Goal: Task Accomplishment & Management: Use online tool/utility

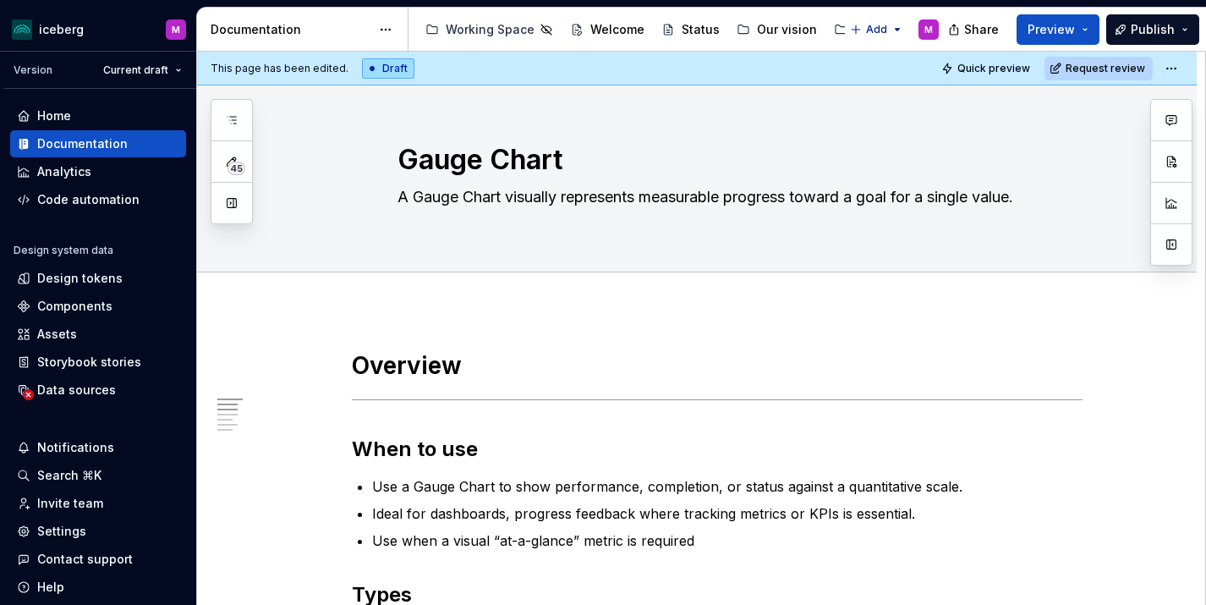
type textarea "*"
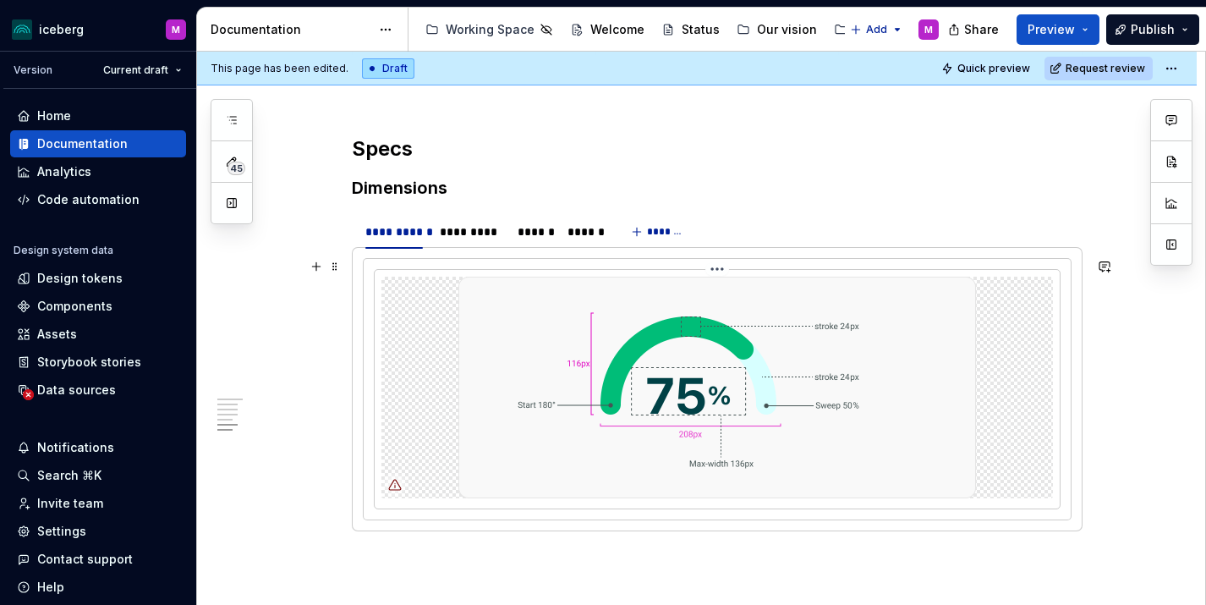
scroll to position [1712, 0]
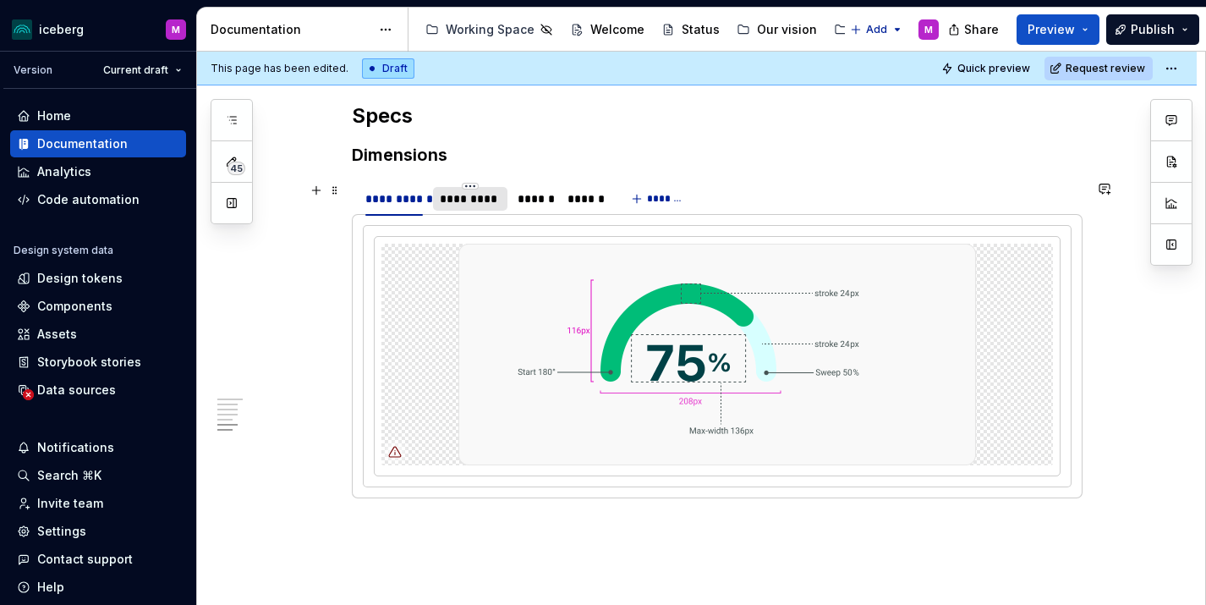
click at [465, 205] on div "*********" at bounding box center [471, 198] width 62 height 17
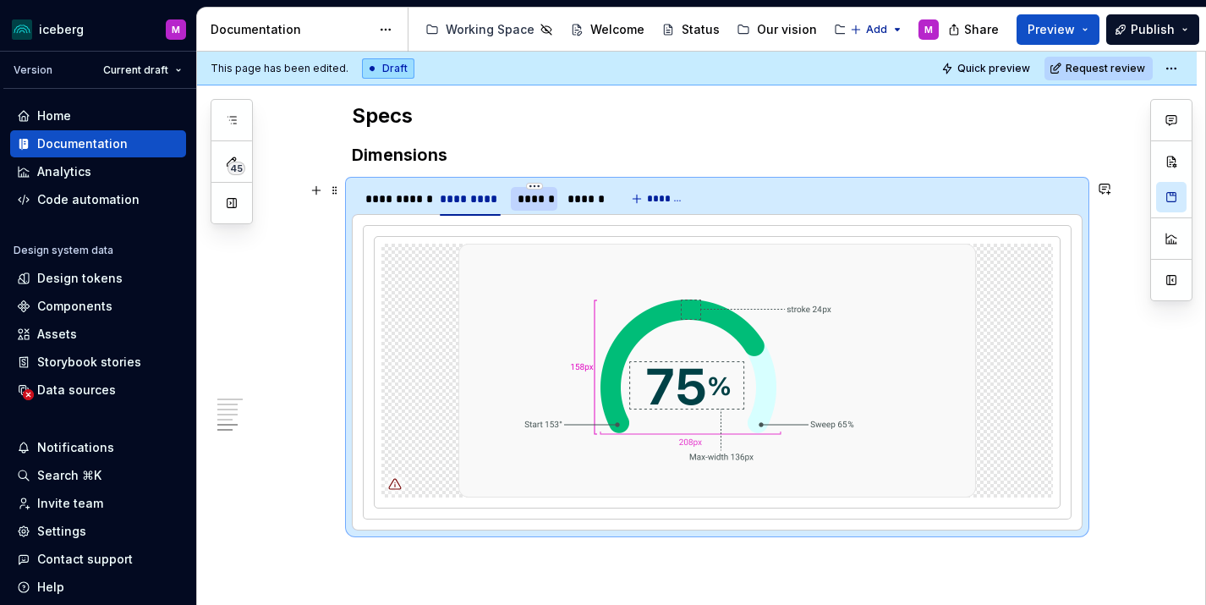
click at [535, 202] on div "******" at bounding box center [533, 198] width 33 height 17
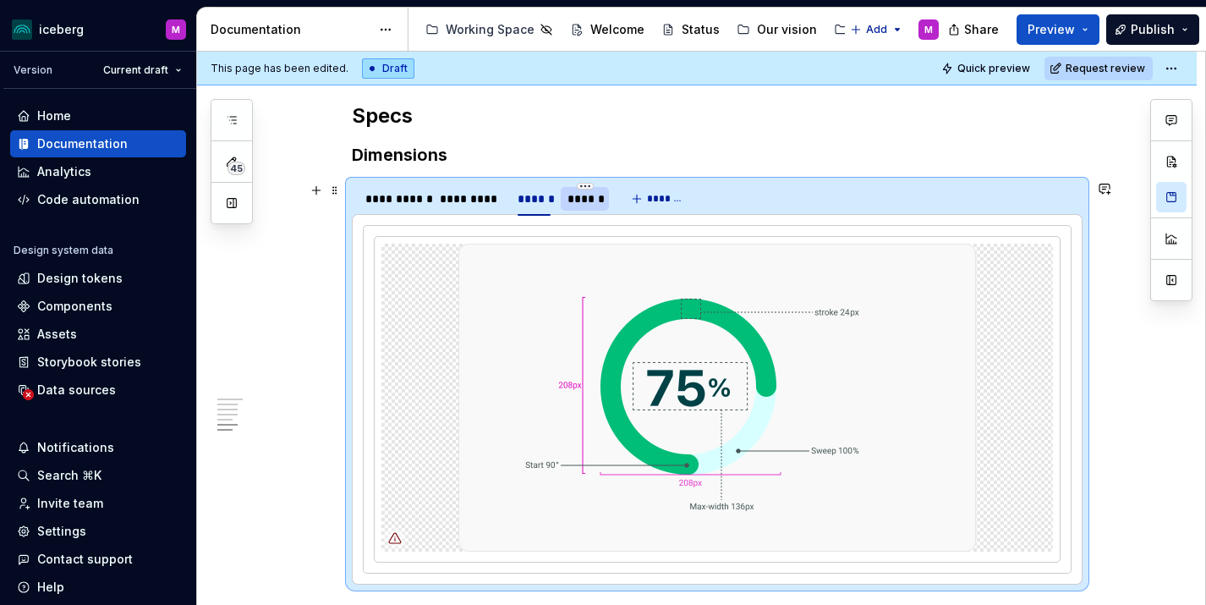
drag, startPoint x: 578, startPoint y: 203, endPoint x: 566, endPoint y: 202, distance: 12.7
click at [578, 203] on div "******" at bounding box center [585, 198] width 36 height 17
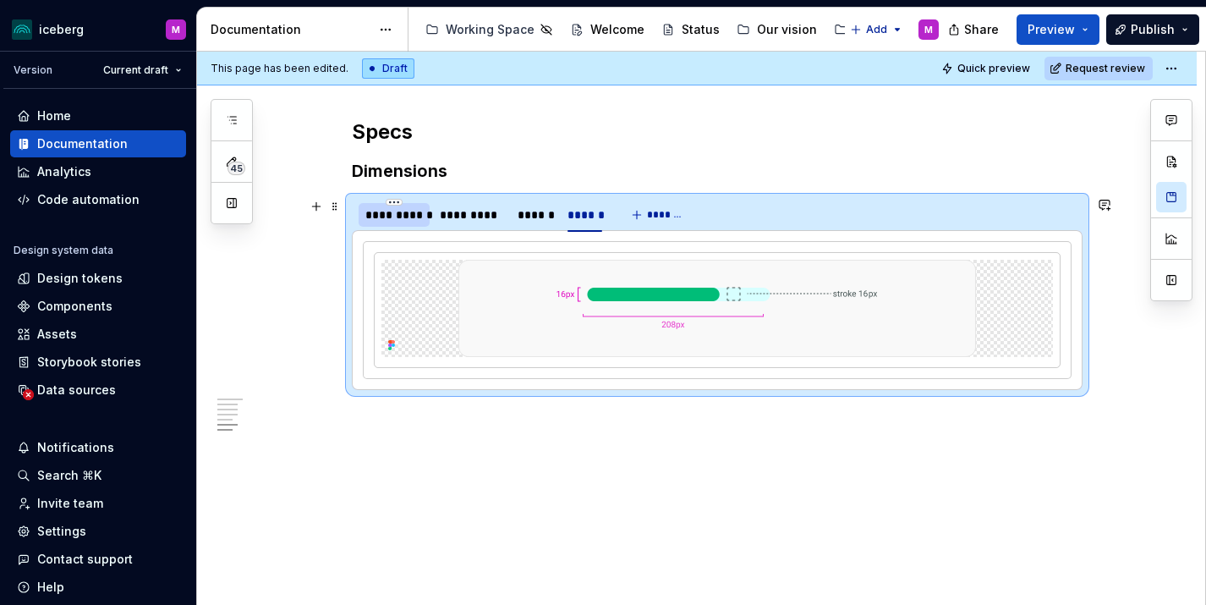
click at [423, 214] on div "**********" at bounding box center [393, 214] width 57 height 17
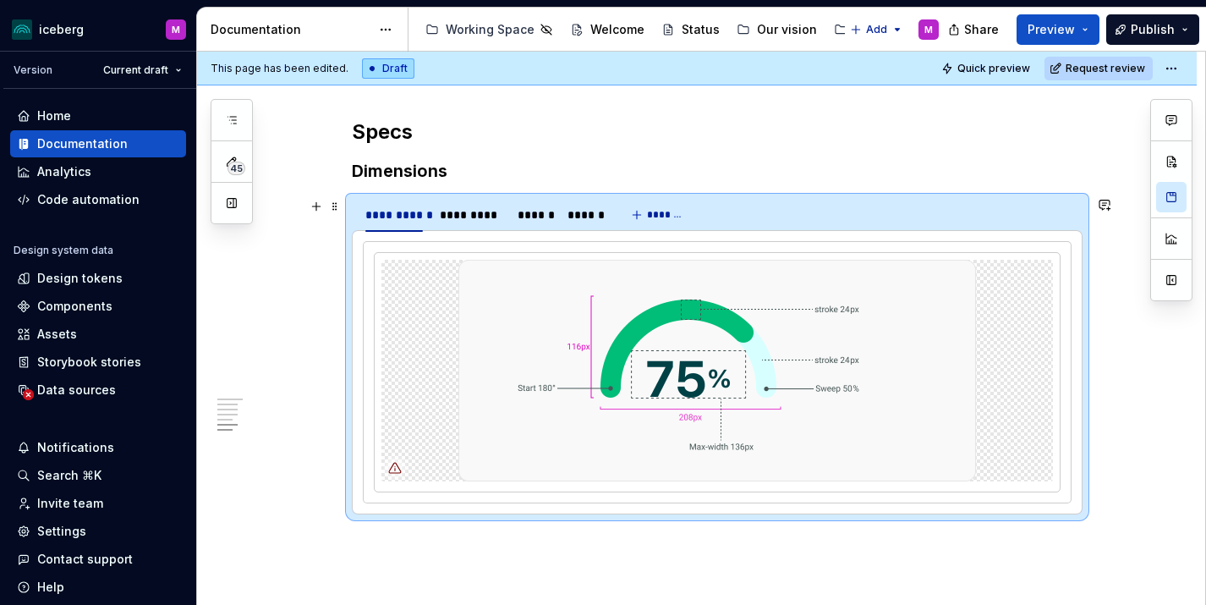
scroll to position [1703, 0]
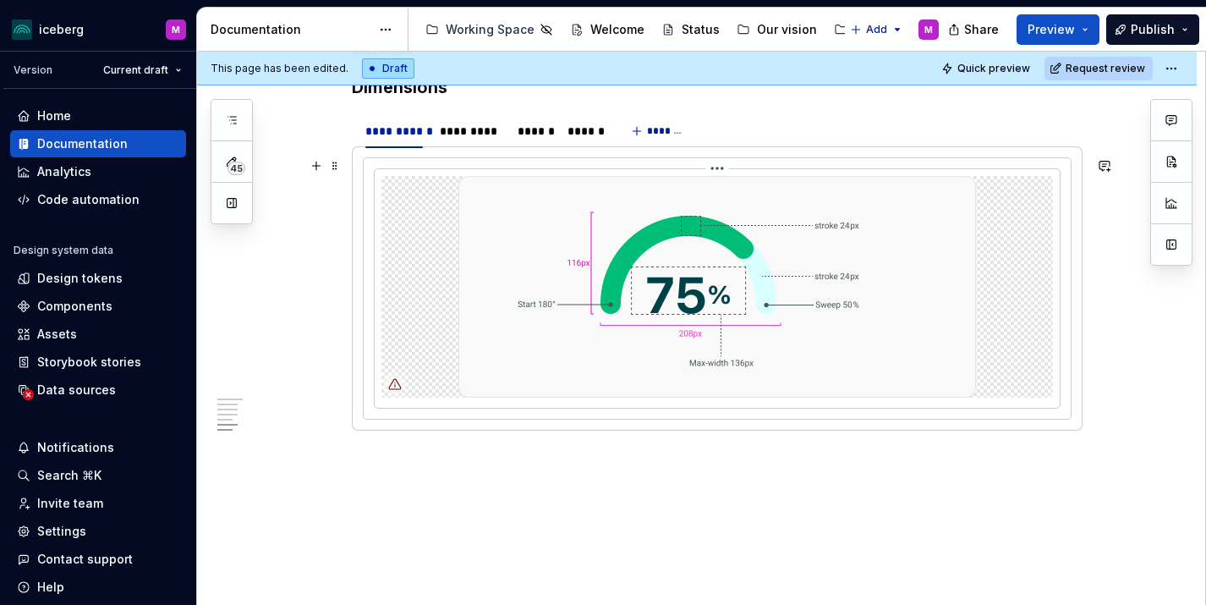
scroll to position [1789, 0]
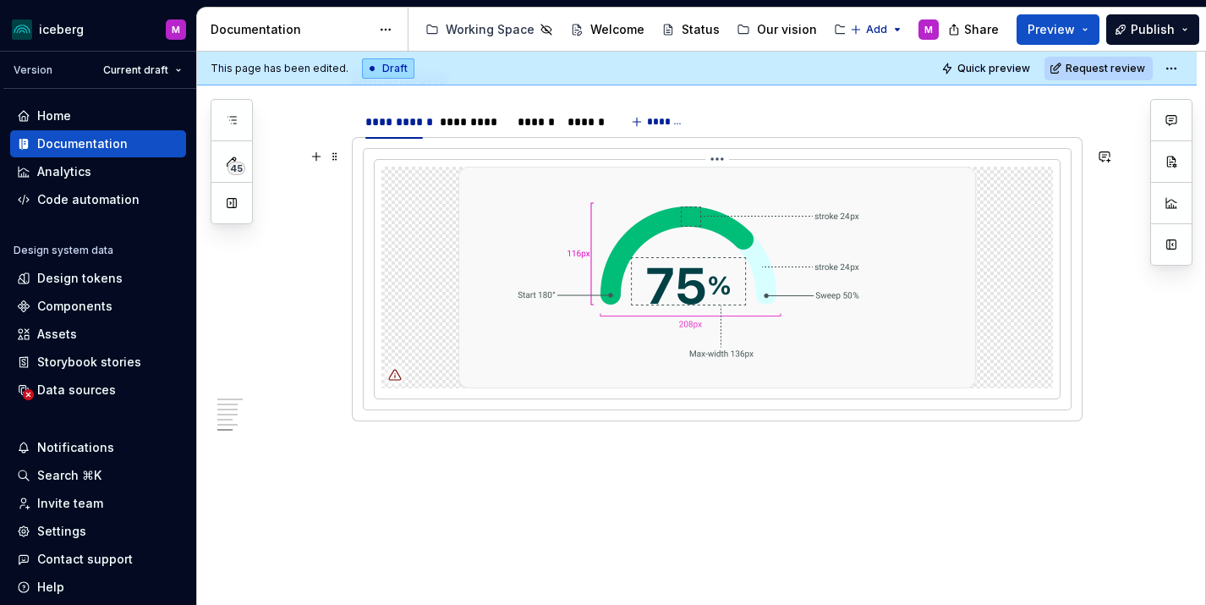
click at [688, 284] on img at bounding box center [716, 278] width 517 height 222
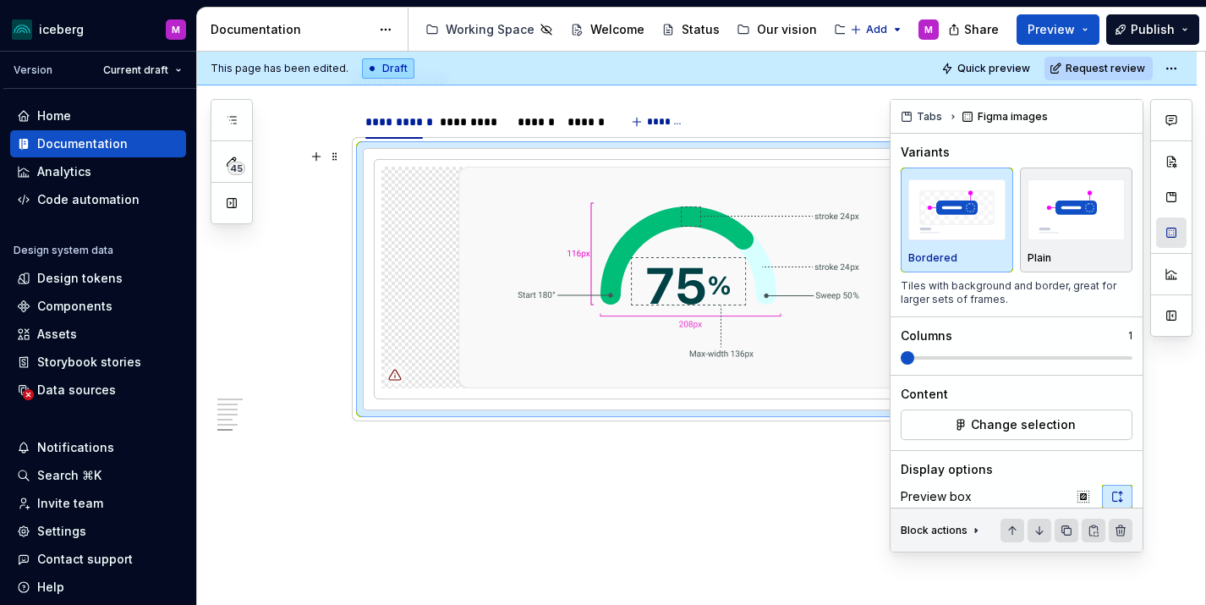
click at [1177, 235] on button "button" at bounding box center [1171, 232] width 30 height 30
click at [1037, 429] on span "Change selection" at bounding box center [1023, 424] width 105 height 17
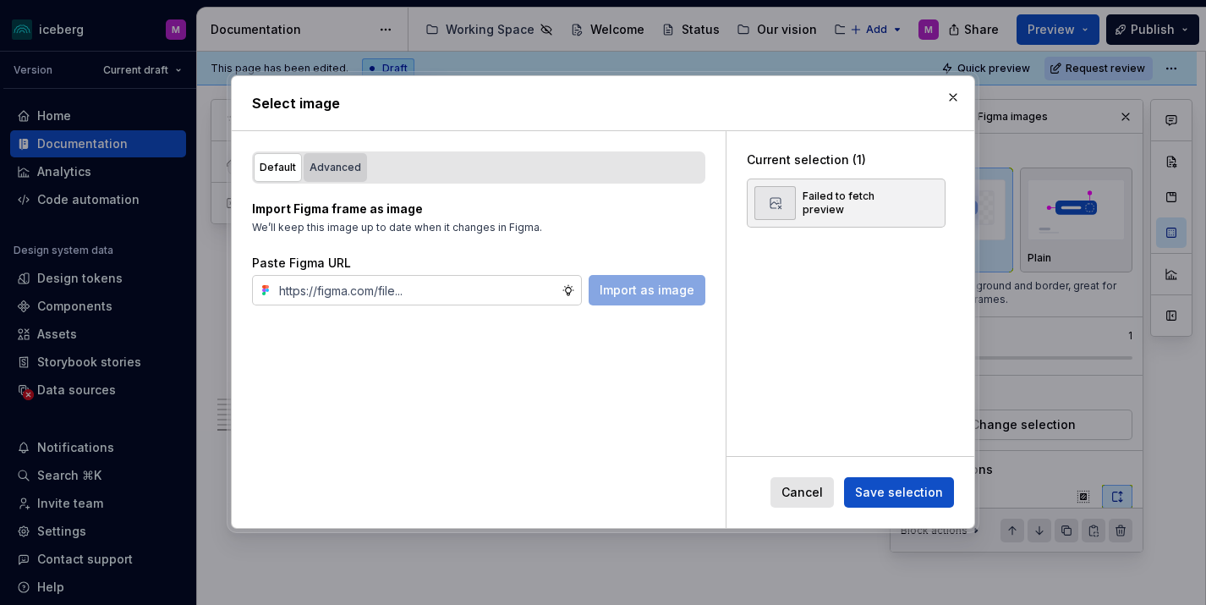
click at [336, 163] on div "Advanced" at bounding box center [335, 167] width 52 height 17
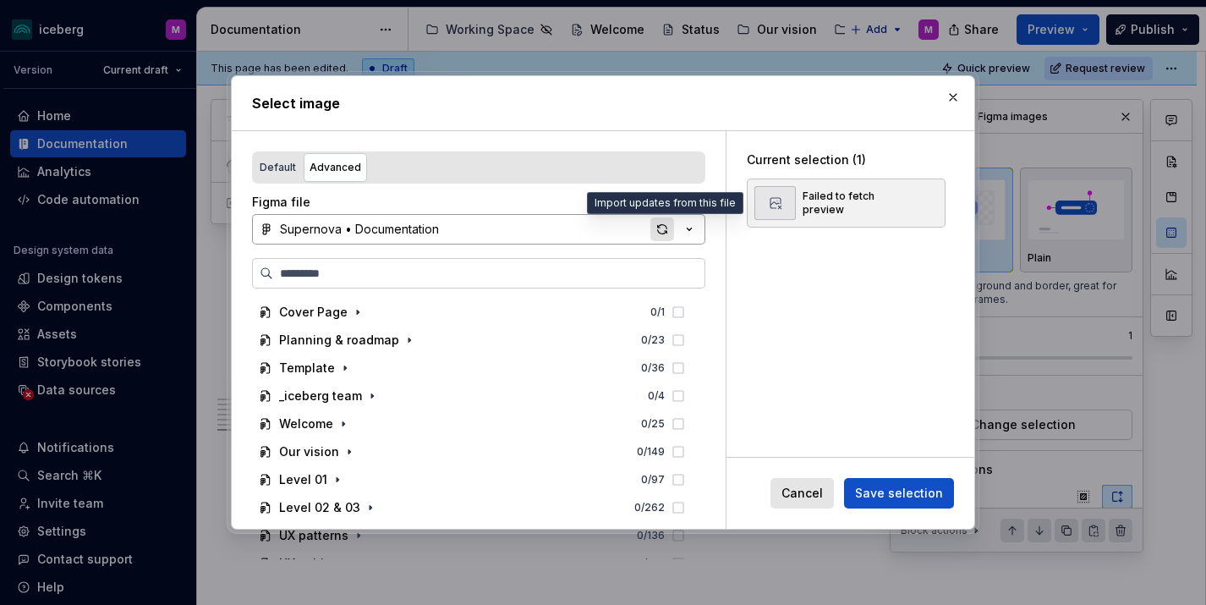
click at [665, 232] on div "button" at bounding box center [662, 229] width 24 height 24
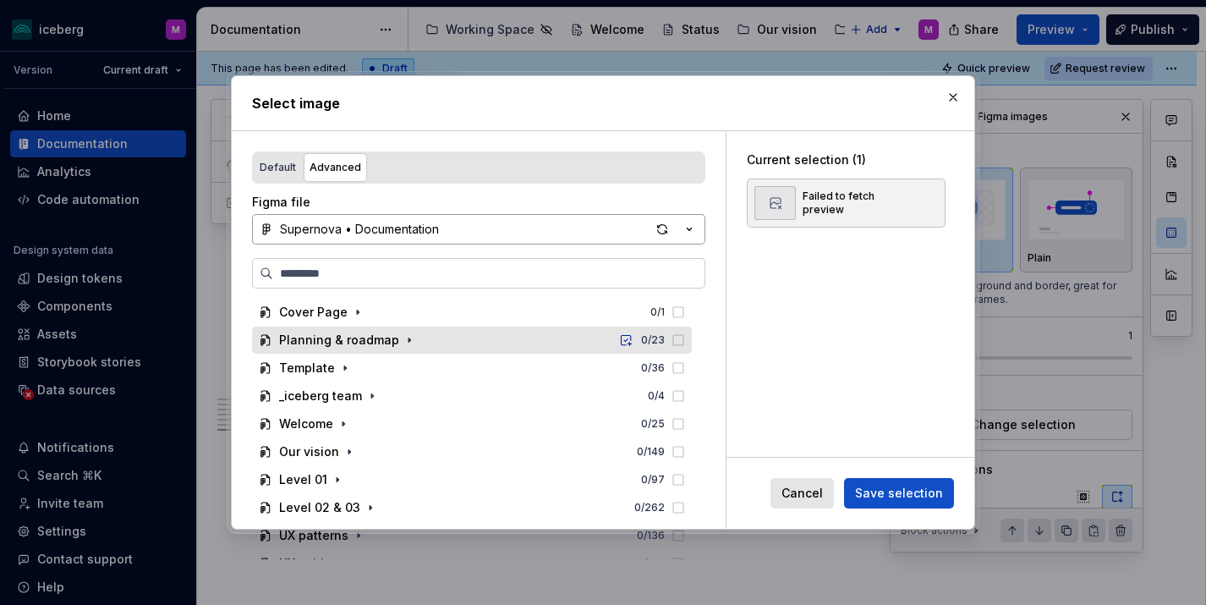
scroll to position [74, 0]
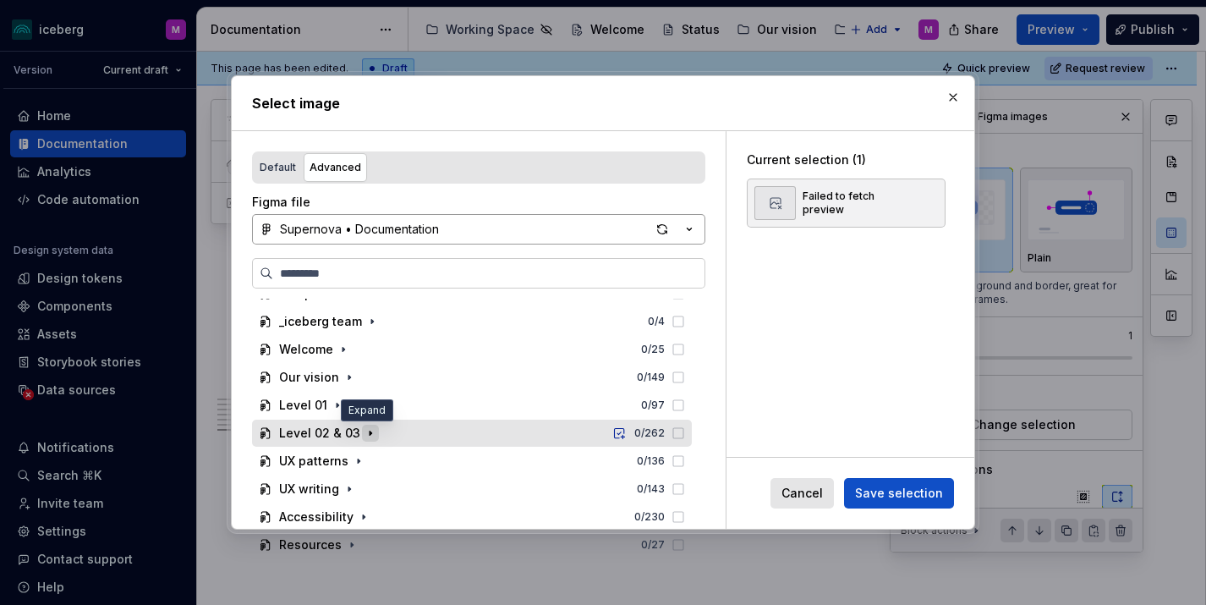
click at [369, 435] on icon "button" at bounding box center [371, 433] width 14 height 14
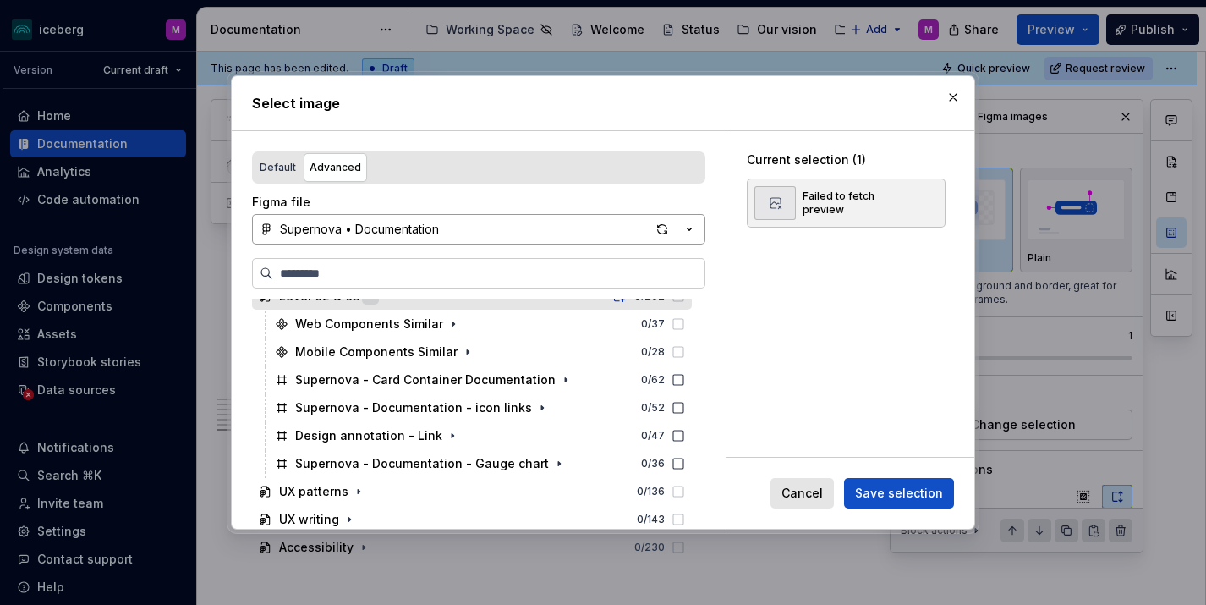
scroll to position [242, 0]
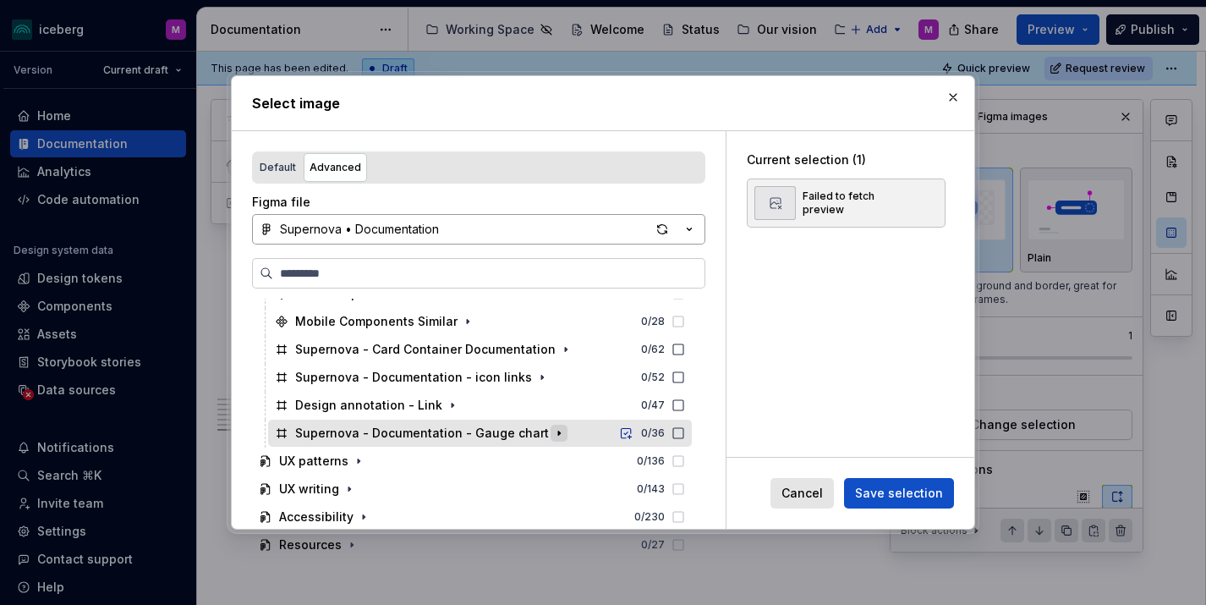
click at [552, 432] on icon "button" at bounding box center [559, 433] width 14 height 14
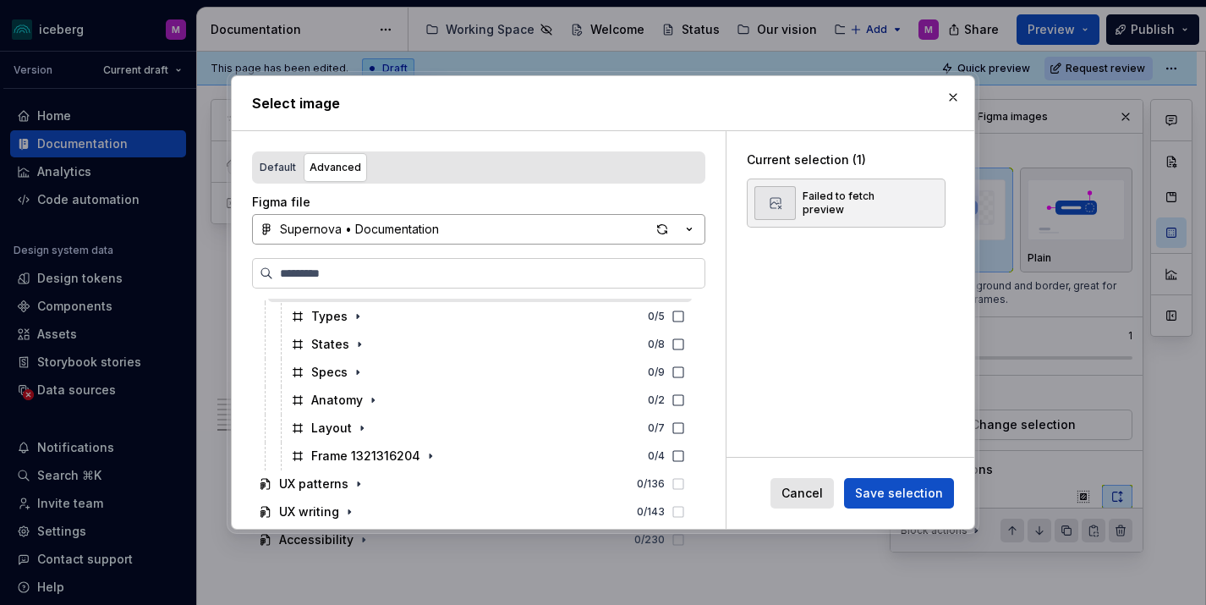
scroll to position [388, 0]
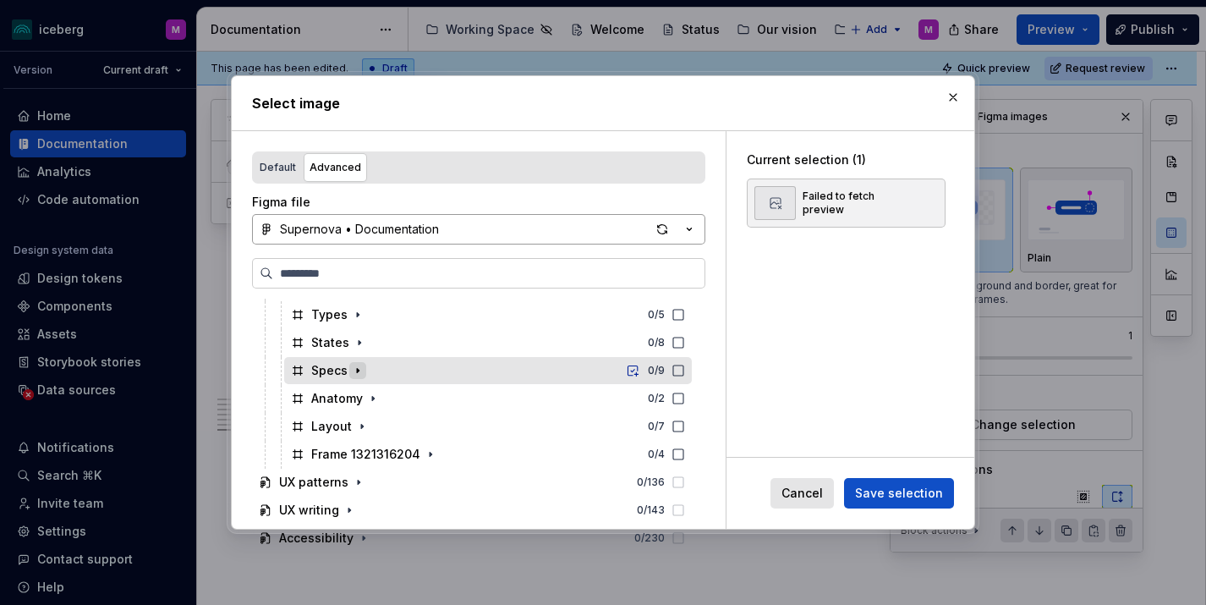
click at [357, 372] on icon "button" at bounding box center [358, 371] width 14 height 14
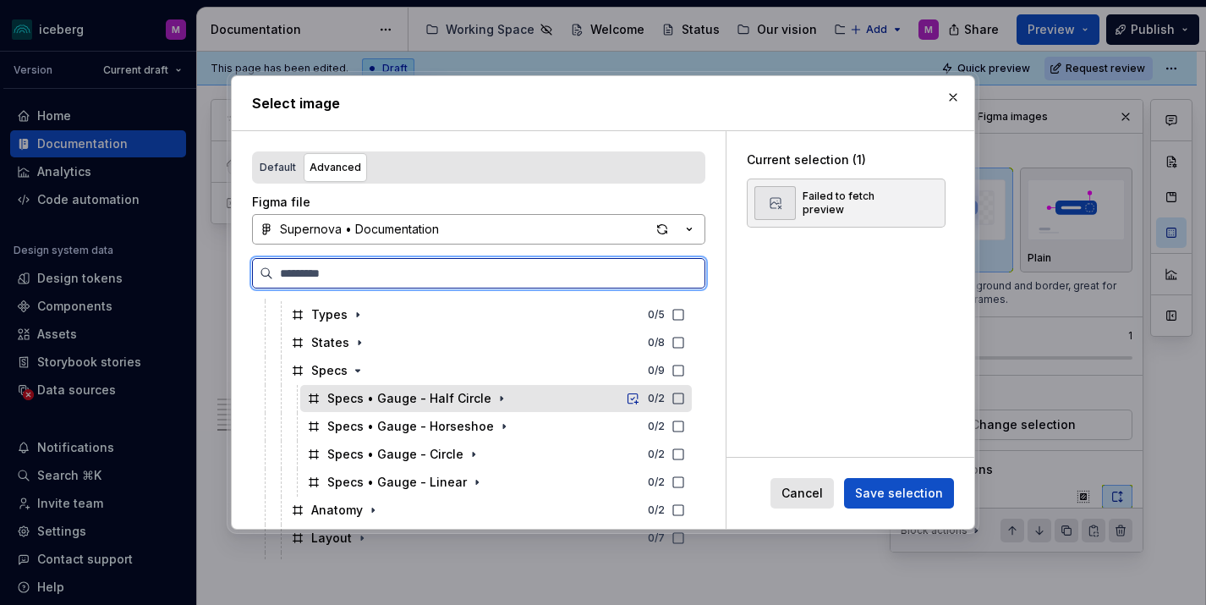
click at [685, 396] on icon at bounding box center [678, 399] width 14 height 14
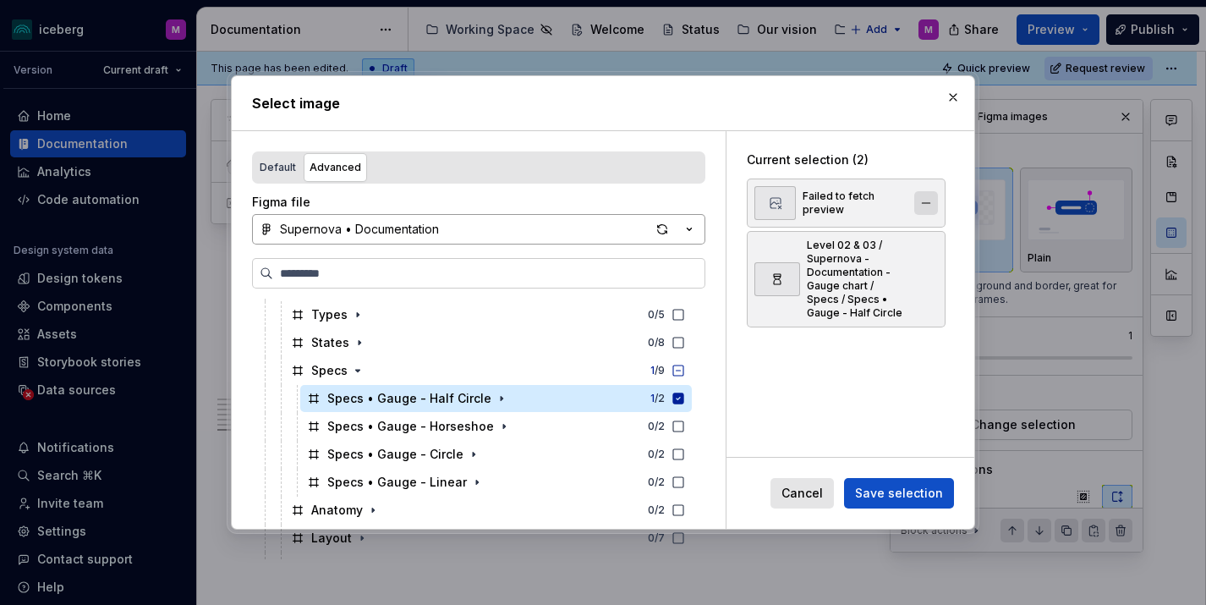
click at [930, 200] on button "button" at bounding box center [926, 203] width 24 height 24
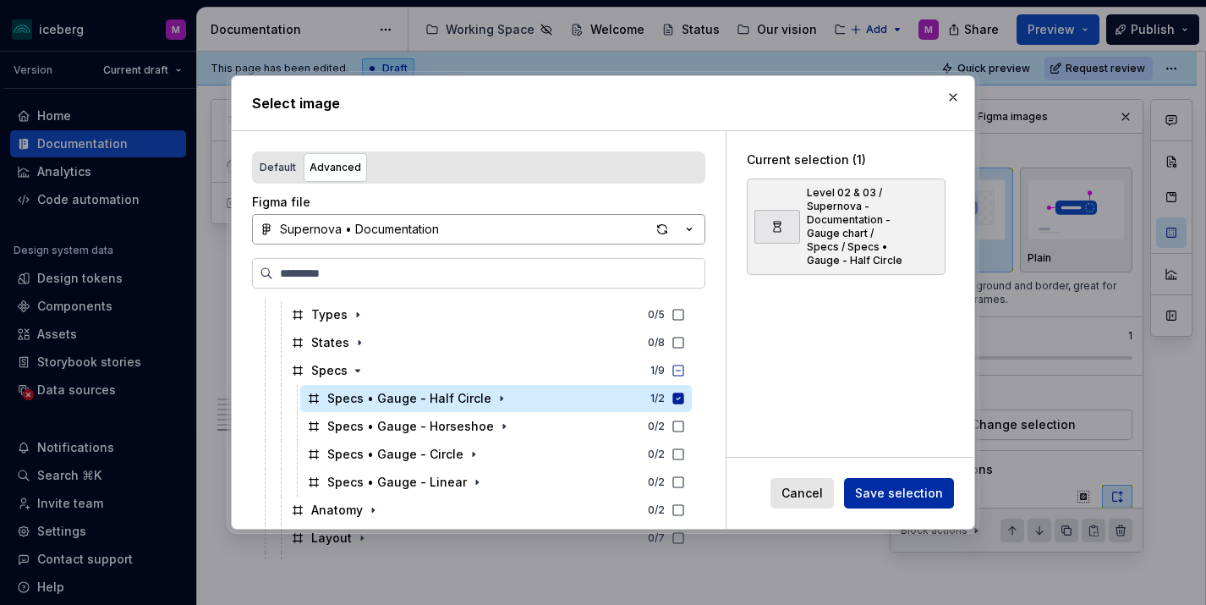
click at [895, 496] on span "Save selection" at bounding box center [899, 493] width 88 height 17
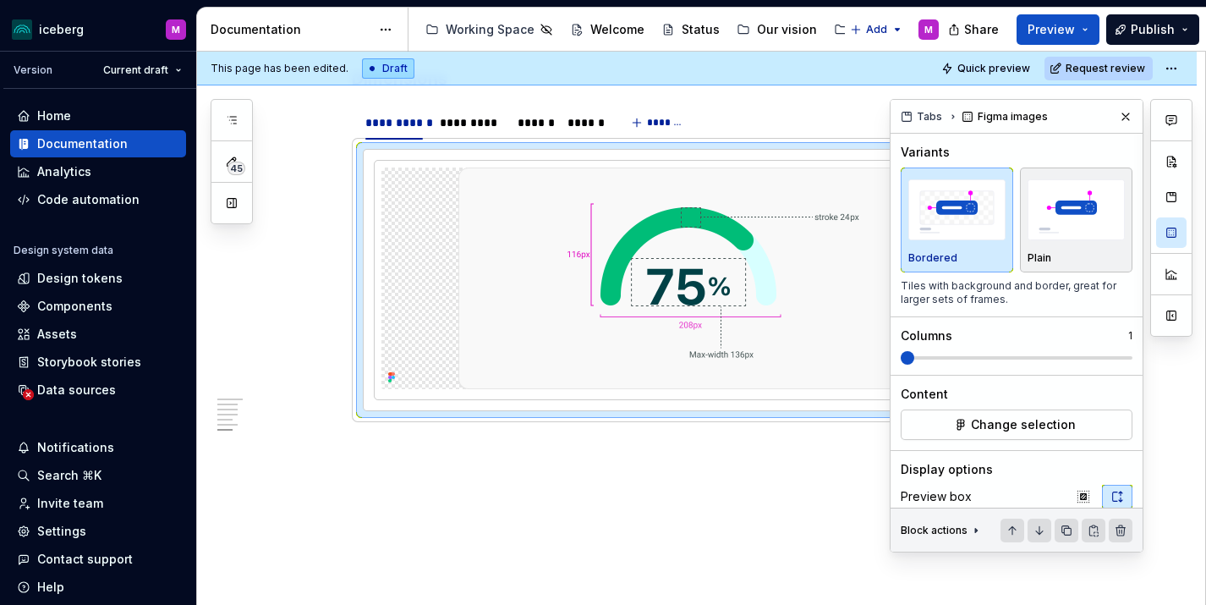
scroll to position [1793, 0]
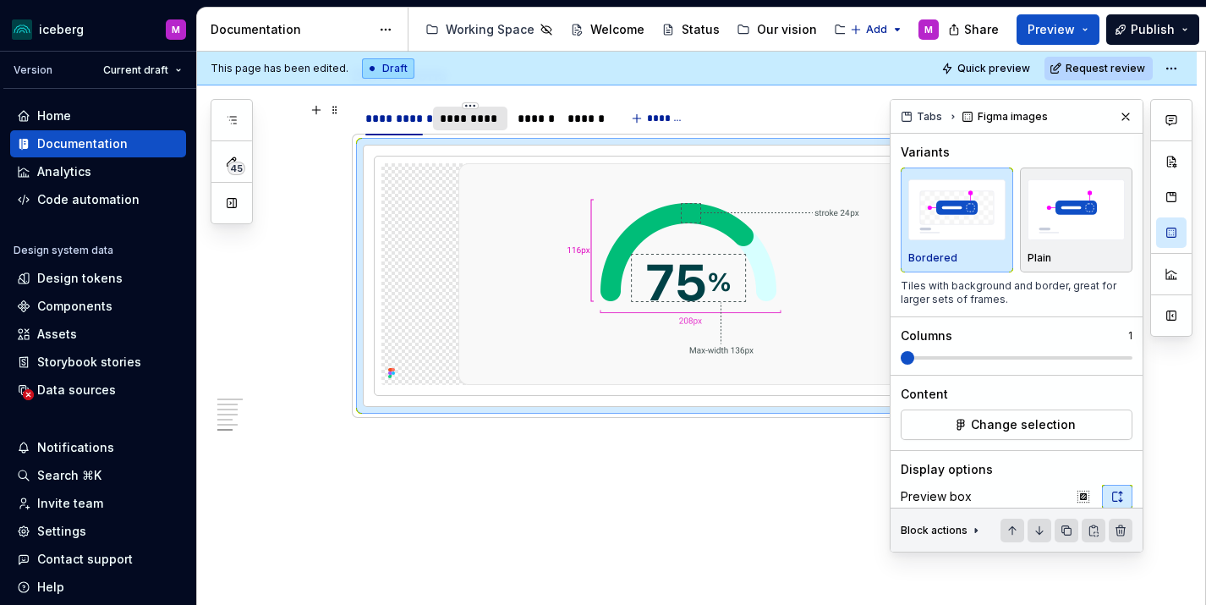
click at [455, 124] on div "*********" at bounding box center [471, 118] width 62 height 17
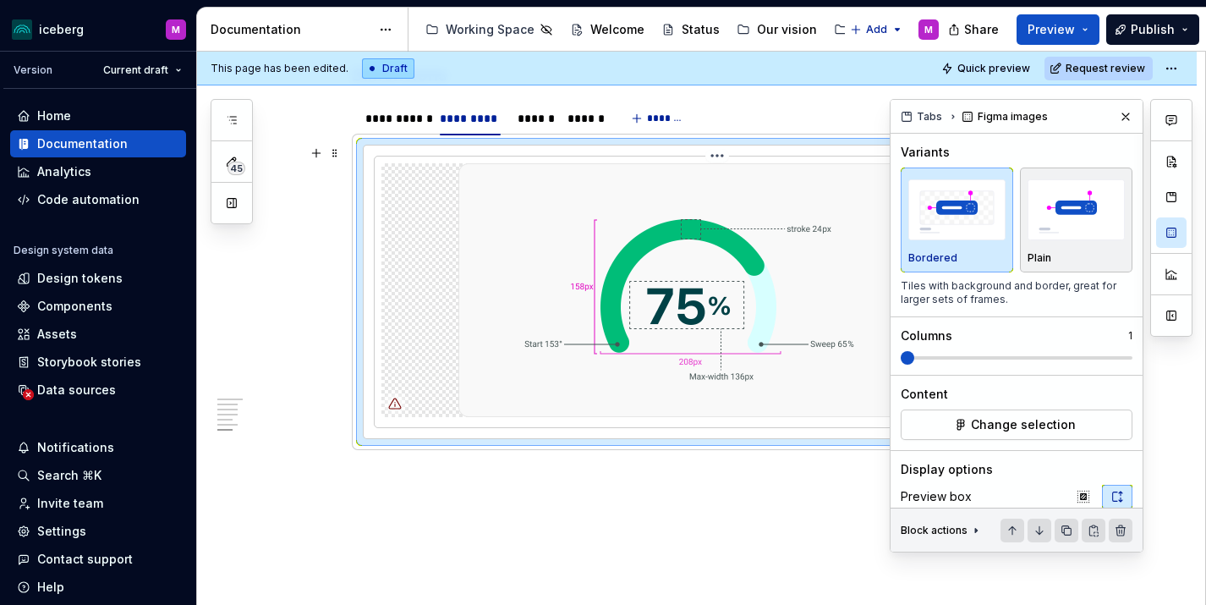
click at [690, 317] on img at bounding box center [716, 290] width 517 height 254
click at [1042, 428] on span "Change selection" at bounding box center [1023, 424] width 105 height 17
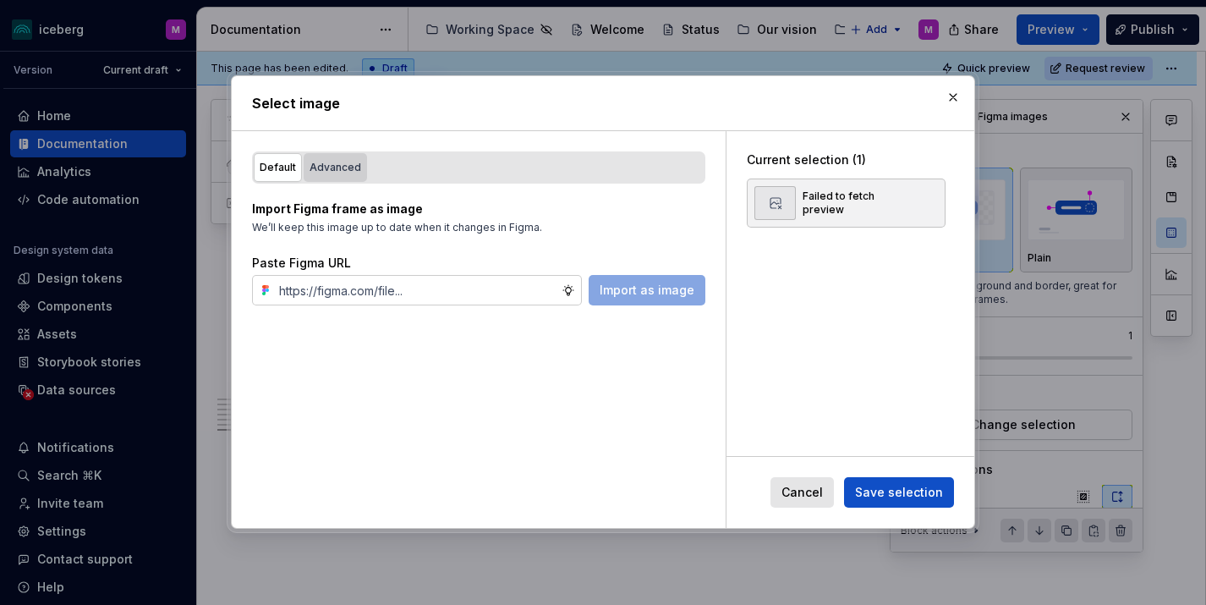
click at [342, 167] on div "Advanced" at bounding box center [335, 167] width 52 height 17
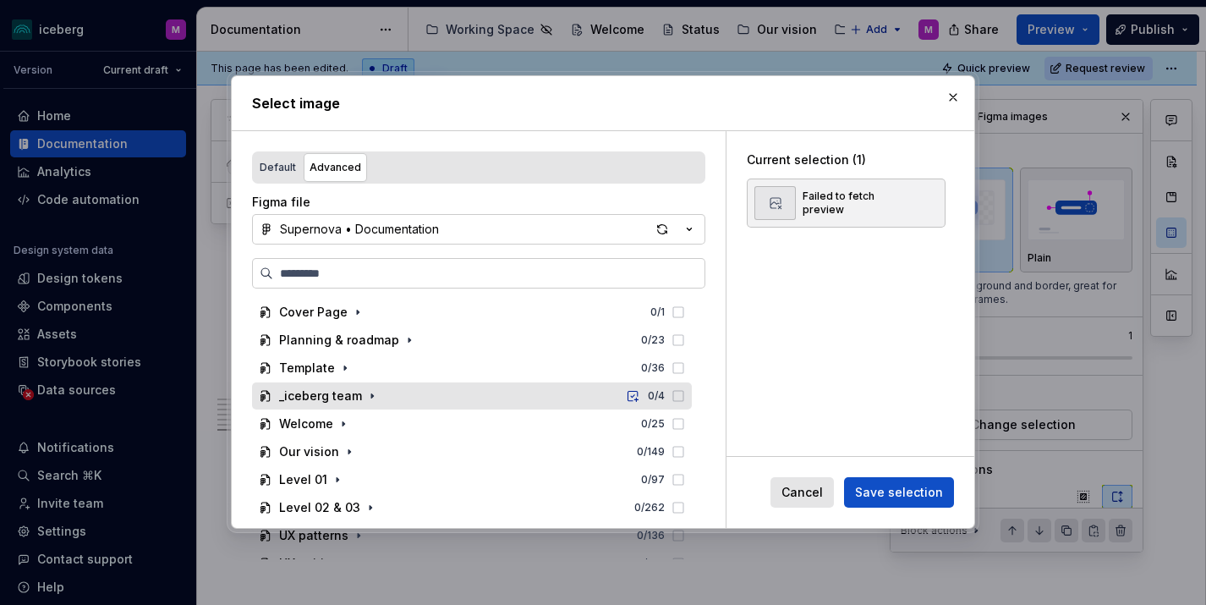
scroll to position [57, 0]
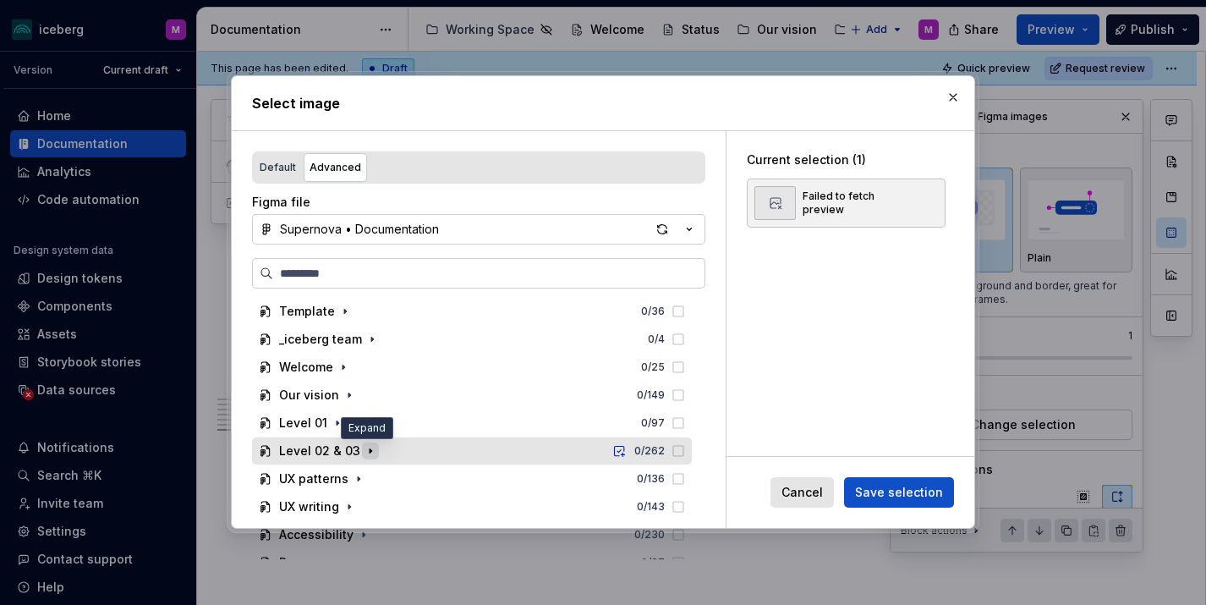
click at [370, 453] on icon "button" at bounding box center [371, 451] width 2 height 4
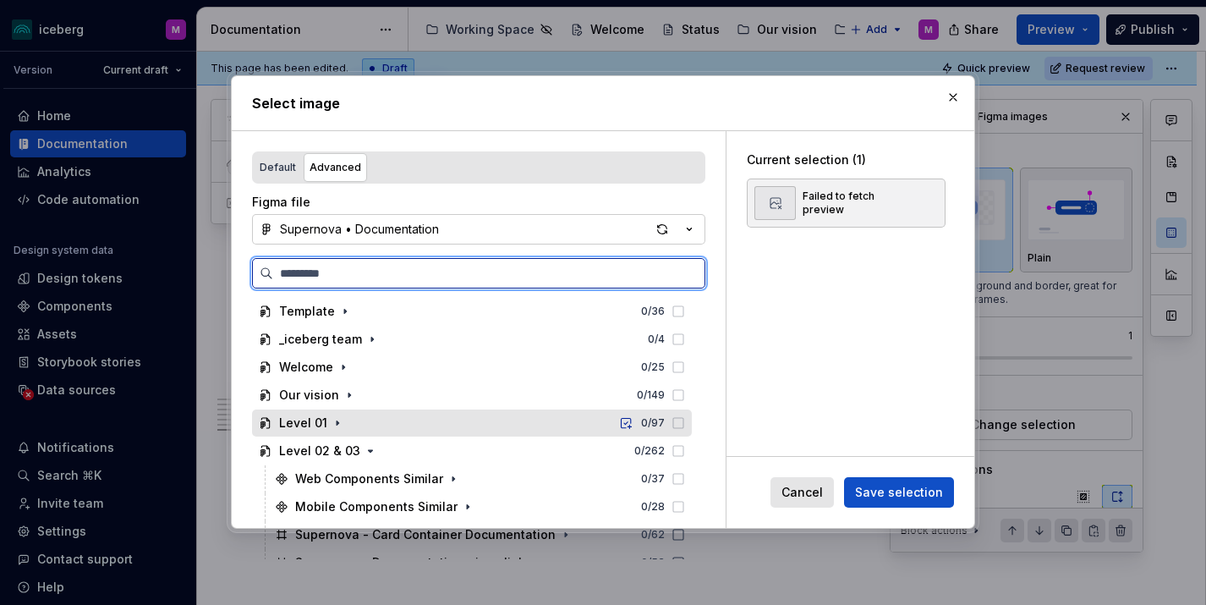
scroll to position [242, 0]
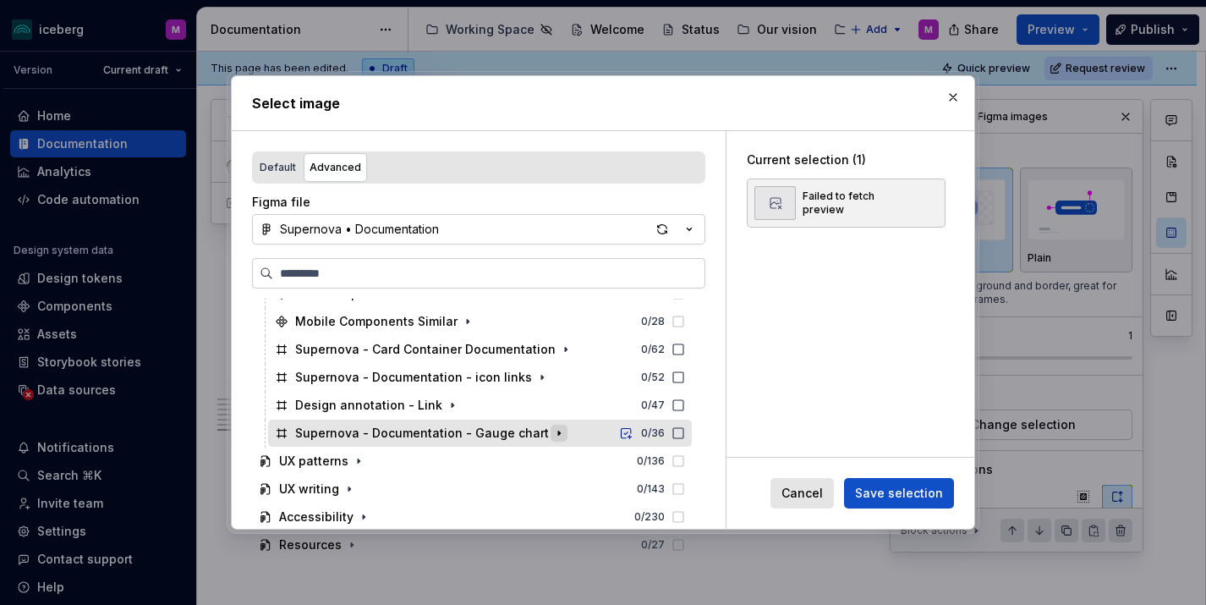
click at [552, 437] on icon "button" at bounding box center [559, 433] width 14 height 14
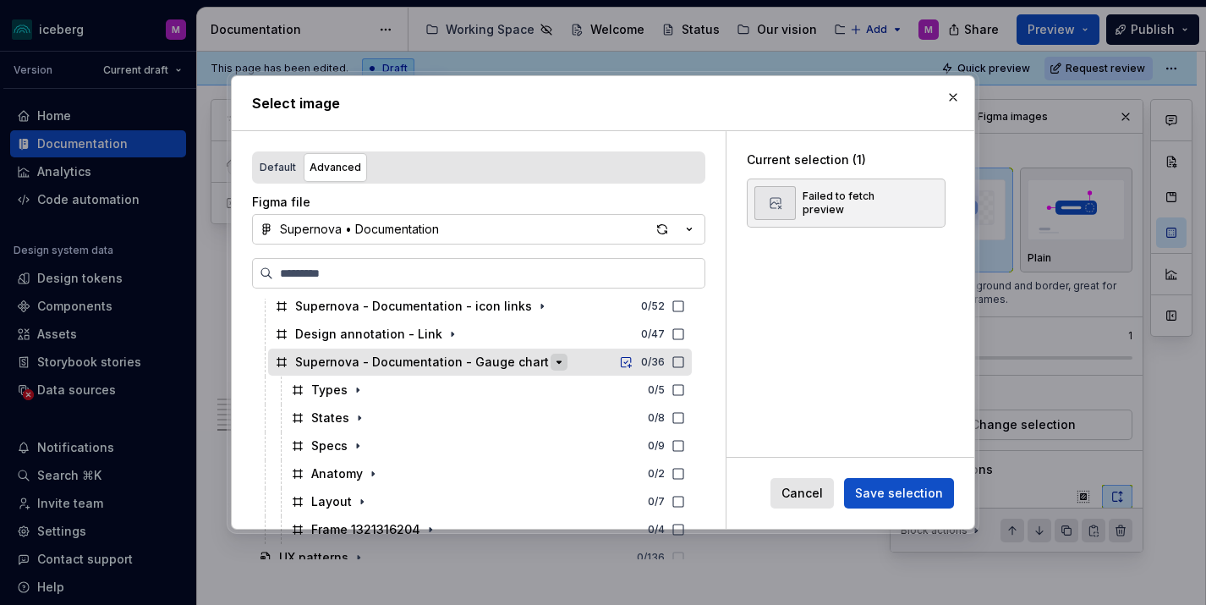
scroll to position [330, 0]
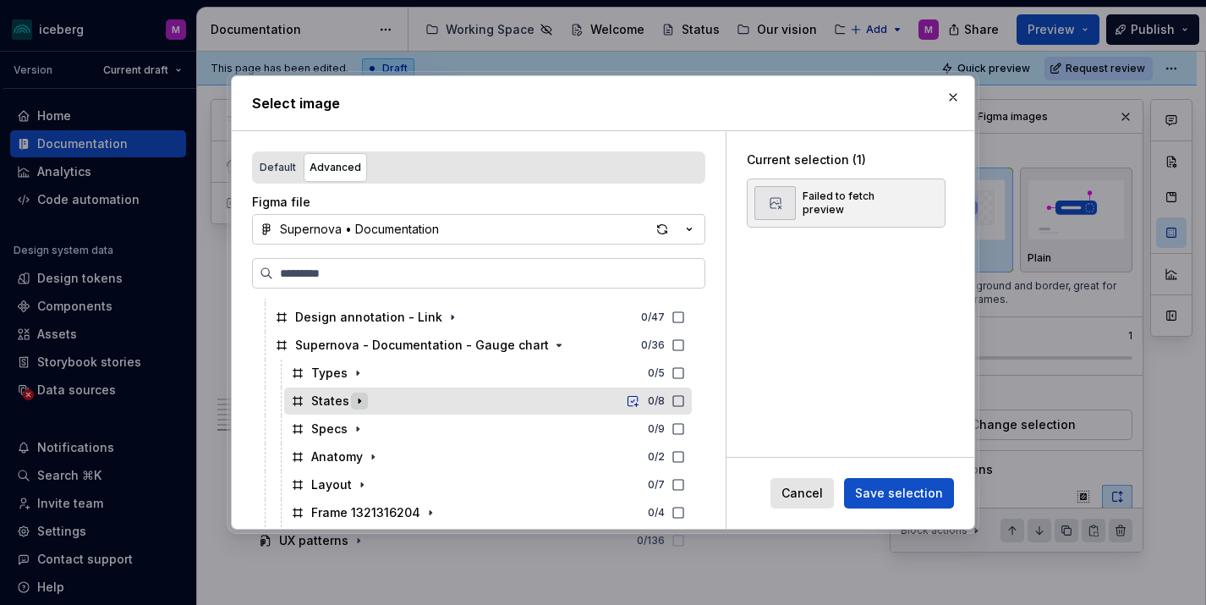
click at [356, 405] on icon "button" at bounding box center [360, 401] width 14 height 14
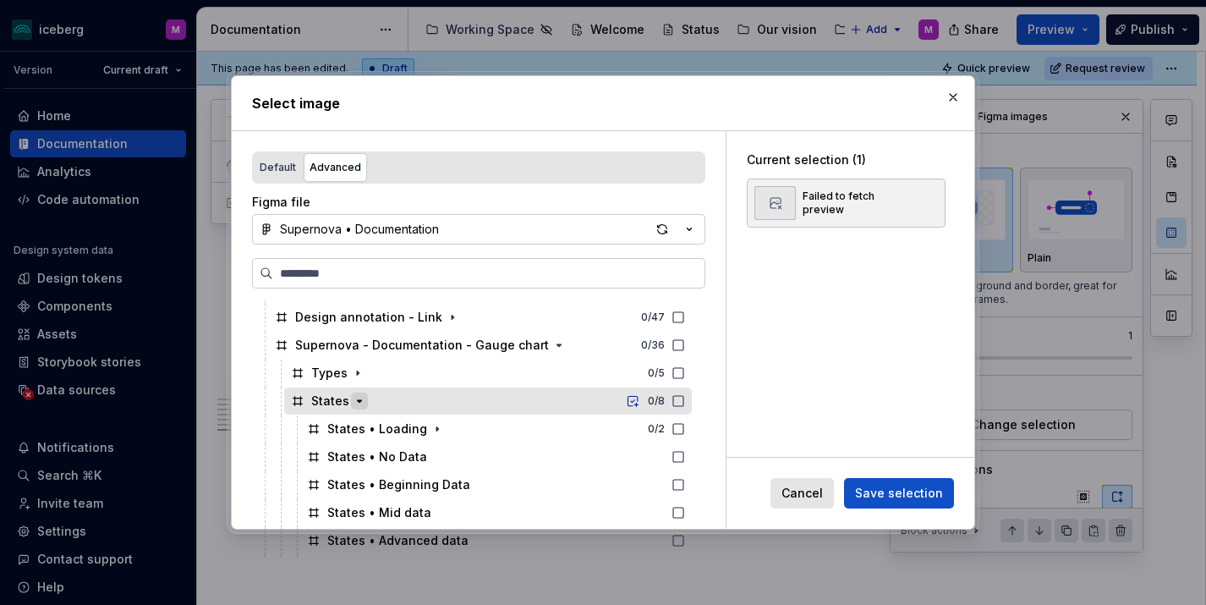
click at [355, 403] on icon "button" at bounding box center [360, 401] width 14 height 14
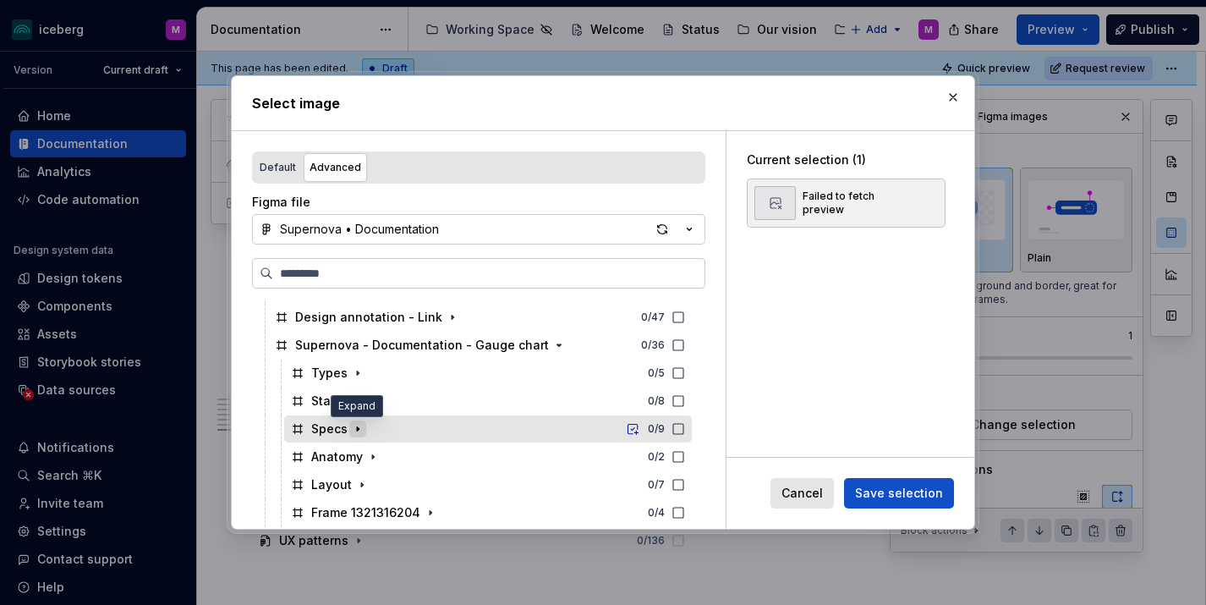
click at [357, 428] on icon "button" at bounding box center [358, 429] width 2 height 4
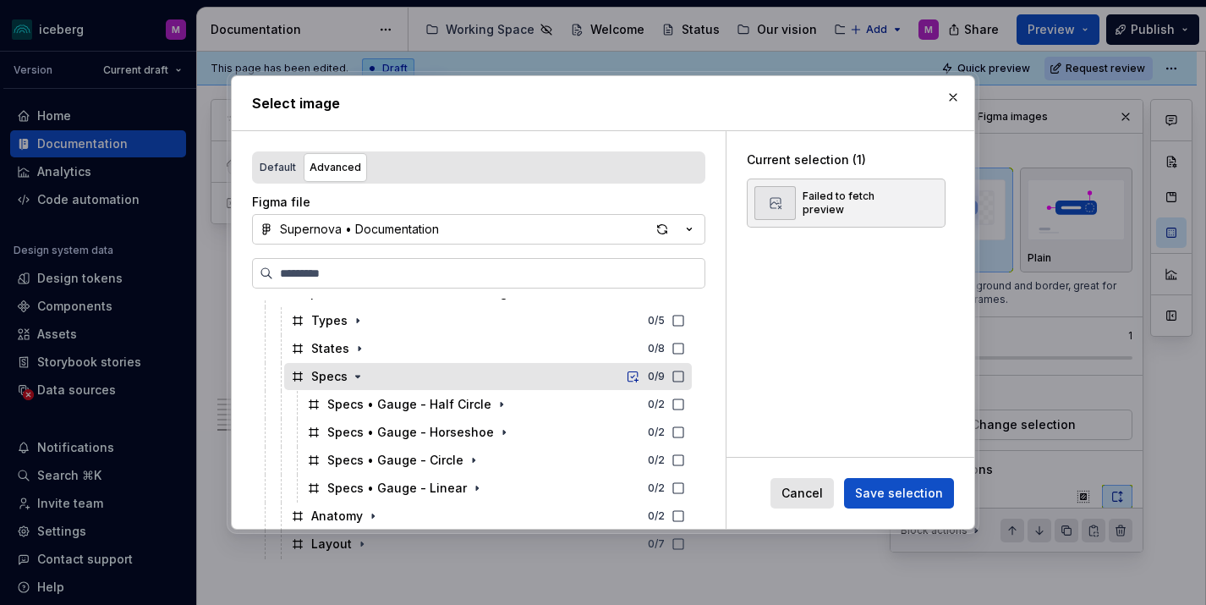
scroll to position [397, 0]
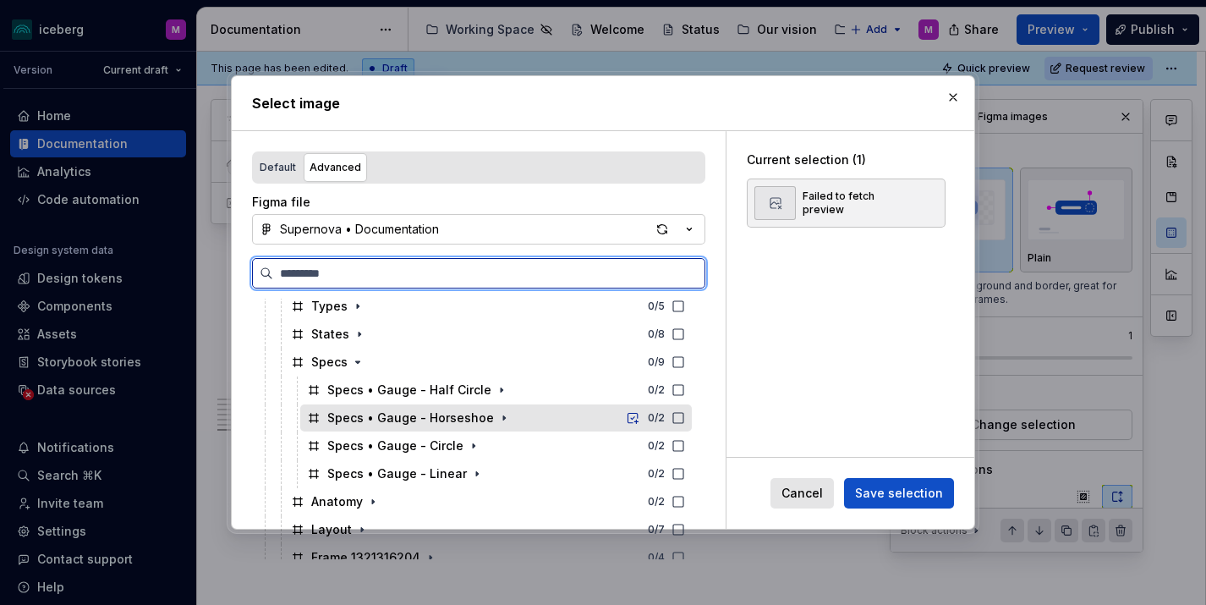
click at [685, 418] on icon at bounding box center [678, 418] width 14 height 14
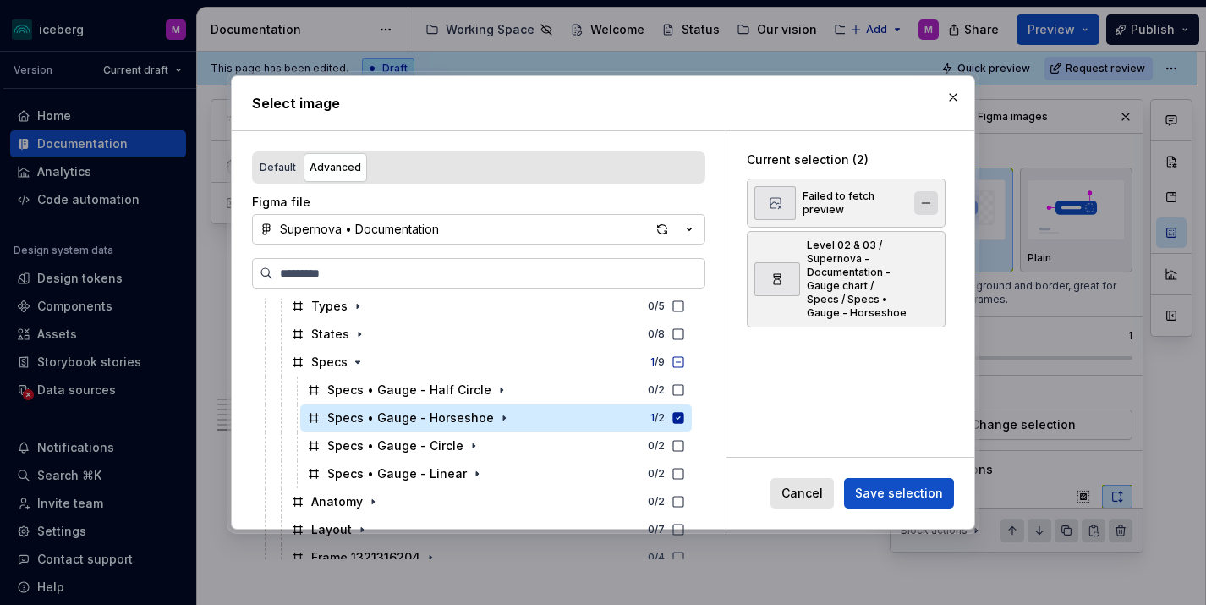
click at [936, 198] on button "button" at bounding box center [926, 203] width 24 height 24
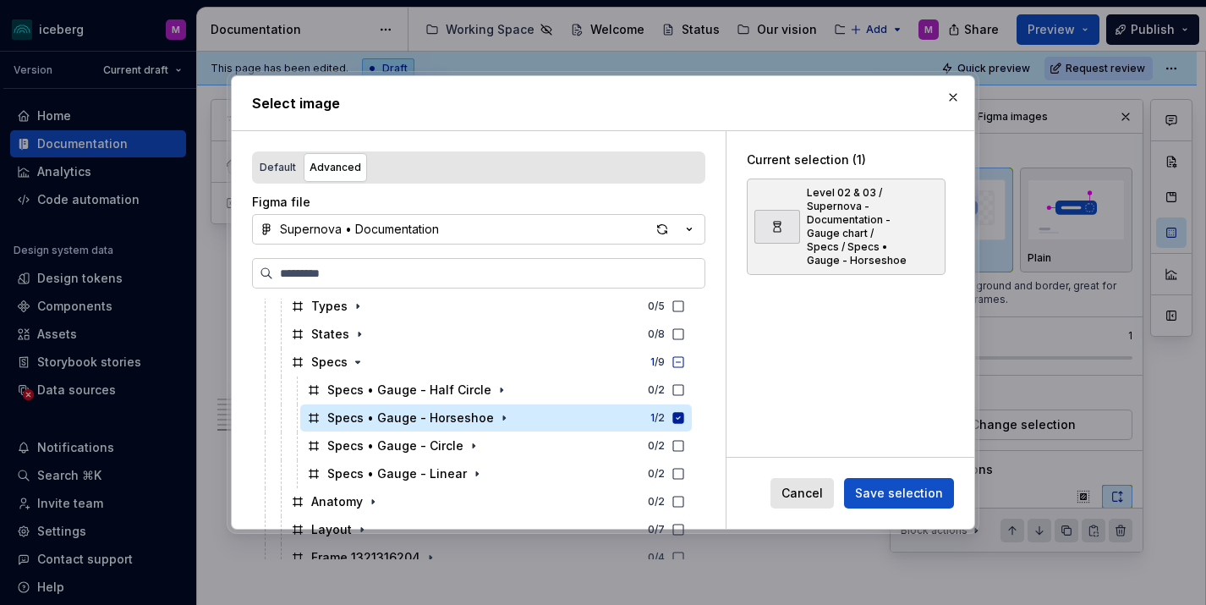
click at [900, 491] on span "Save selection" at bounding box center [899, 493] width 88 height 17
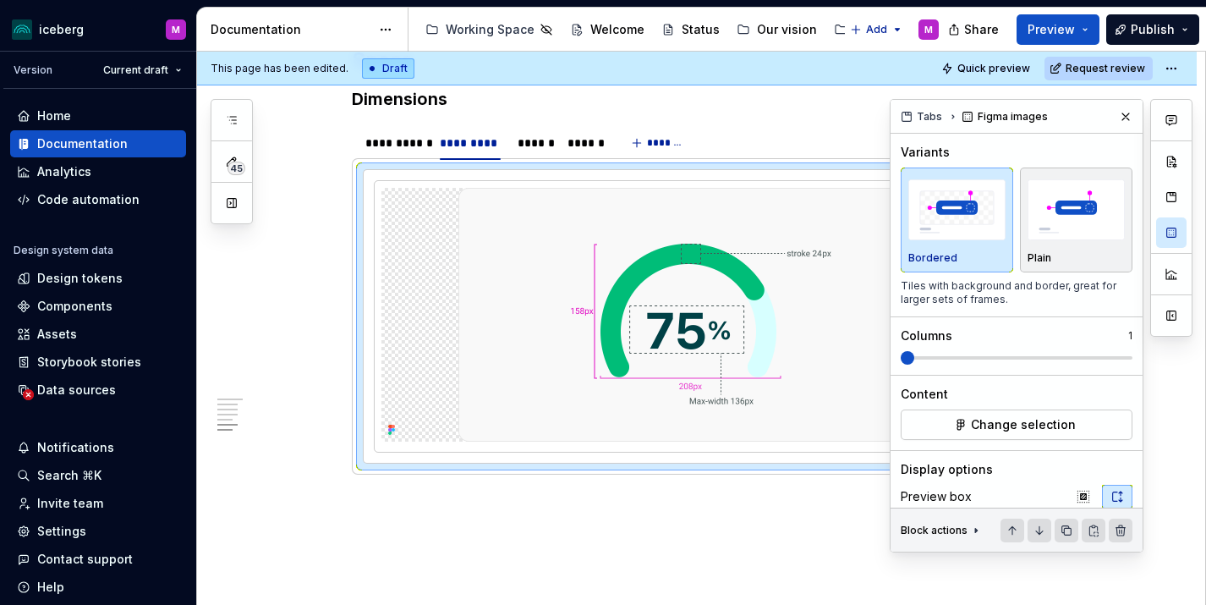
scroll to position [1793, 0]
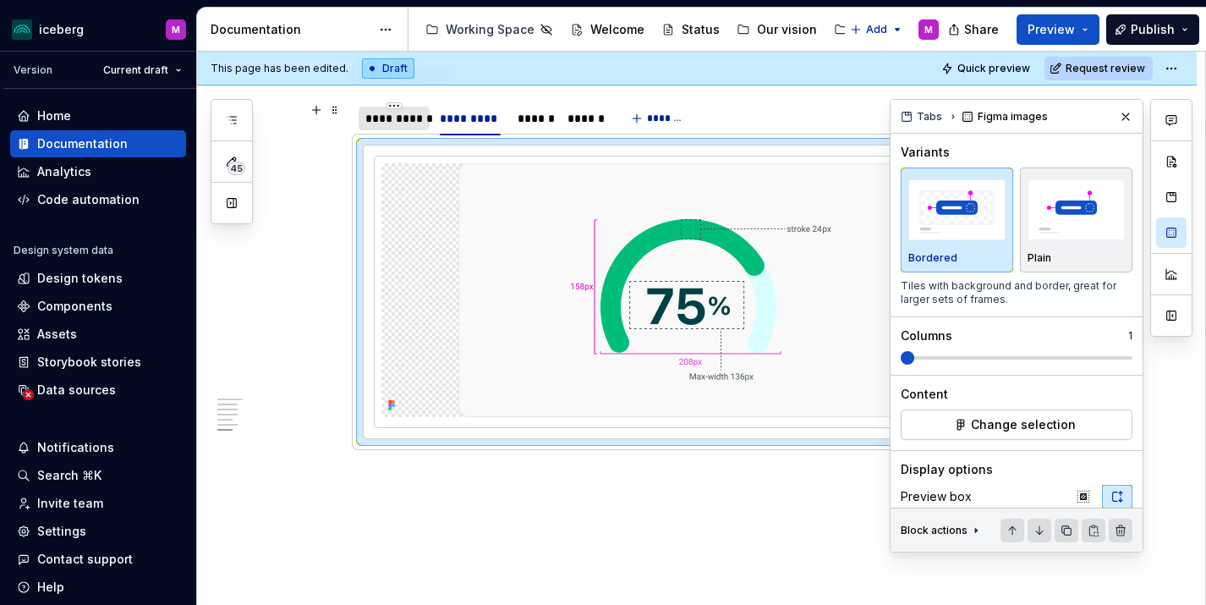
click at [387, 124] on div "**********" at bounding box center [393, 118] width 57 height 17
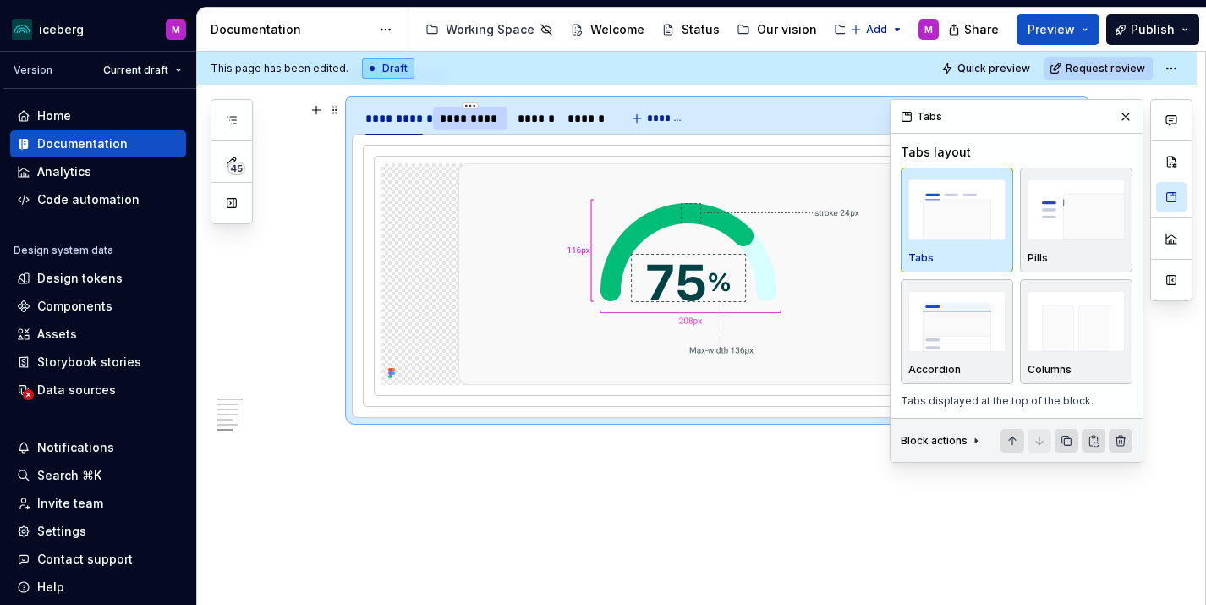
click at [470, 127] on div "*********" at bounding box center [470, 119] width 75 height 24
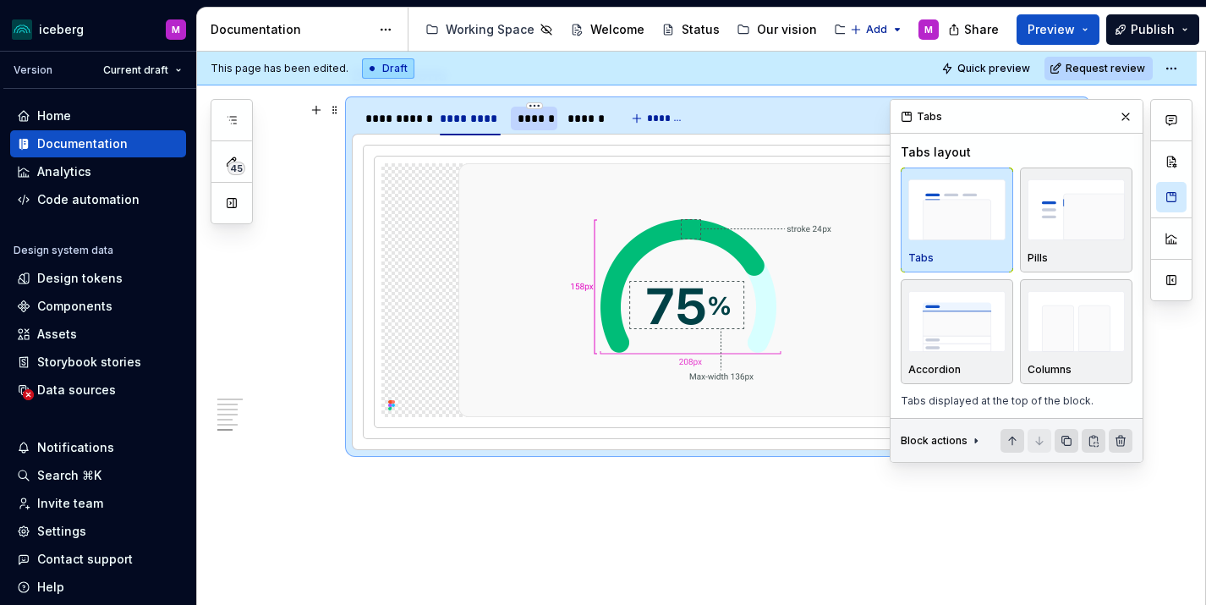
click at [532, 119] on div "******" at bounding box center [533, 118] width 33 height 17
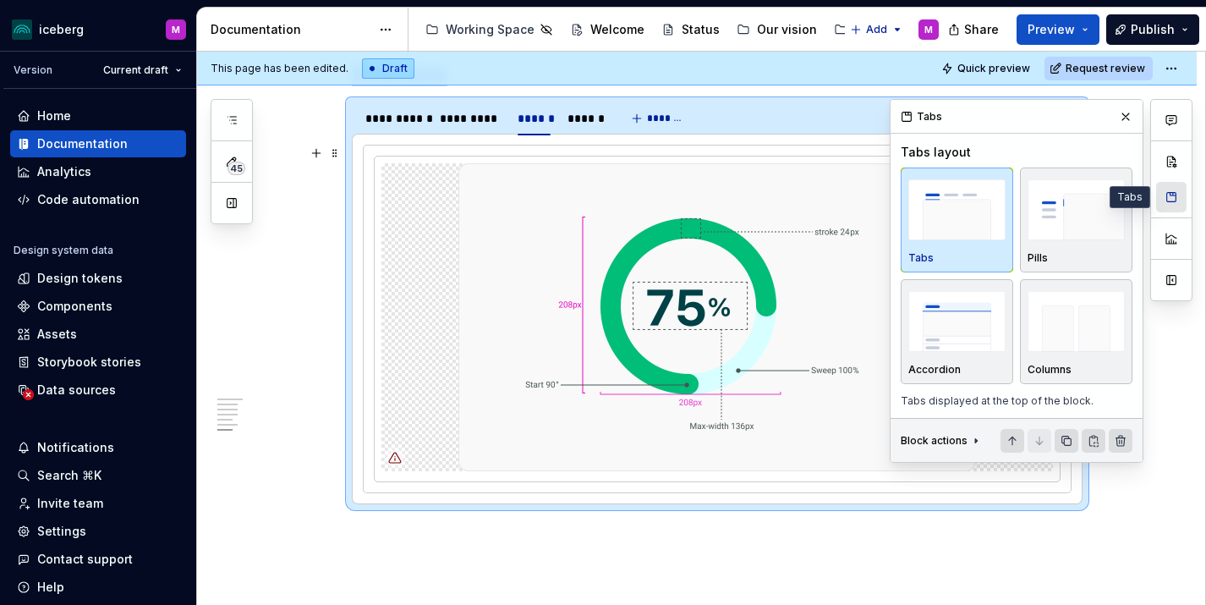
click at [1177, 193] on button "button" at bounding box center [1171, 197] width 30 height 30
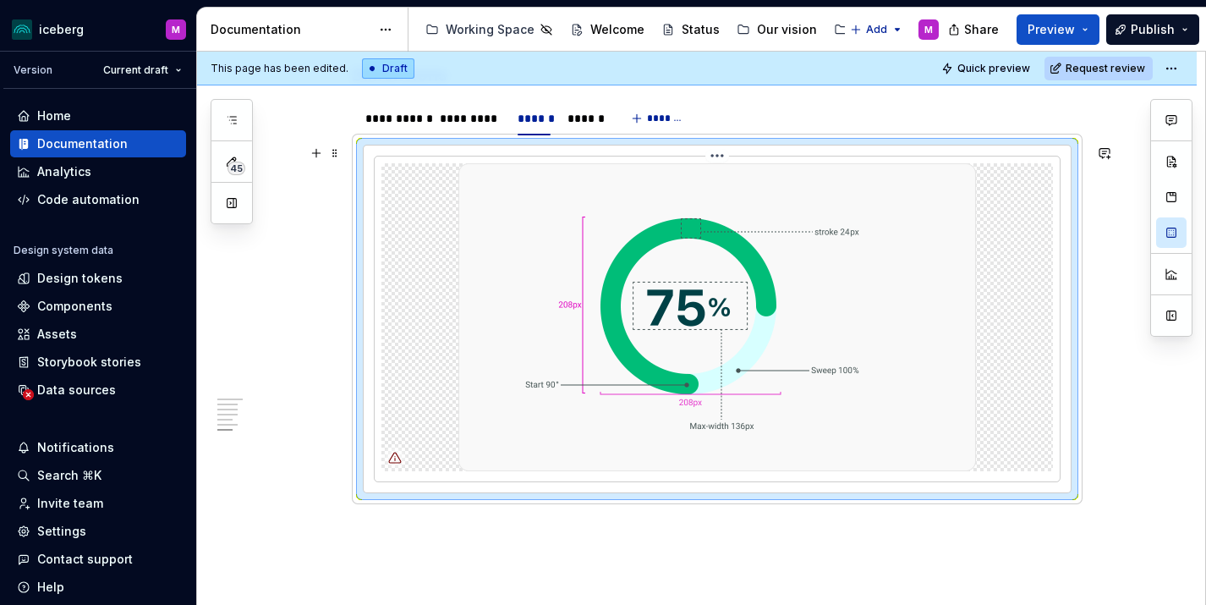
click at [660, 358] on img at bounding box center [716, 317] width 517 height 308
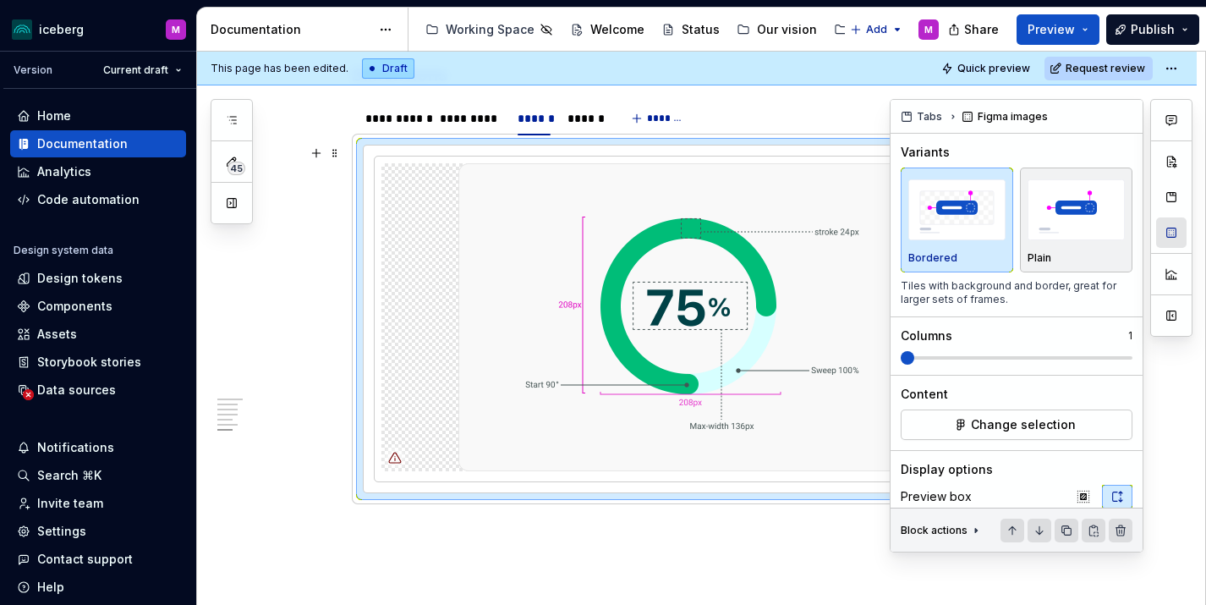
click at [1178, 230] on button "button" at bounding box center [1171, 232] width 30 height 30
click at [1034, 420] on span "Change selection" at bounding box center [1023, 424] width 105 height 17
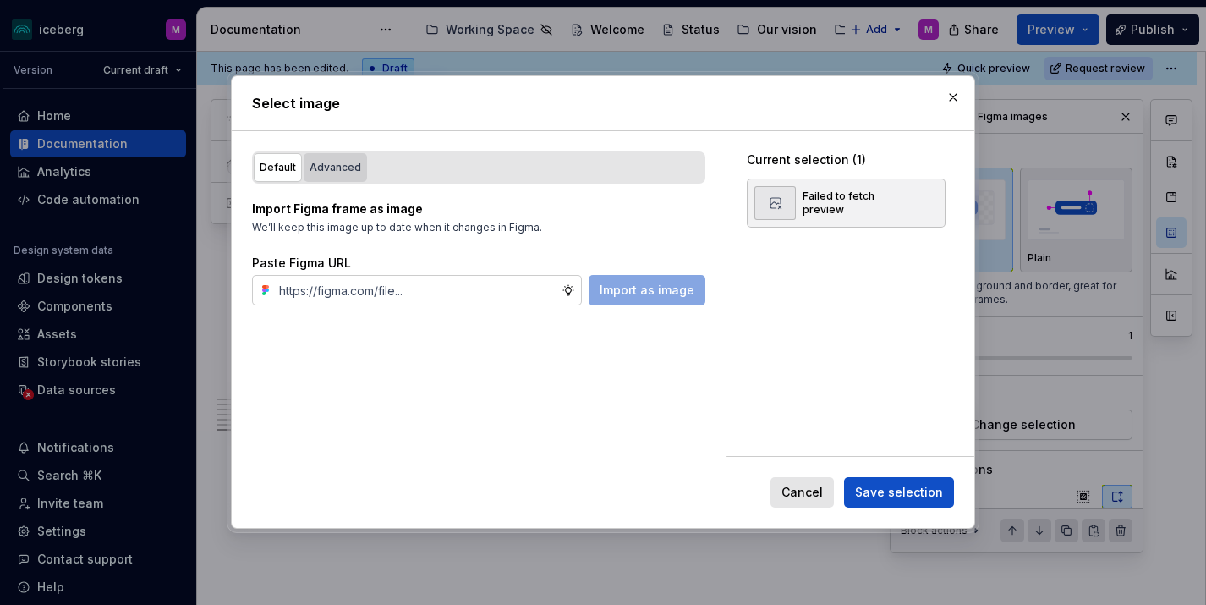
click at [326, 169] on div "Advanced" at bounding box center [335, 167] width 52 height 17
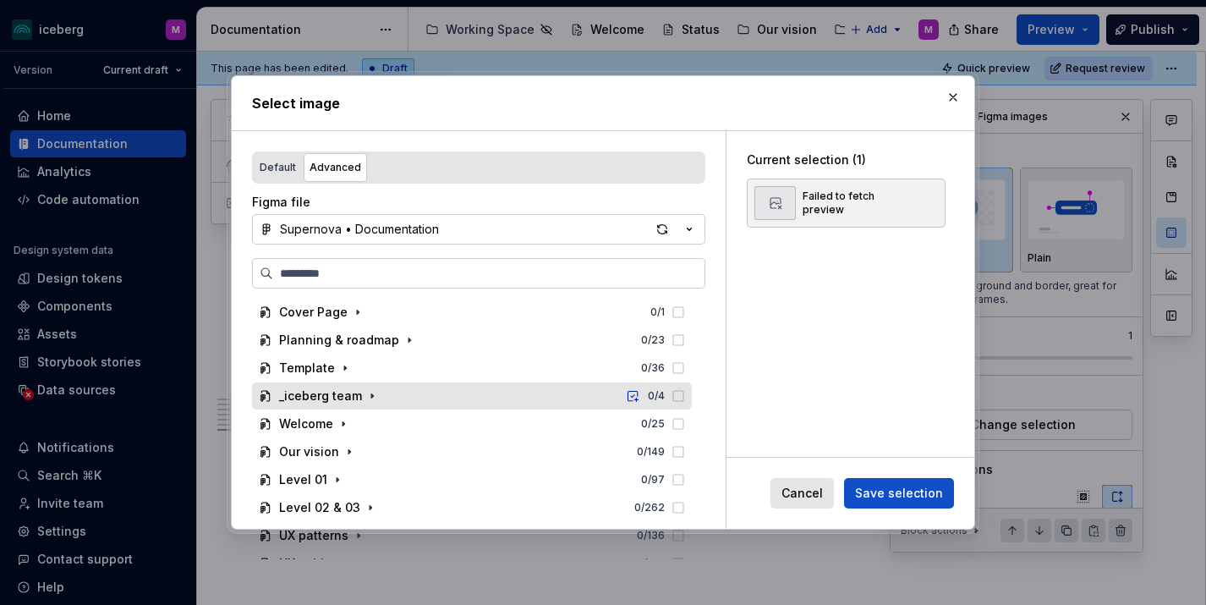
scroll to position [47, 0]
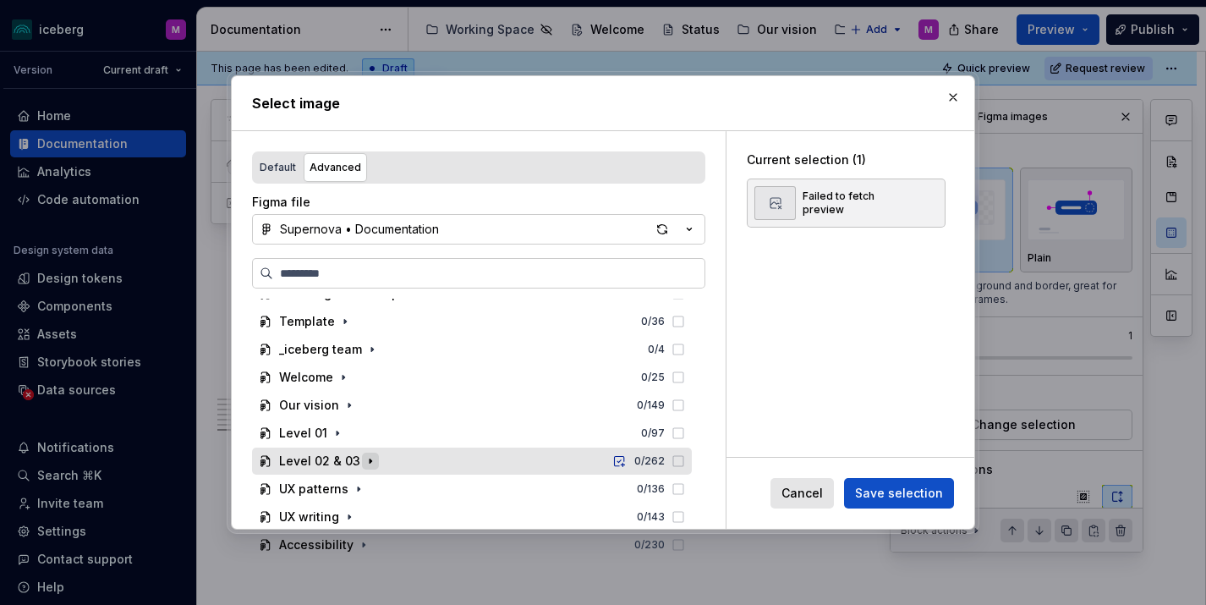
click at [364, 462] on icon "button" at bounding box center [371, 461] width 14 height 14
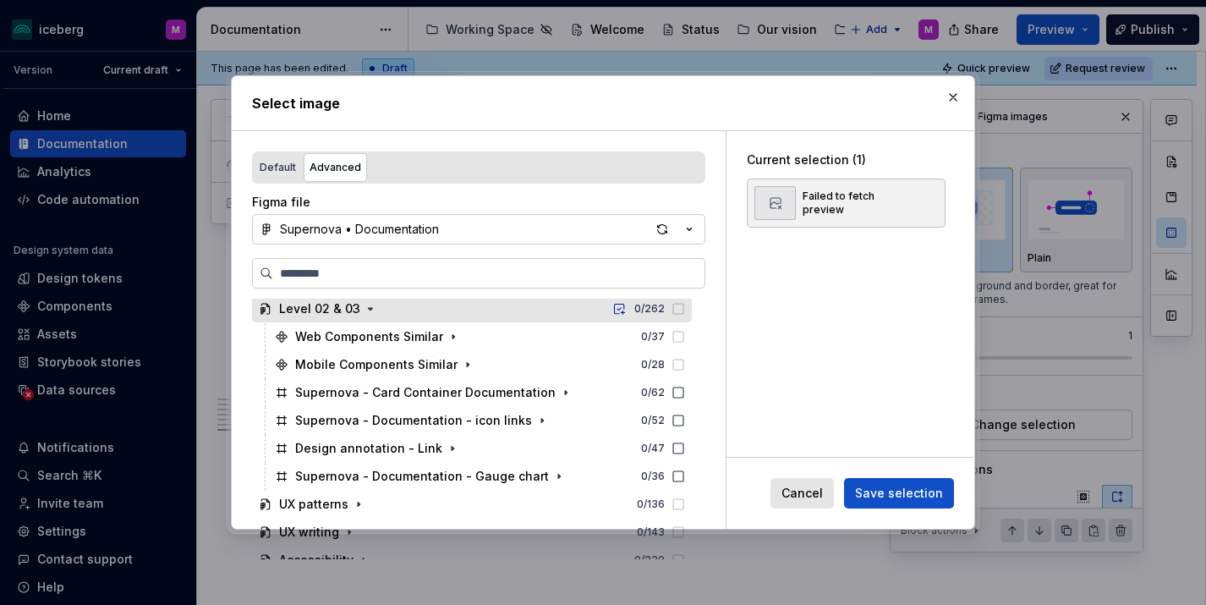
scroll to position [200, 0]
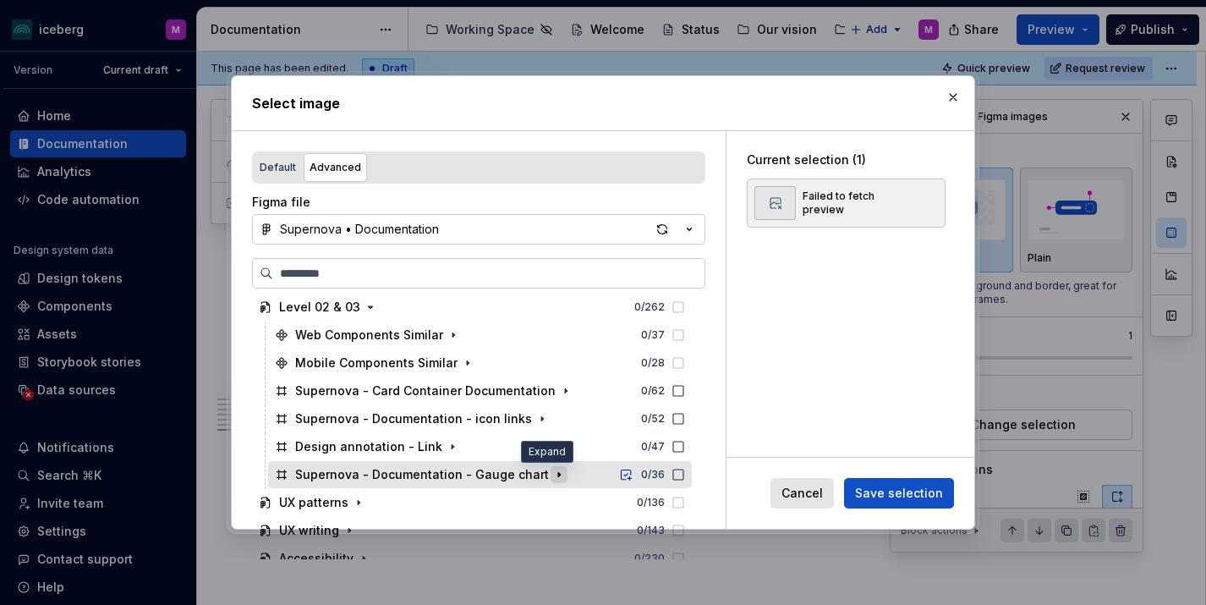
click at [552, 475] on icon "button" at bounding box center [559, 475] width 14 height 14
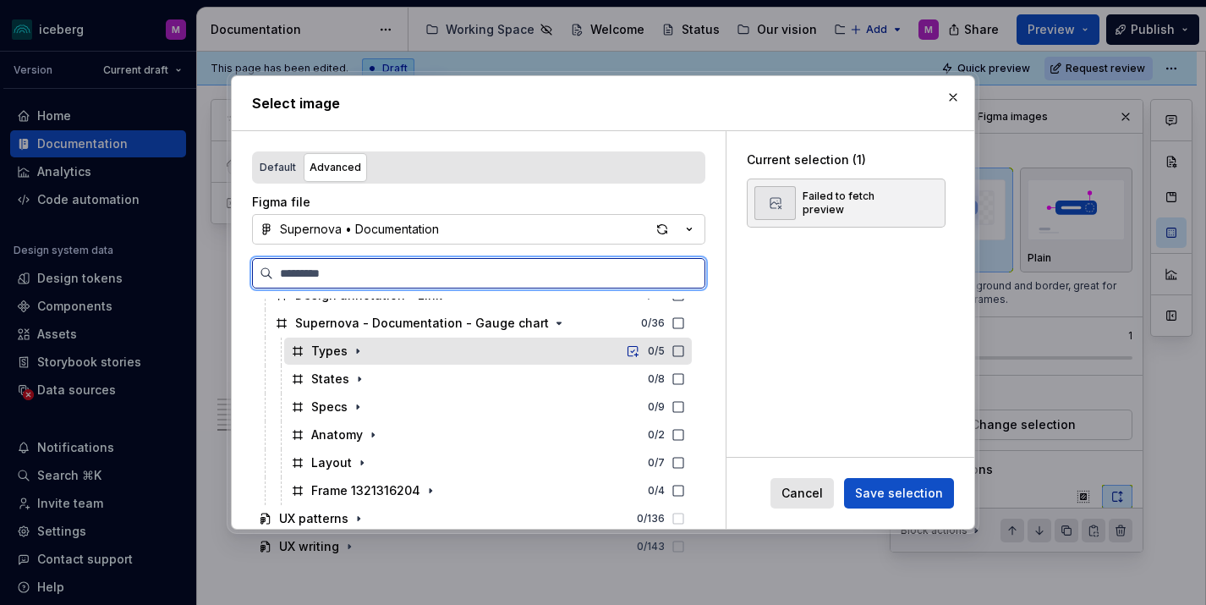
scroll to position [359, 0]
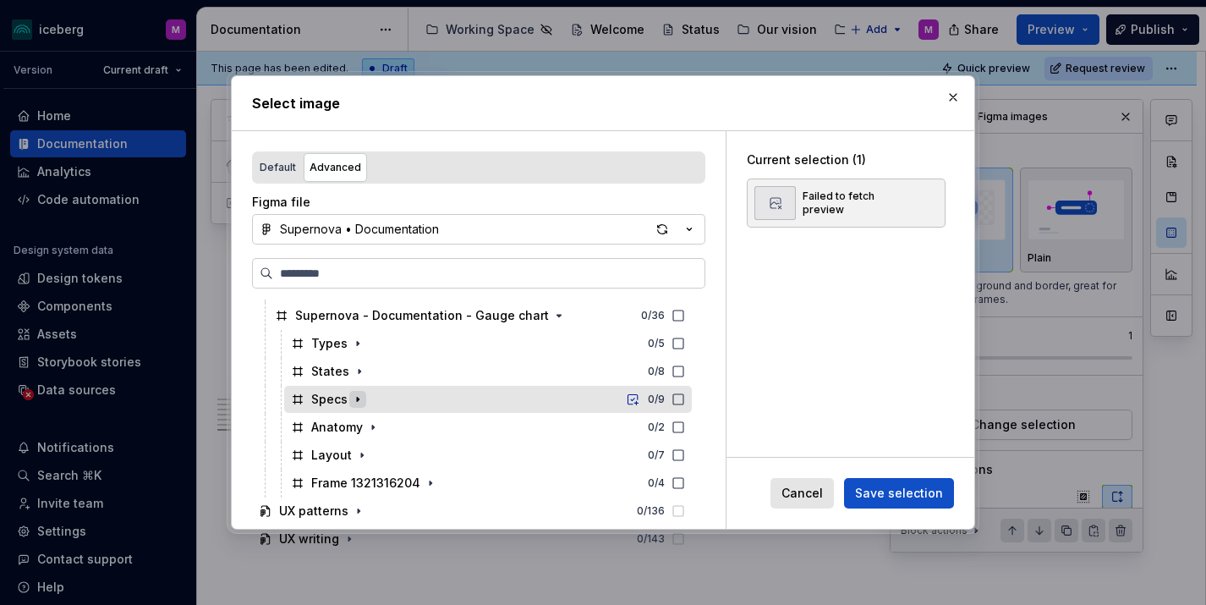
click at [353, 401] on icon "button" at bounding box center [358, 399] width 14 height 14
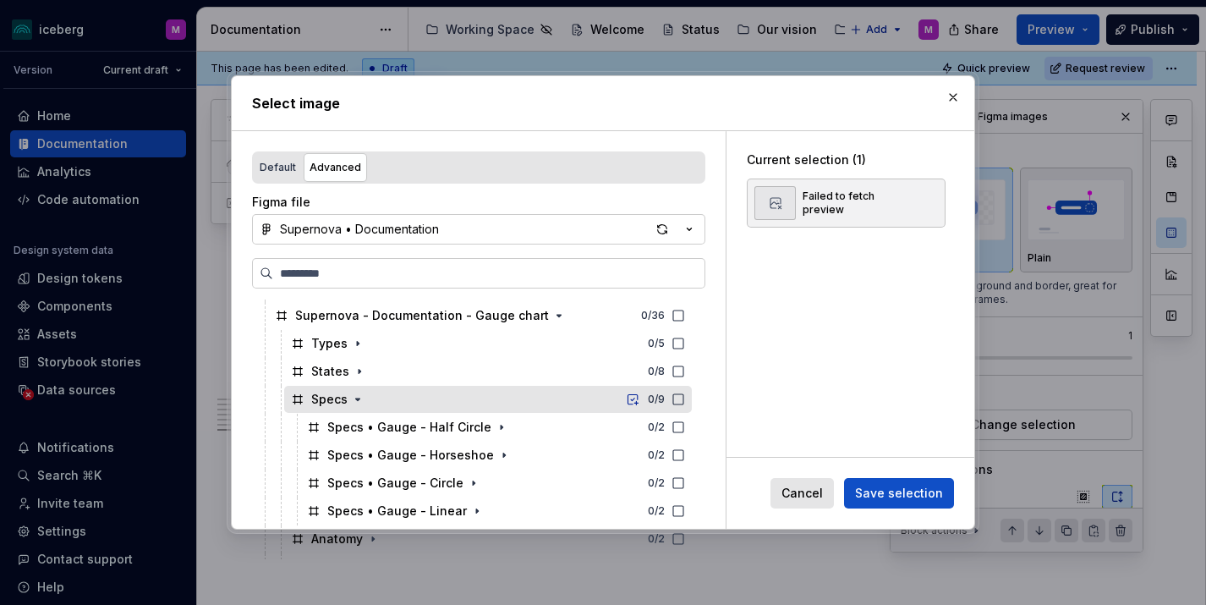
scroll to position [421, 0]
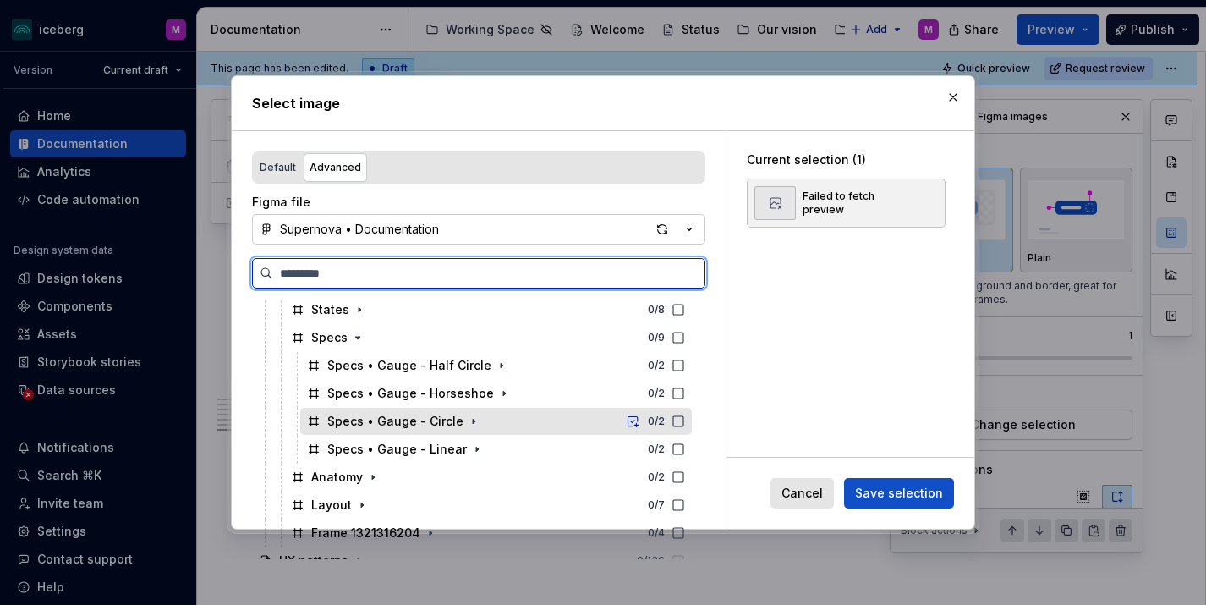
click at [539, 421] on div "Specs • Gauge - Circle 0 / 2" at bounding box center [496, 421] width 392 height 27
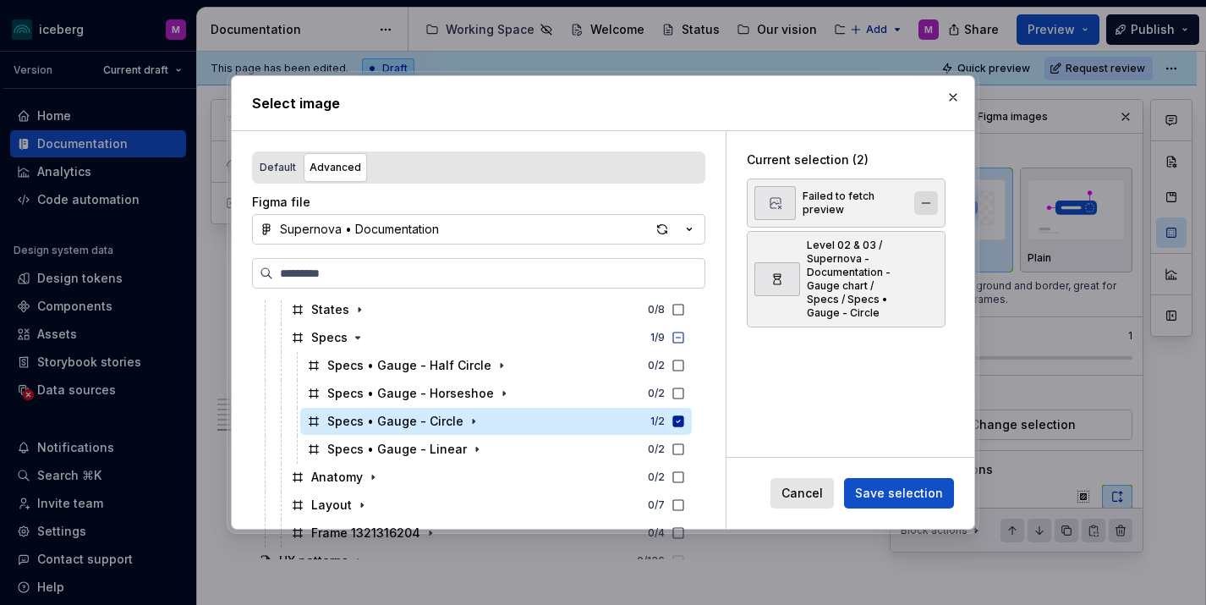
click at [934, 198] on button "button" at bounding box center [926, 203] width 24 height 24
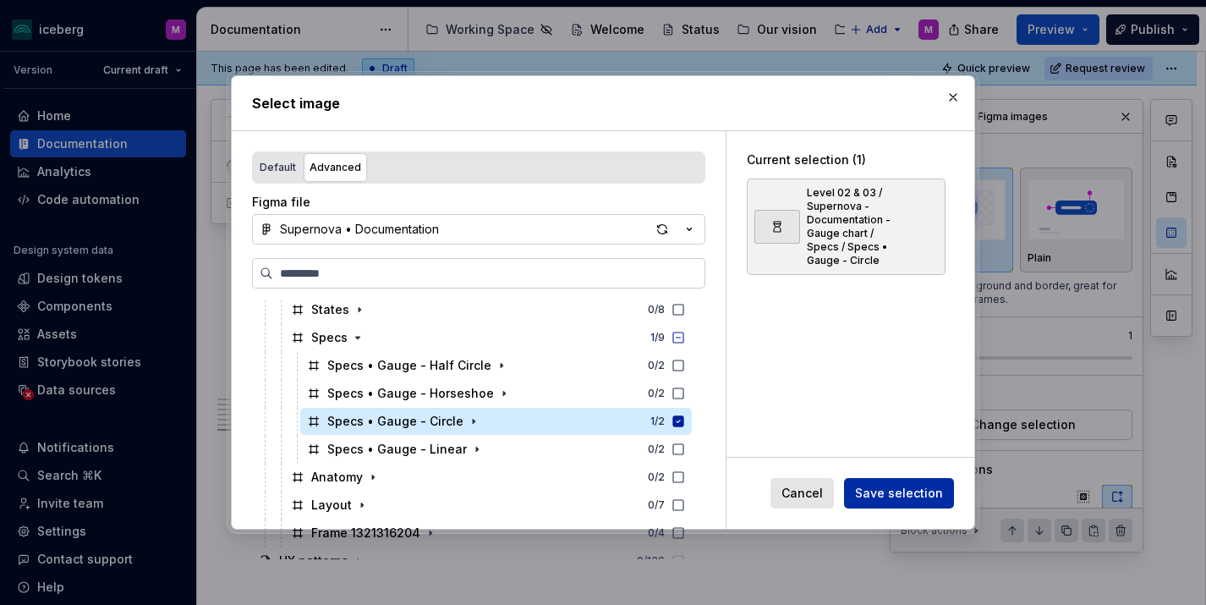
click at [915, 491] on span "Save selection" at bounding box center [899, 493] width 88 height 17
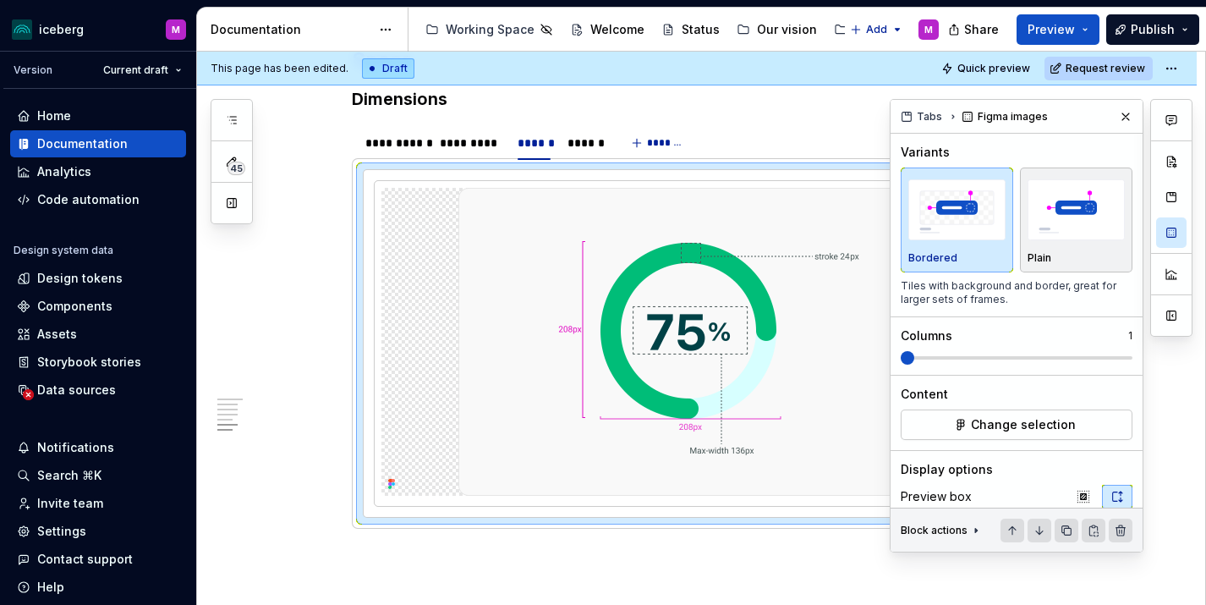
scroll to position [1793, 0]
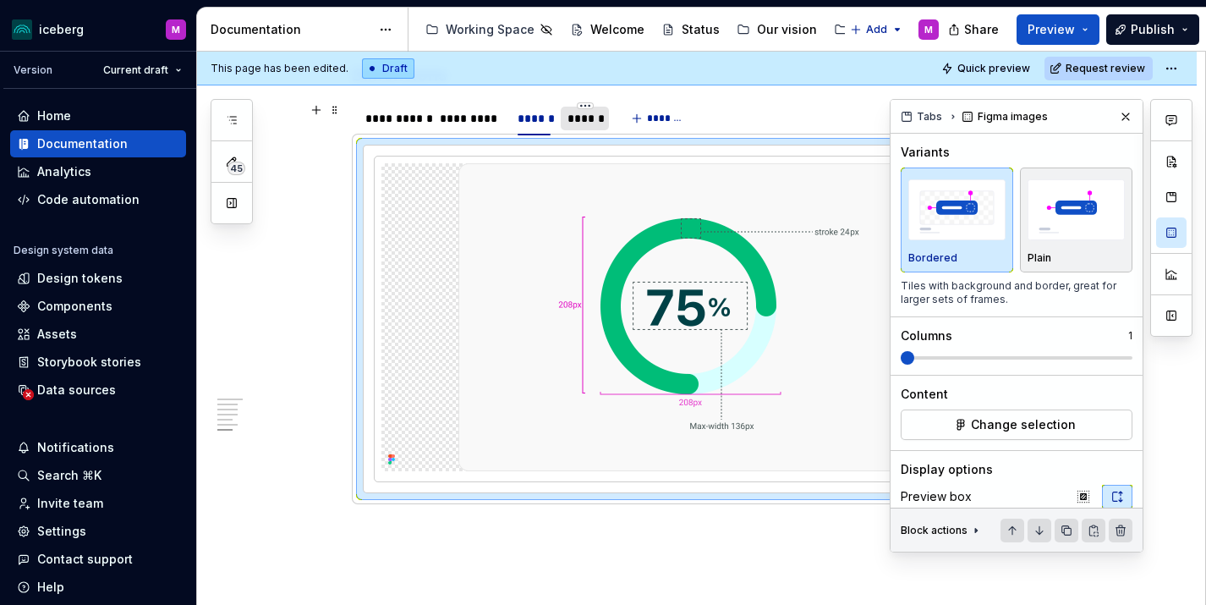
click at [578, 122] on div "******" at bounding box center [585, 118] width 36 height 17
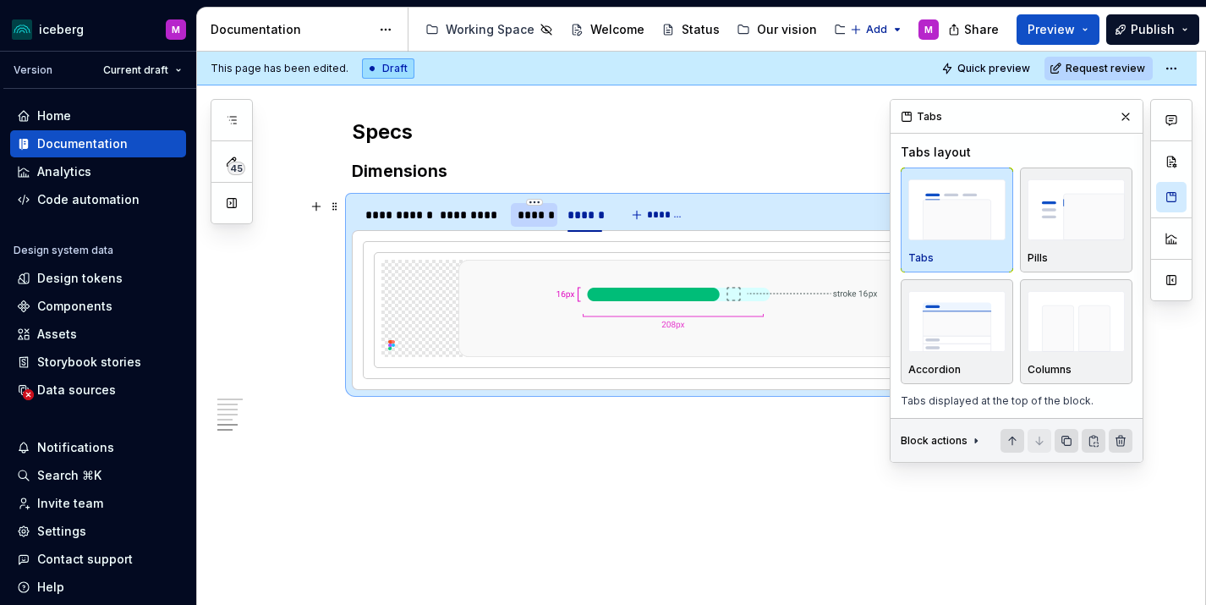
click at [542, 216] on div "******" at bounding box center [533, 214] width 33 height 17
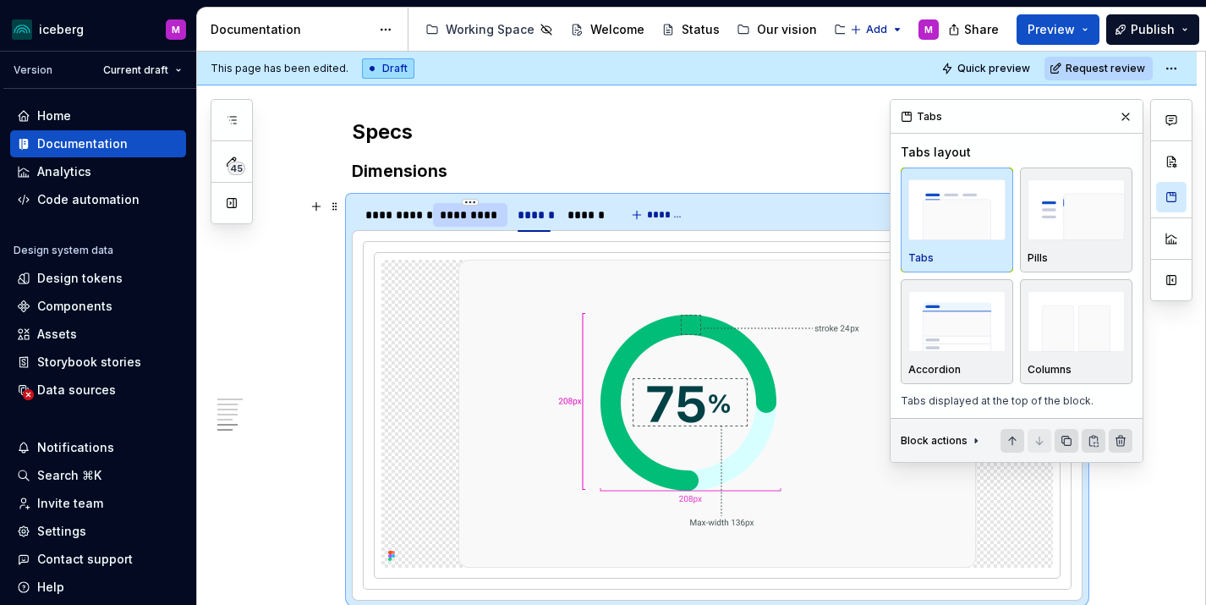
drag, startPoint x: 481, startPoint y: 220, endPoint x: 445, endPoint y: 220, distance: 36.4
click at [480, 220] on div "*********" at bounding box center [471, 214] width 62 height 17
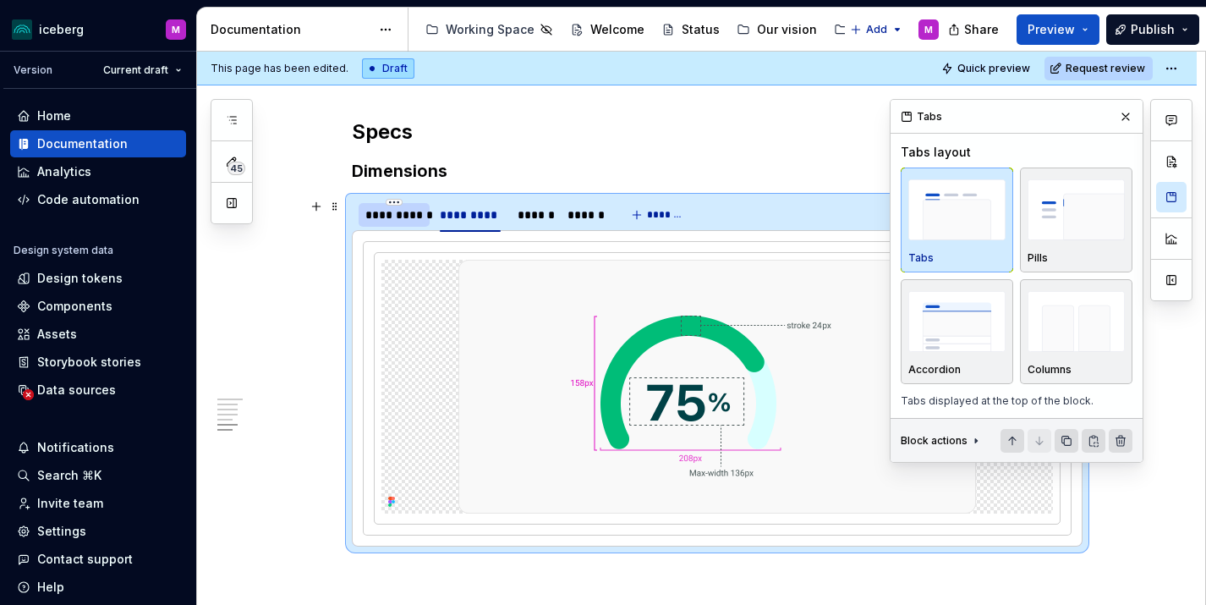
click at [399, 218] on div "**********" at bounding box center [393, 214] width 57 height 17
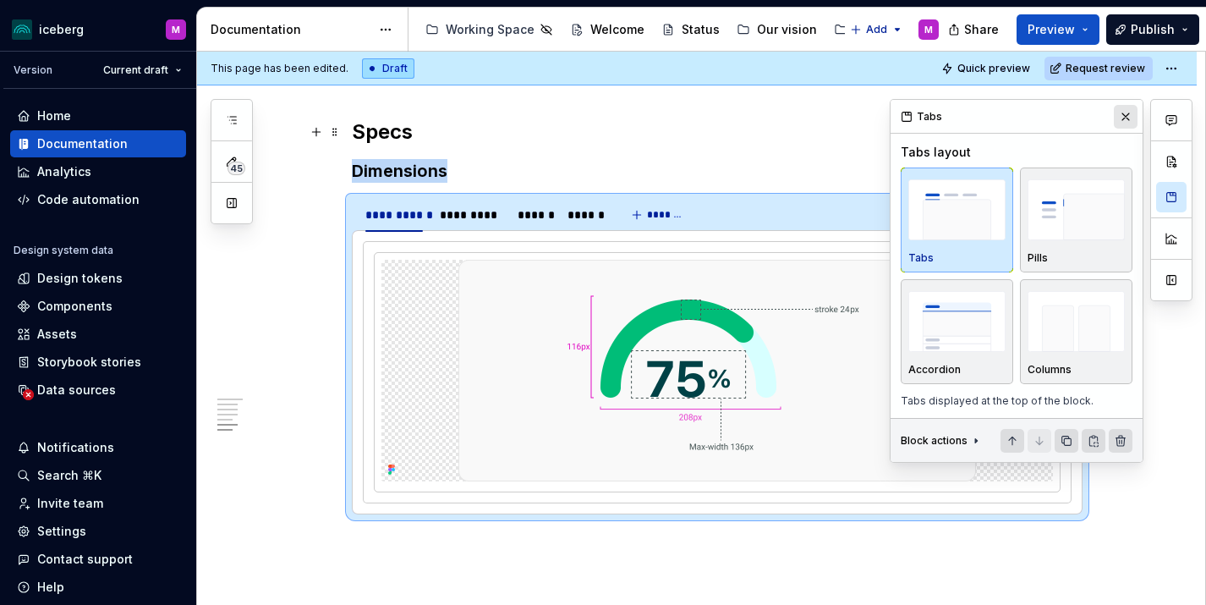
click at [1128, 119] on button "button" at bounding box center [1126, 117] width 24 height 24
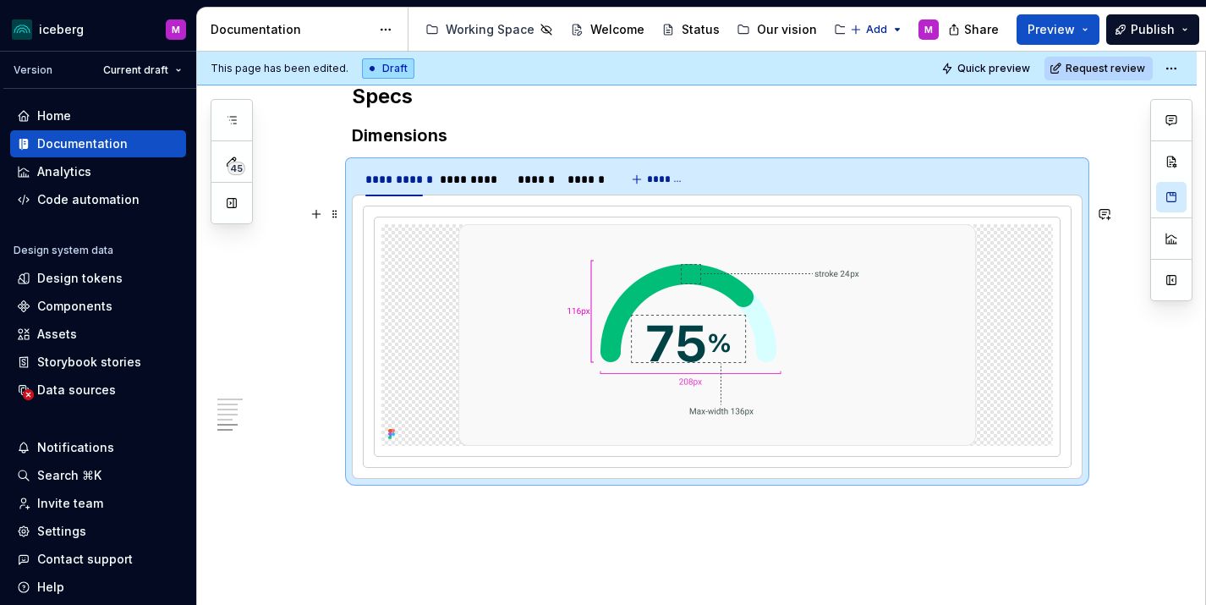
scroll to position [1687, 0]
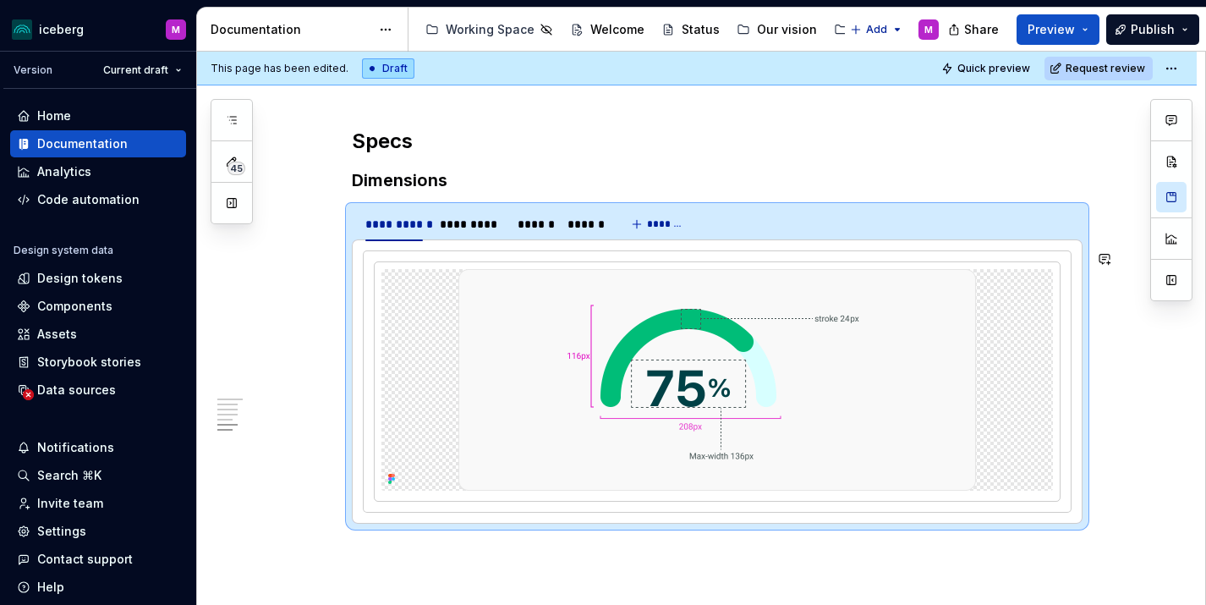
type textarea "*"
click at [63, 391] on div "Data sources" at bounding box center [76, 389] width 79 height 17
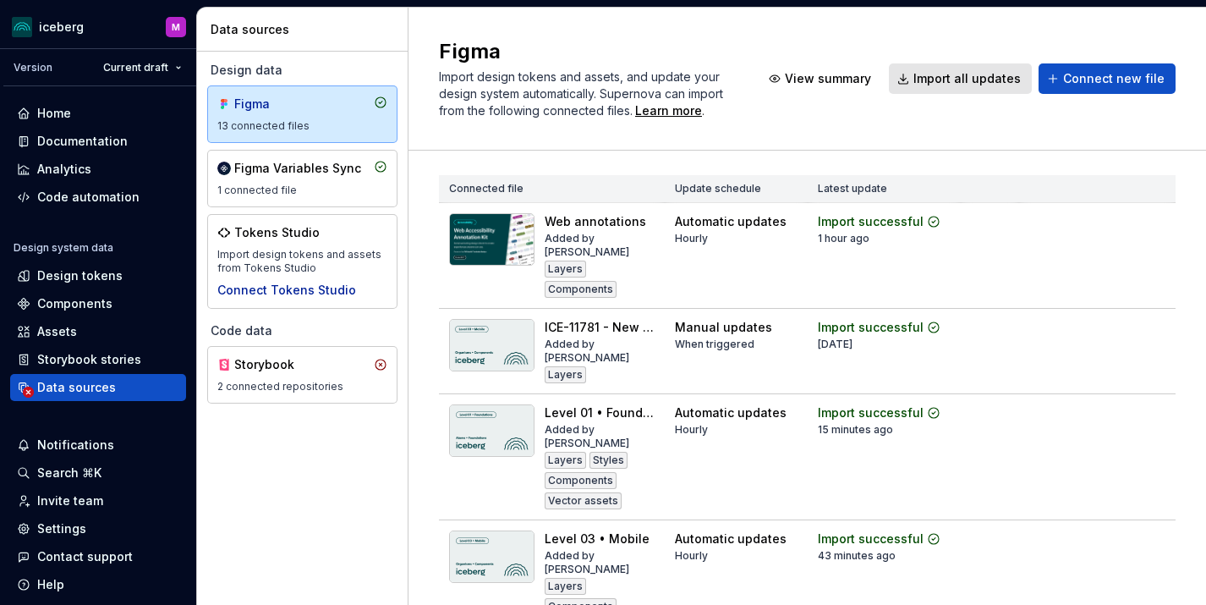
scroll to position [10, 0]
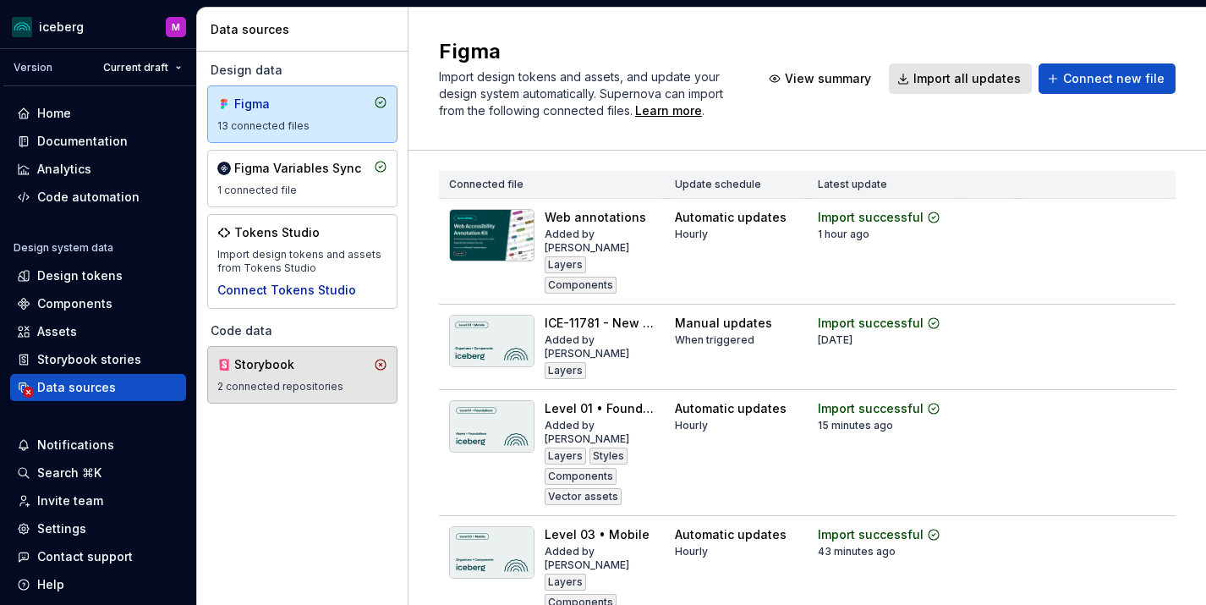
click at [271, 364] on div "Storybook" at bounding box center [274, 364] width 81 height 17
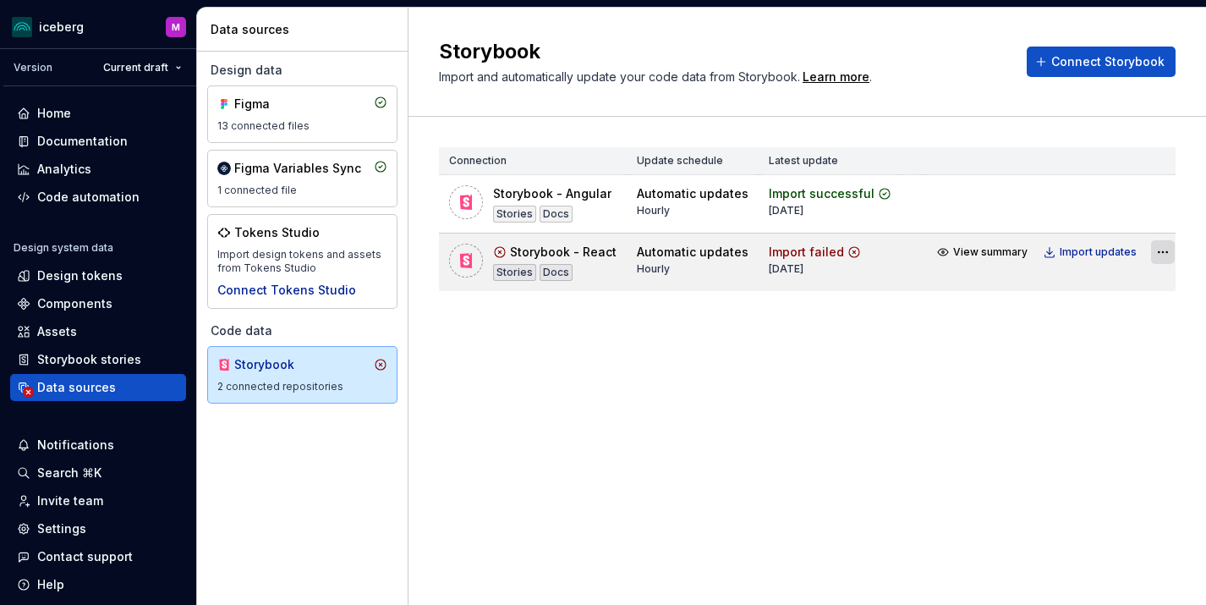
click at [1151, 253] on html "iceberg M Version Current draft Home Documentation Analytics Code automation De…" at bounding box center [603, 302] width 1206 height 605
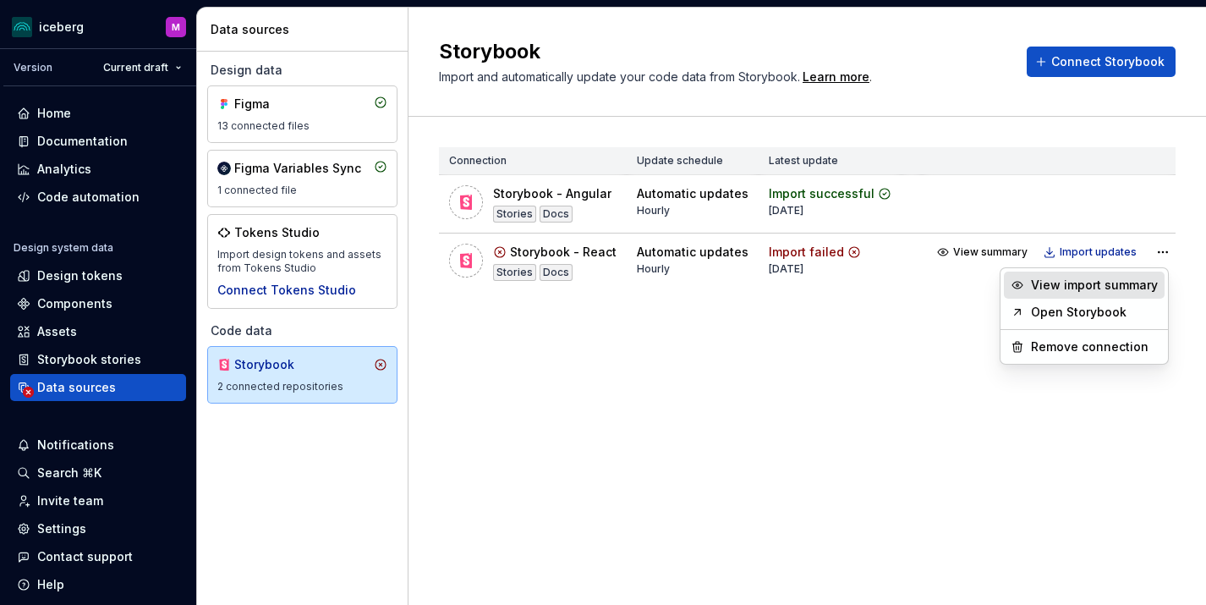
click at [1109, 287] on div "View import summary" at bounding box center [1094, 285] width 127 height 17
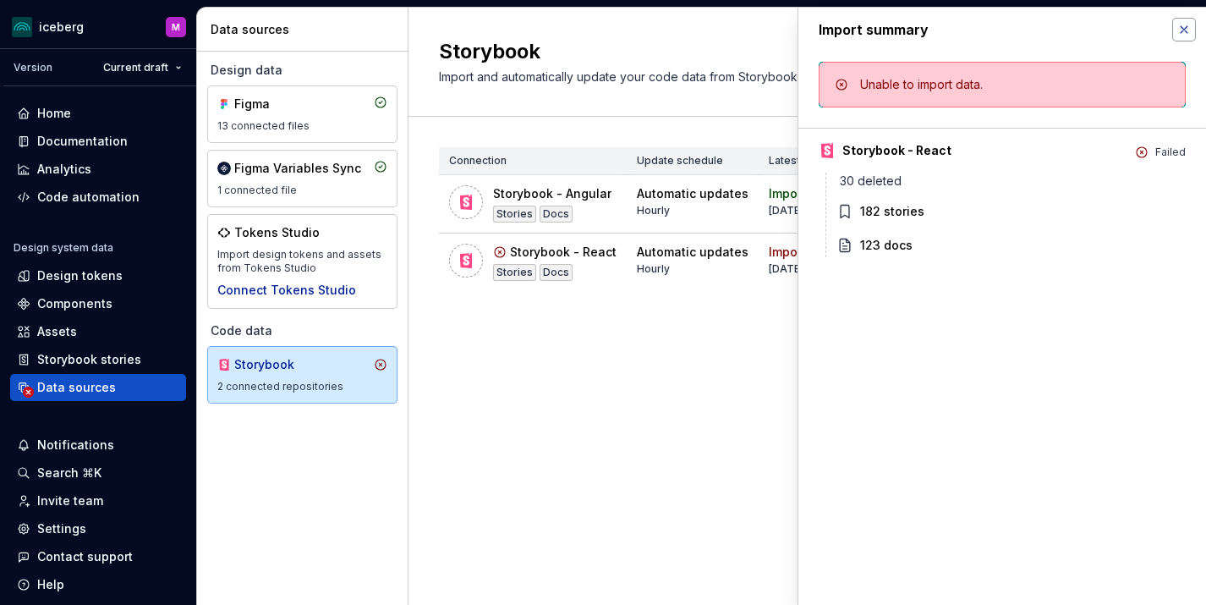
click at [1184, 36] on button "button" at bounding box center [1184, 30] width 24 height 24
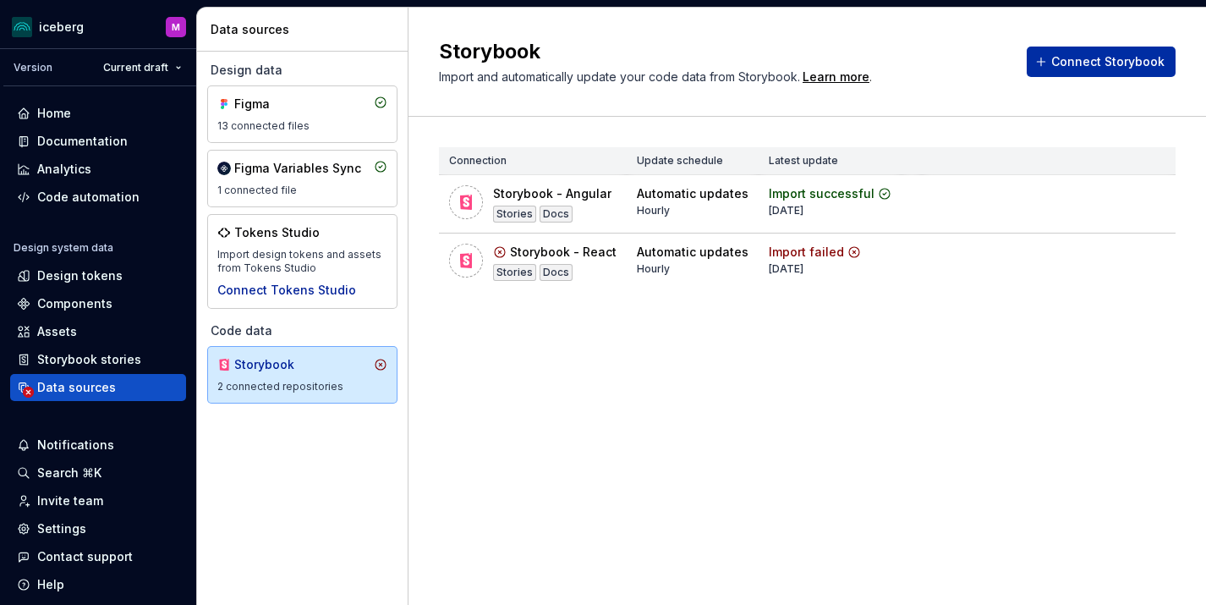
click at [1084, 49] on button "Connect Storybook" at bounding box center [1101, 62] width 149 height 30
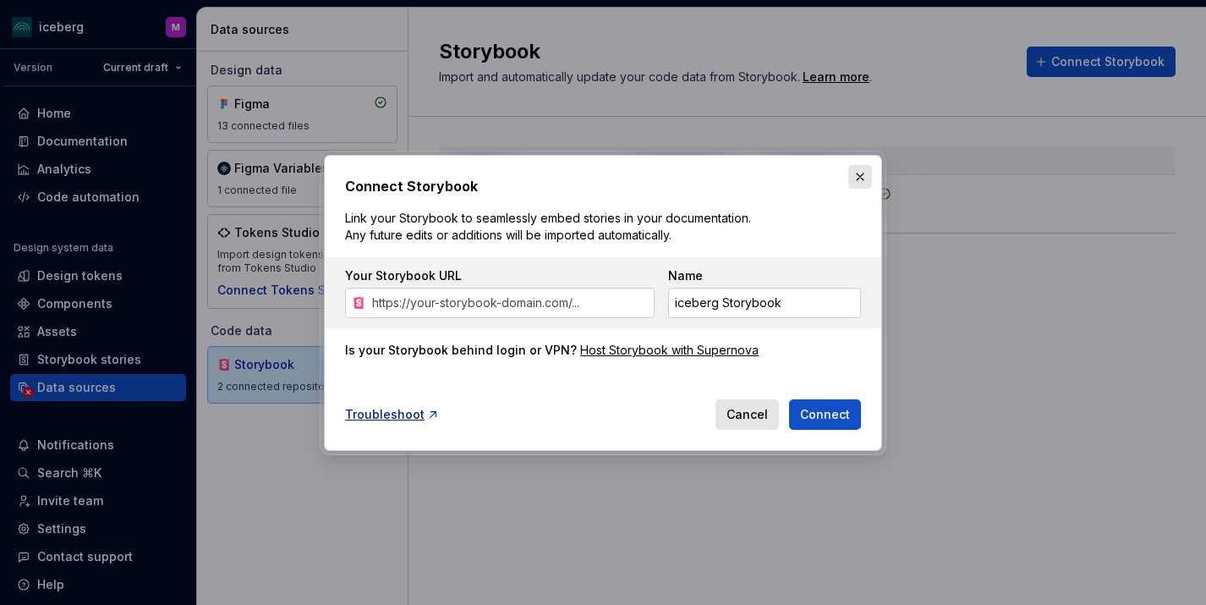
click at [857, 178] on button "button" at bounding box center [860, 177] width 24 height 24
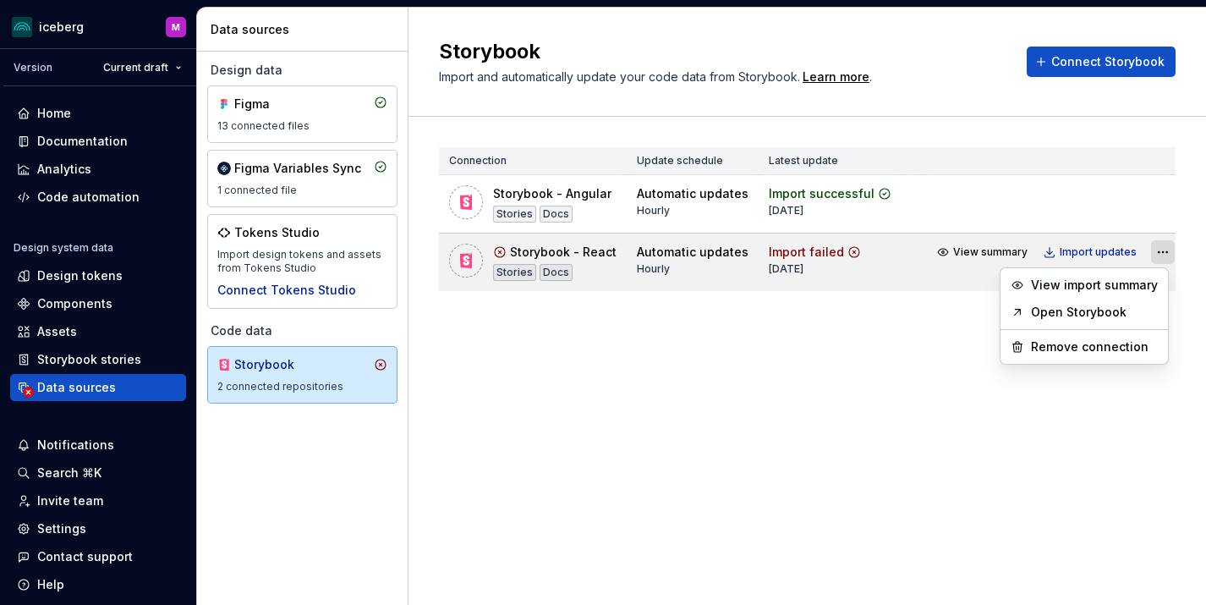
click at [1153, 255] on html "iceberg M Version Current draft Home Documentation Analytics Code automation De…" at bounding box center [603, 302] width 1206 height 605
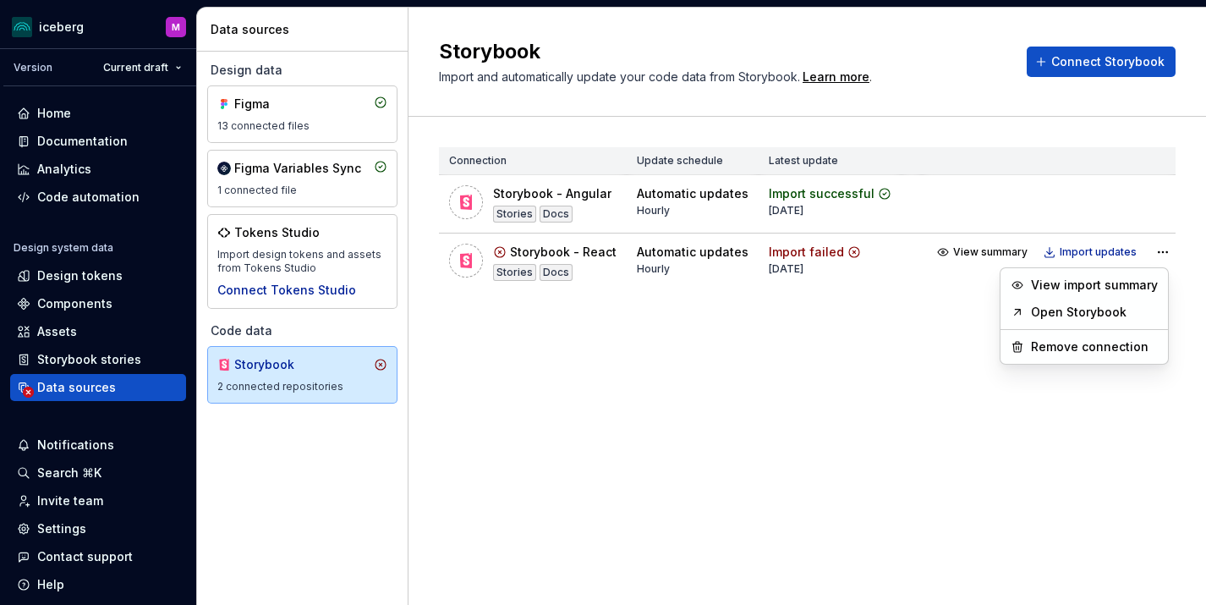
click at [676, 340] on html "iceberg M Version Current draft Home Documentation Analytics Code automation De…" at bounding box center [603, 302] width 1206 height 605
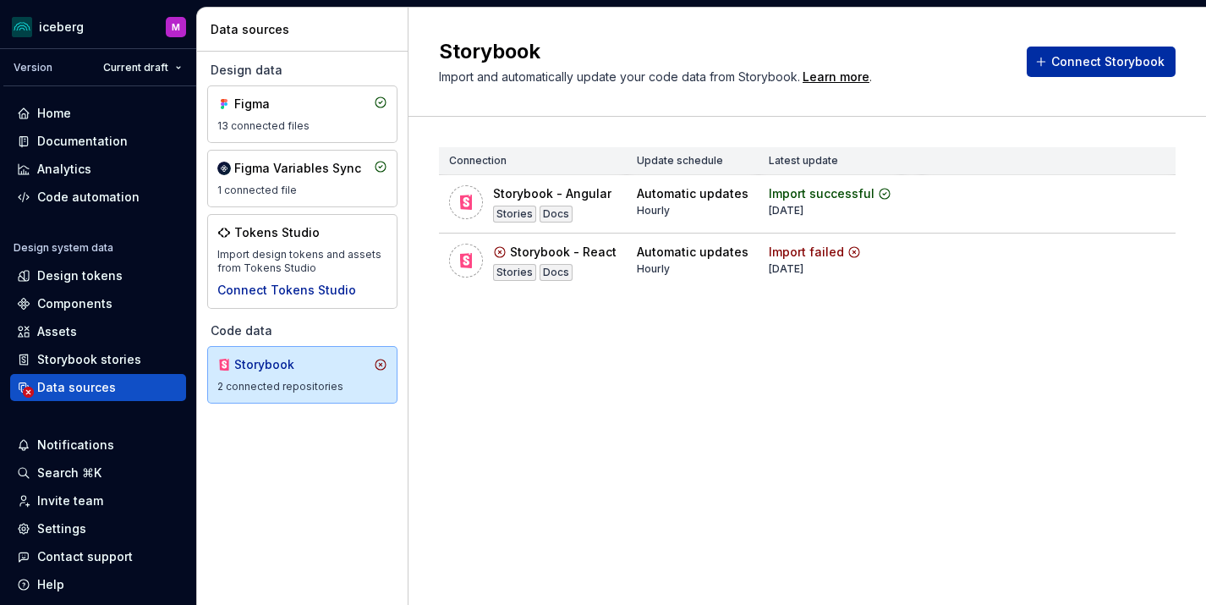
click at [1104, 61] on span "Connect Storybook" at bounding box center [1107, 61] width 113 height 17
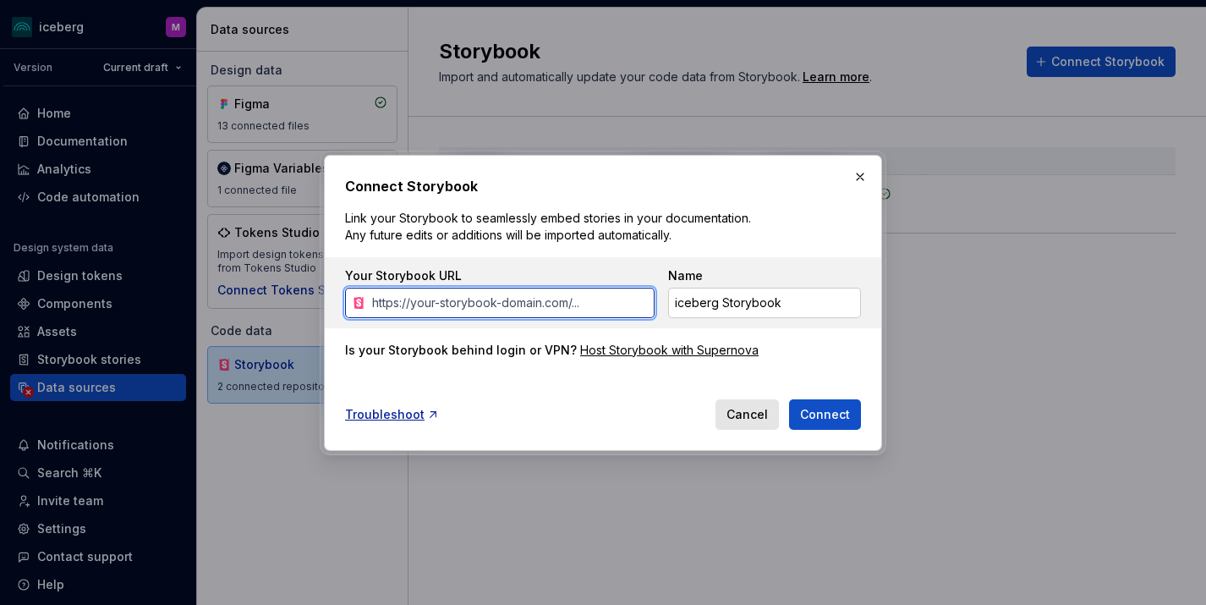
click at [599, 303] on input "Your Storybook URL" at bounding box center [509, 302] width 289 height 30
paste input "[URL]"
type input "[URL]"
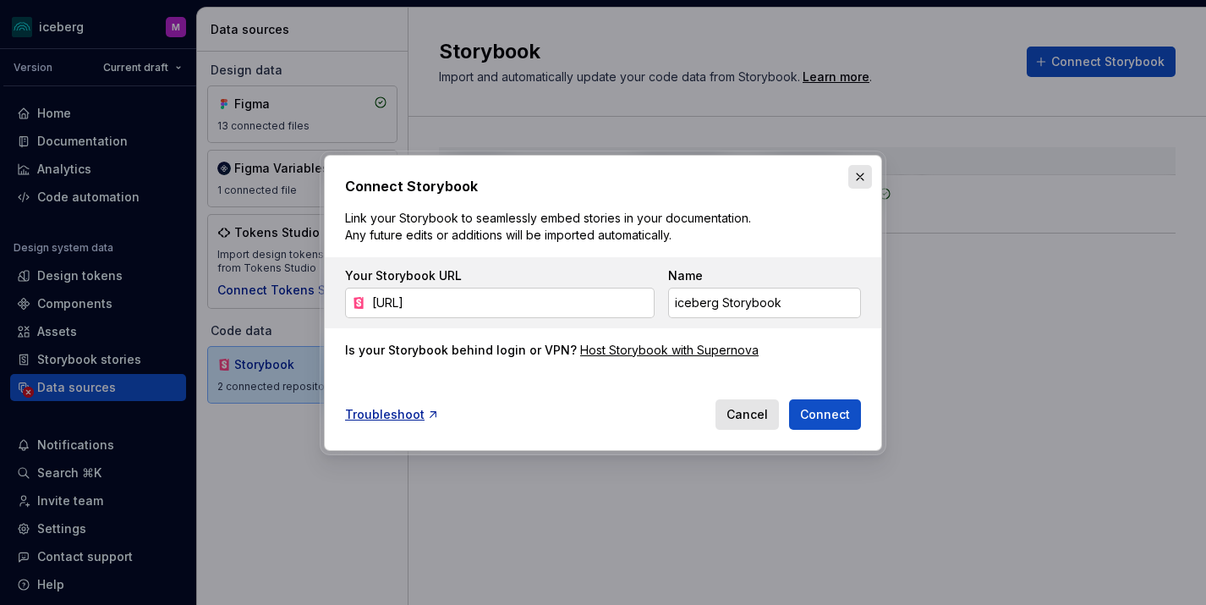
click at [861, 173] on button "button" at bounding box center [860, 177] width 24 height 24
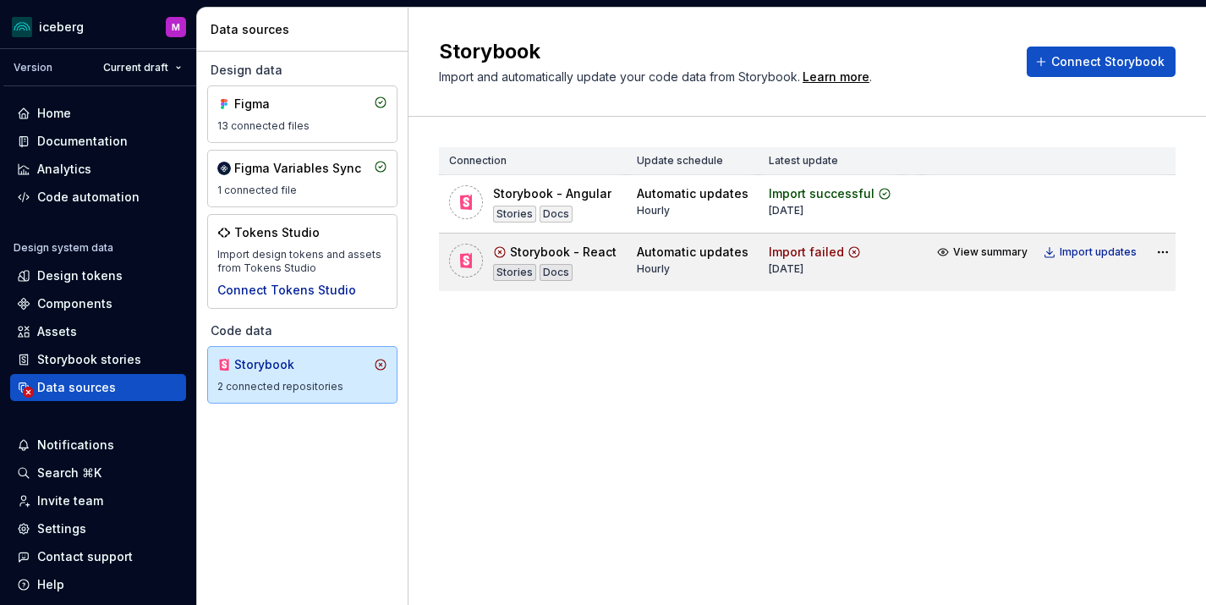
click at [510, 266] on div "Stories" at bounding box center [514, 272] width 43 height 17
click at [1151, 255] on html "iceberg M Version Current draft Home Documentation Analytics Code automation De…" at bounding box center [603, 302] width 1206 height 605
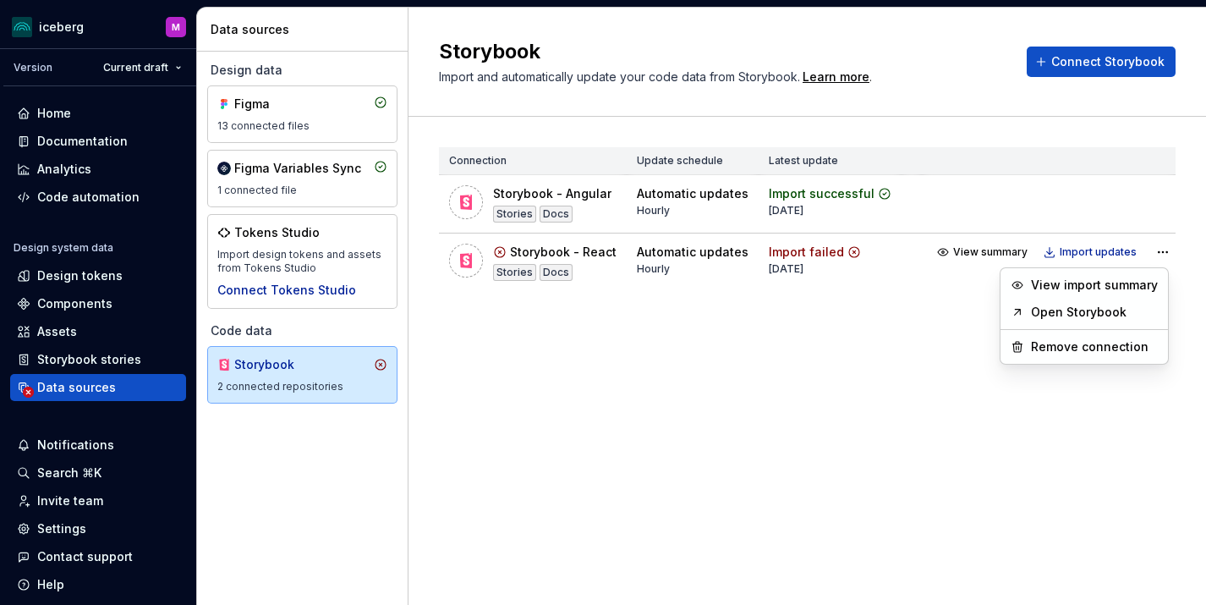
click at [1092, 246] on html "iceberg M Version Current draft Home Documentation Analytics Code automation De…" at bounding box center [603, 302] width 1206 height 605
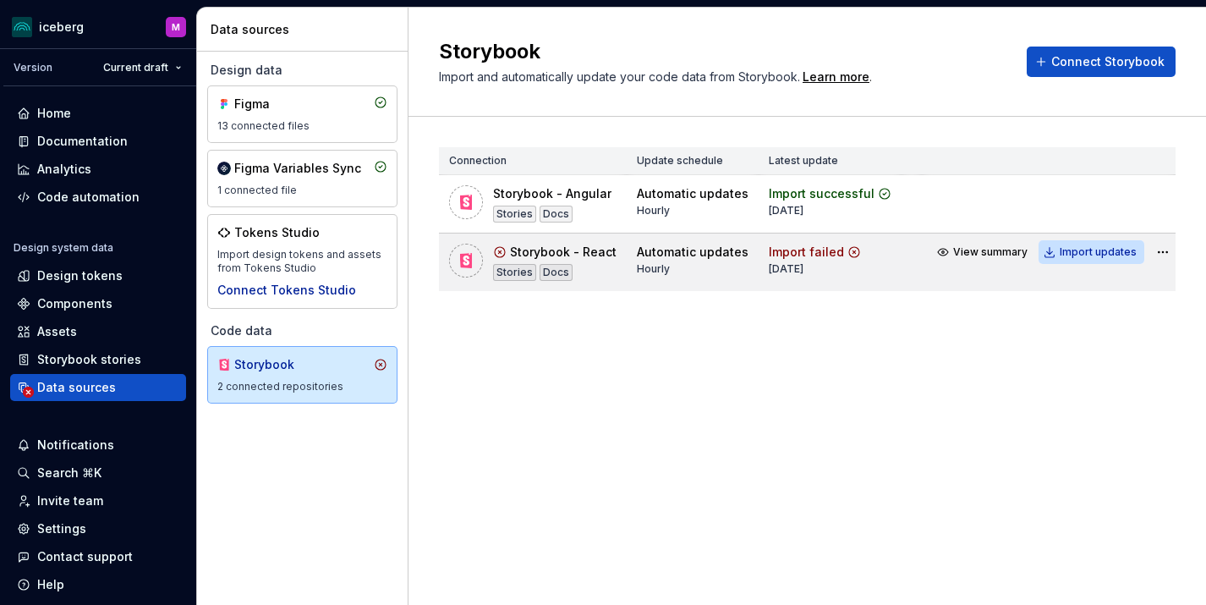
click at [1083, 251] on div "Import updates" at bounding box center [1098, 252] width 77 height 14
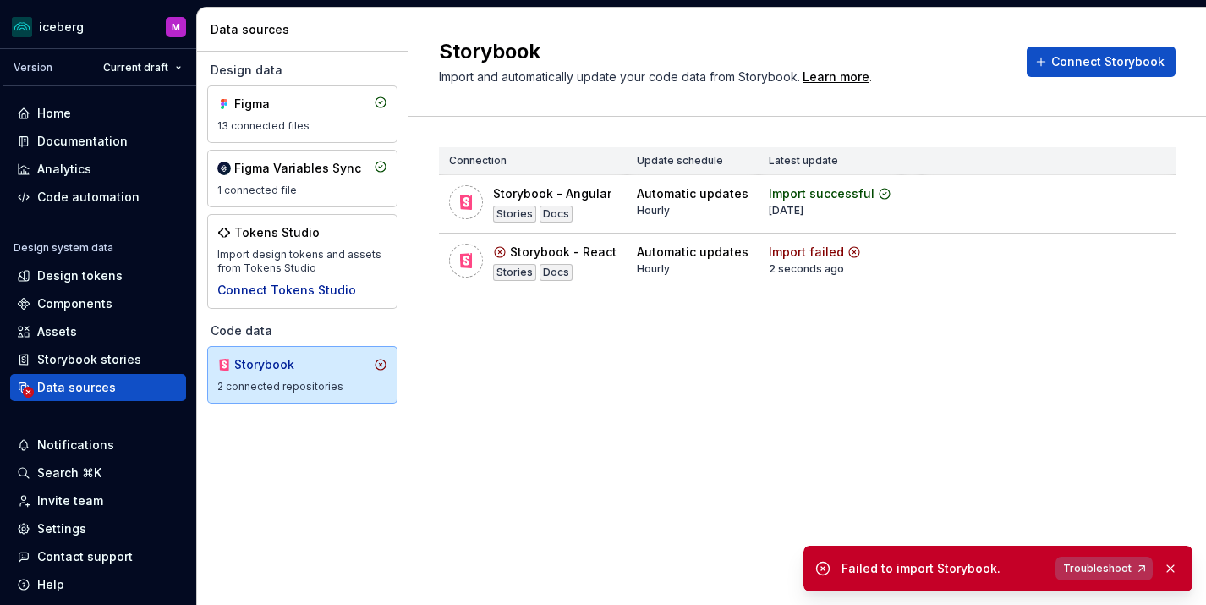
click at [1127, 564] on span "Troubleshoot" at bounding box center [1097, 568] width 68 height 14
click at [1125, 63] on span "Connect Storybook" at bounding box center [1107, 61] width 113 height 17
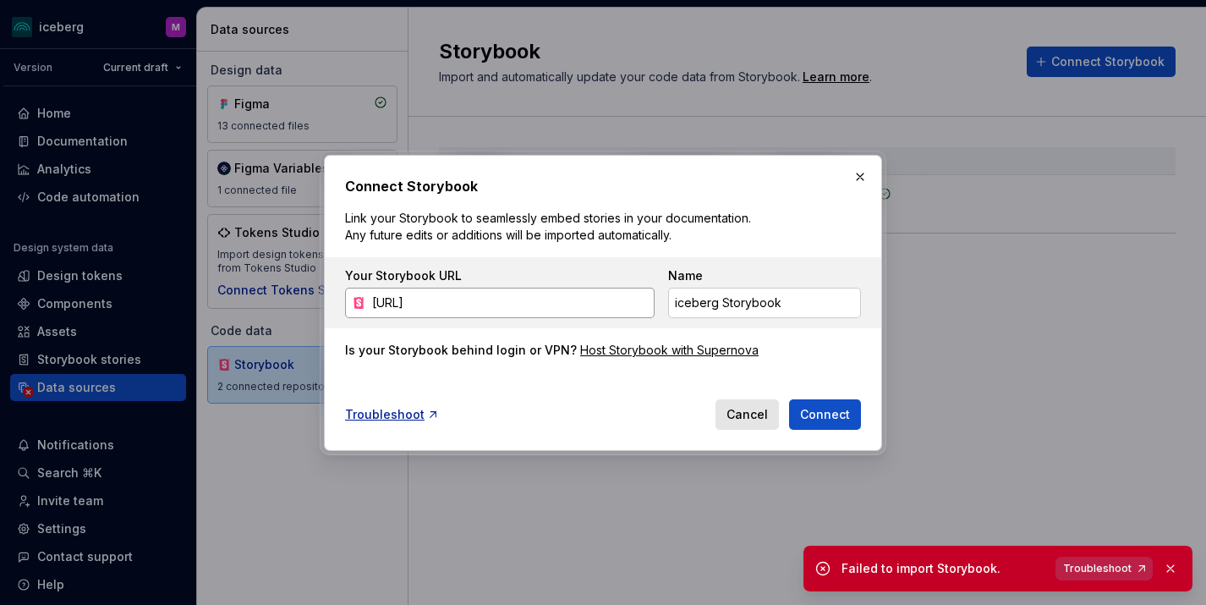
click at [604, 291] on input "[URL]" at bounding box center [509, 302] width 289 height 30
type input "/lab-se/cdn-illustrations-assets/"
click at [860, 172] on button "button" at bounding box center [860, 177] width 24 height 24
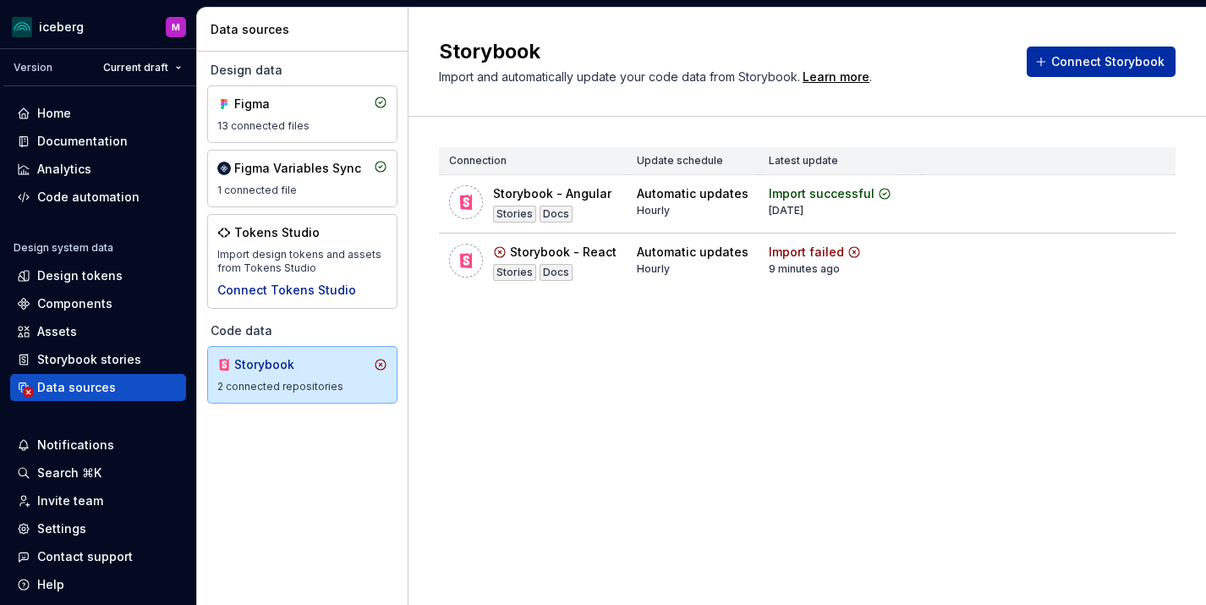
click at [1103, 73] on button "Connect Storybook" at bounding box center [1101, 62] width 149 height 30
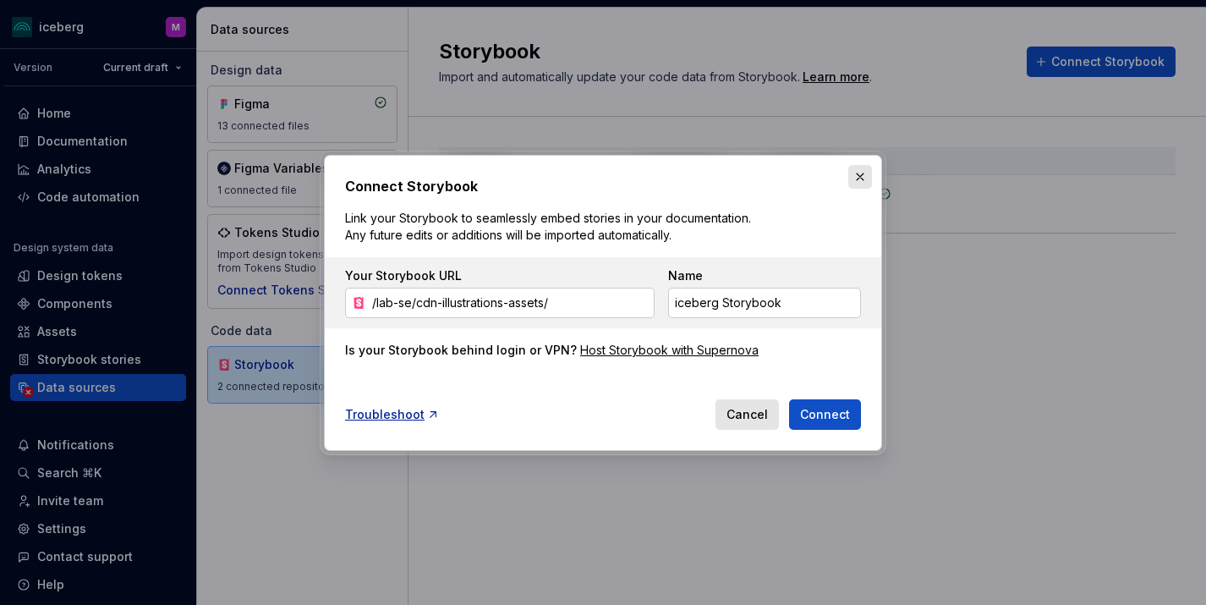
click at [865, 182] on button "button" at bounding box center [860, 177] width 24 height 24
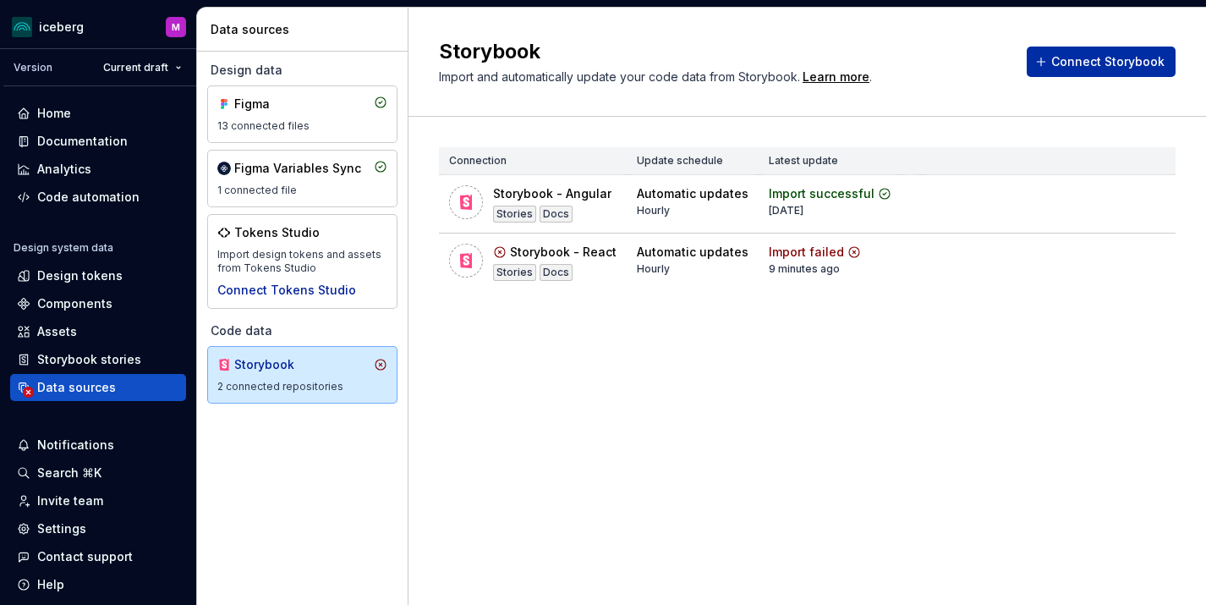
click at [1107, 59] on span "Connect Storybook" at bounding box center [1107, 61] width 113 height 17
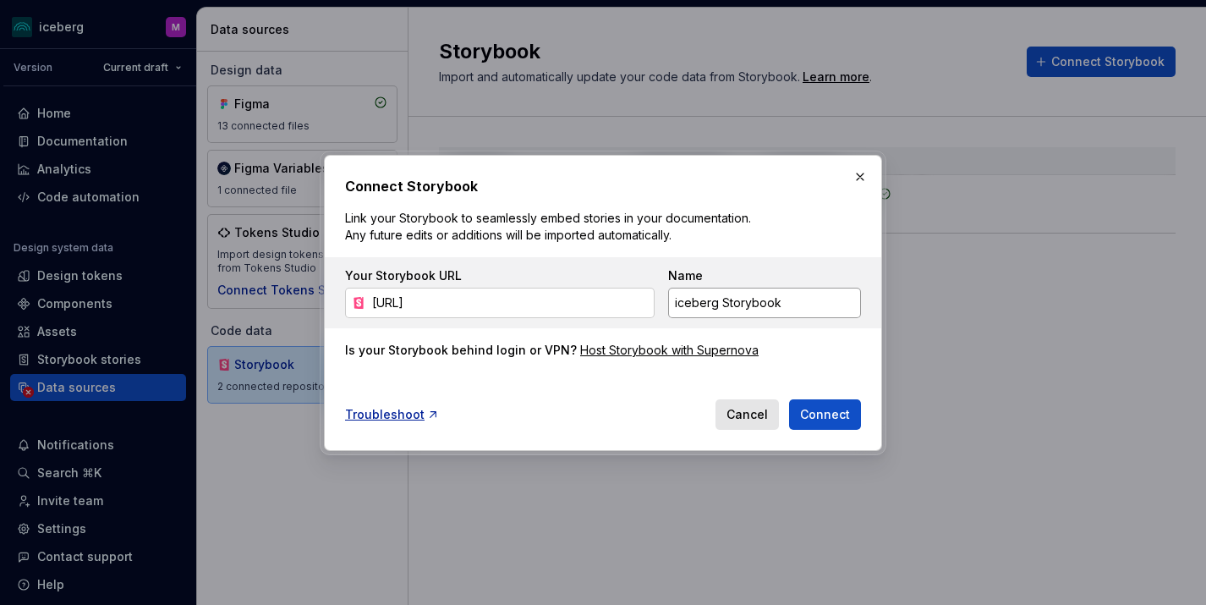
scroll to position [0, 313]
type input "[URL]"
click at [807, 310] on input "iceberg Storybook" at bounding box center [764, 302] width 193 height 30
drag, startPoint x: 722, startPoint y: 302, endPoint x: 649, endPoint y: 302, distance: 73.6
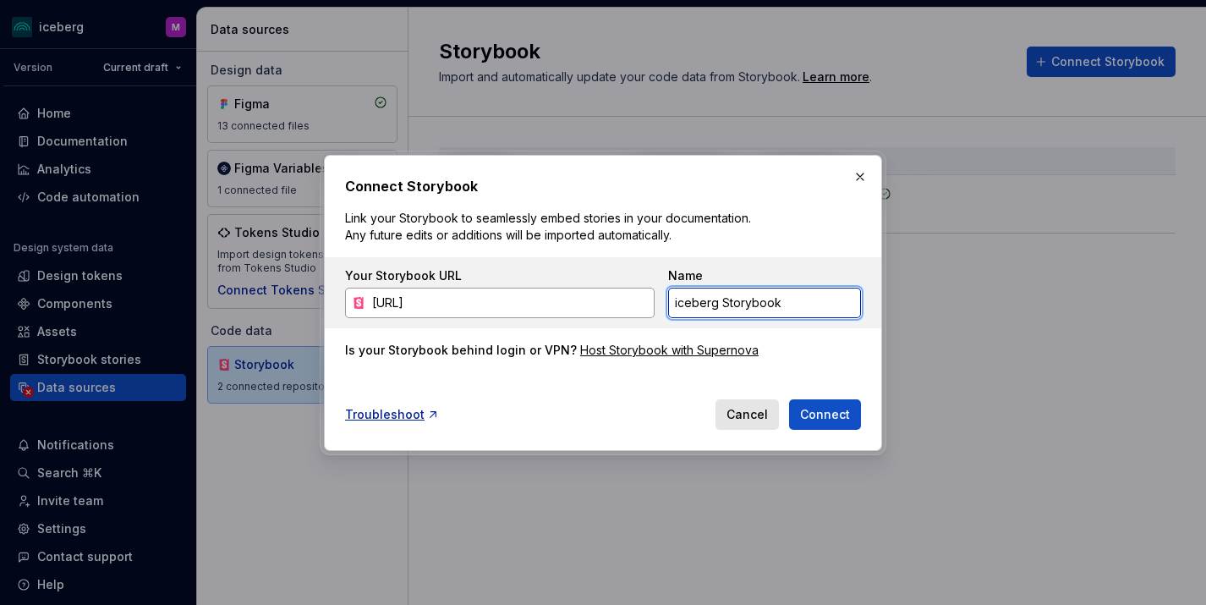
click at [649, 302] on div "Your Storybook URL [URL] Name iceberg Storybook" at bounding box center [603, 292] width 516 height 51
type input "Storybook - React (New)"
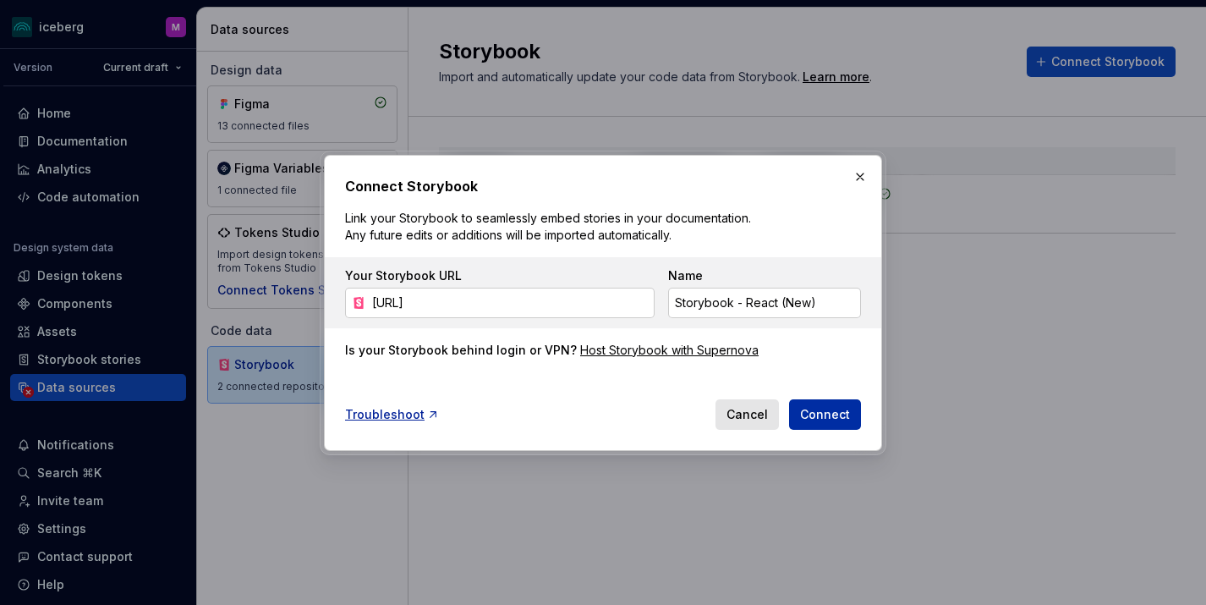
click at [818, 418] on span "Connect" at bounding box center [825, 414] width 50 height 17
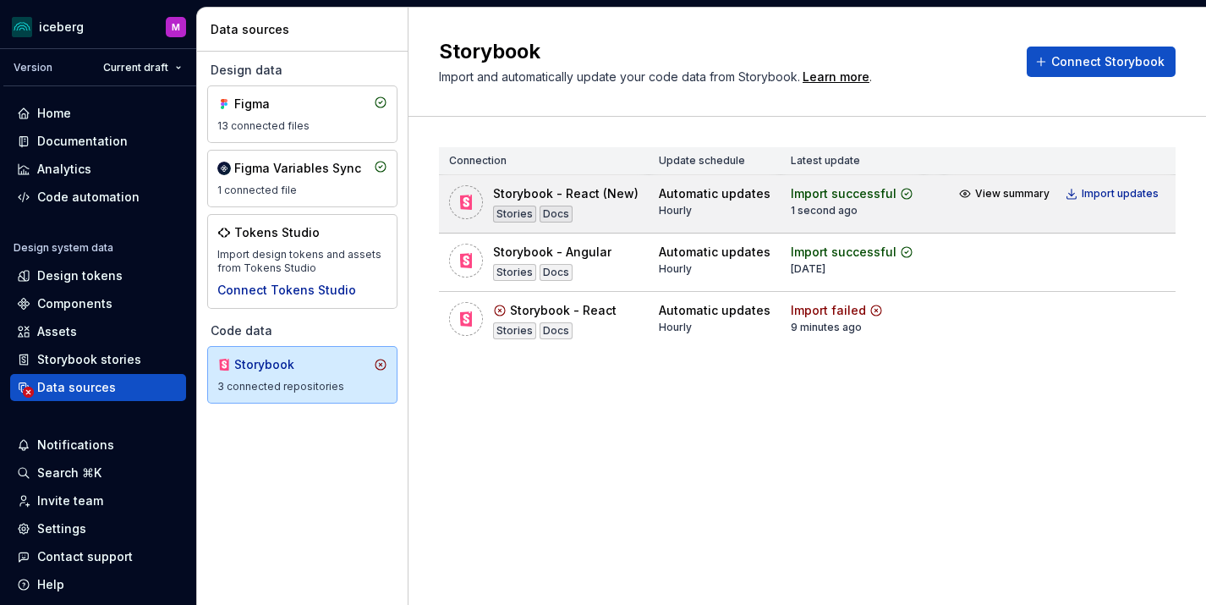
click at [556, 214] on div "Docs" at bounding box center [555, 213] width 33 height 17
click at [986, 190] on span "View summary" at bounding box center [1012, 194] width 74 height 14
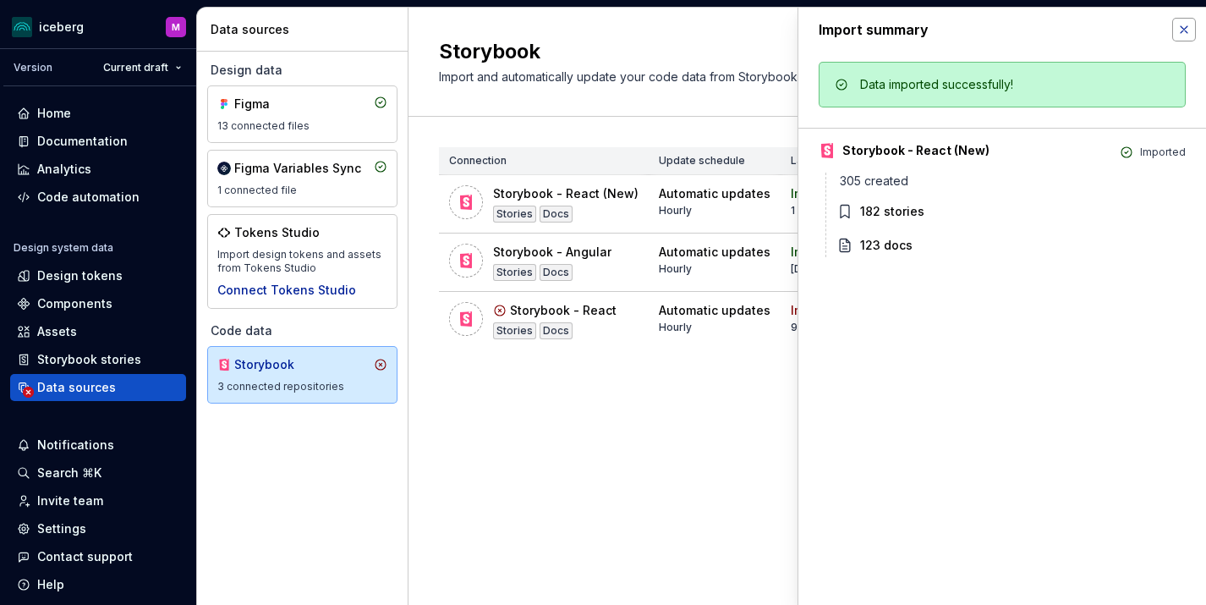
click at [1186, 28] on button "button" at bounding box center [1184, 30] width 24 height 24
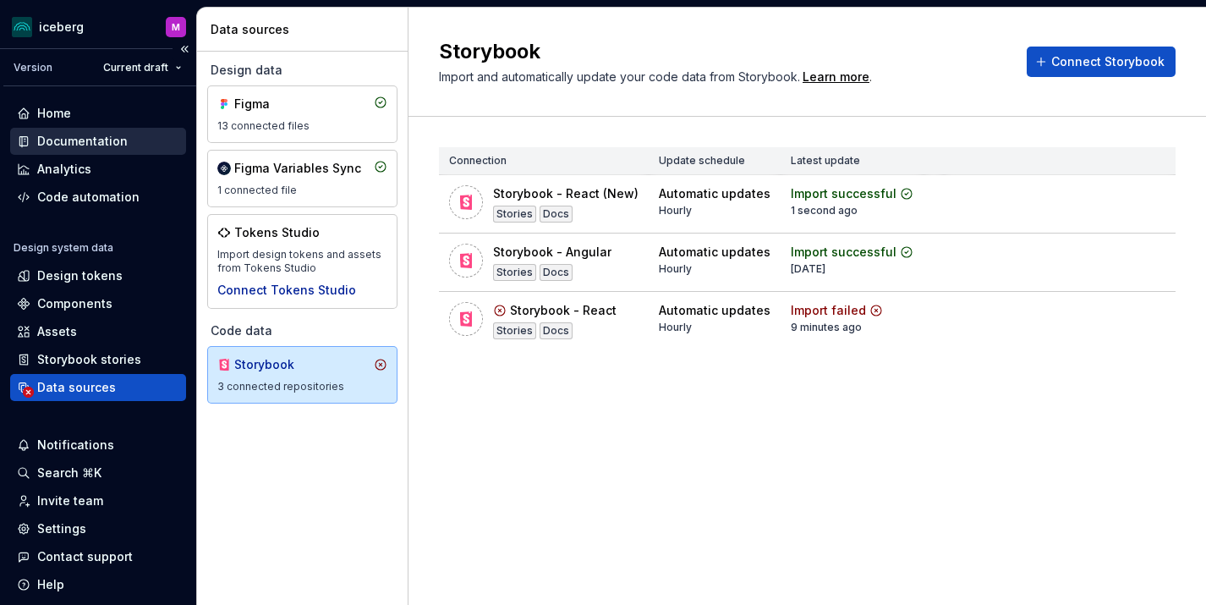
click at [74, 135] on div "Documentation" at bounding box center [82, 141] width 90 height 17
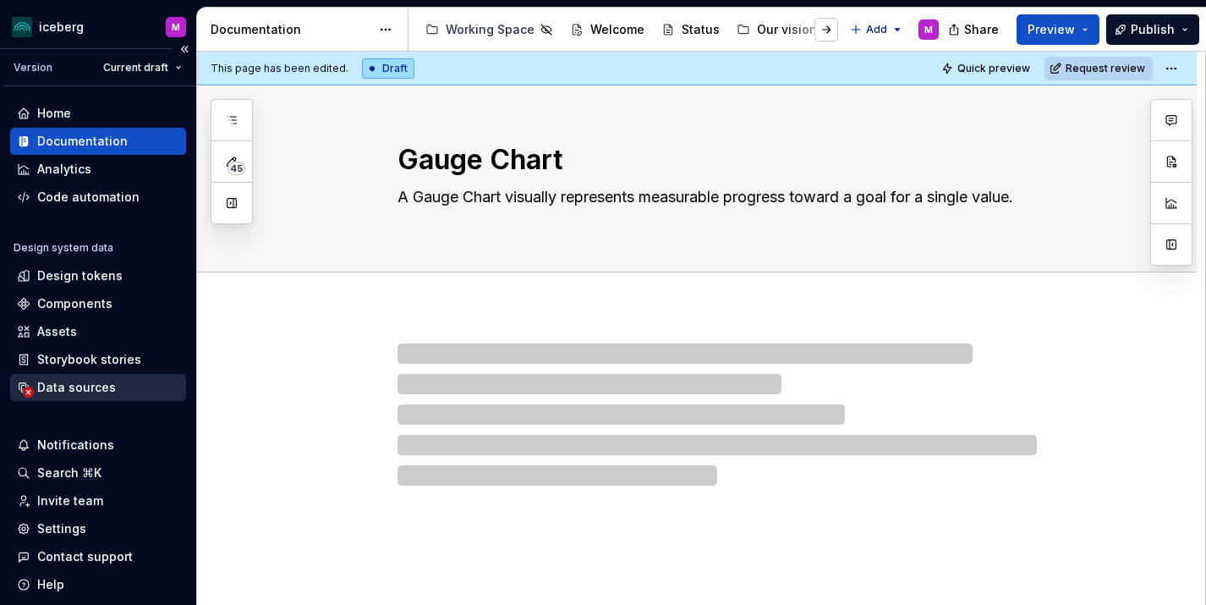
type textarea "*"
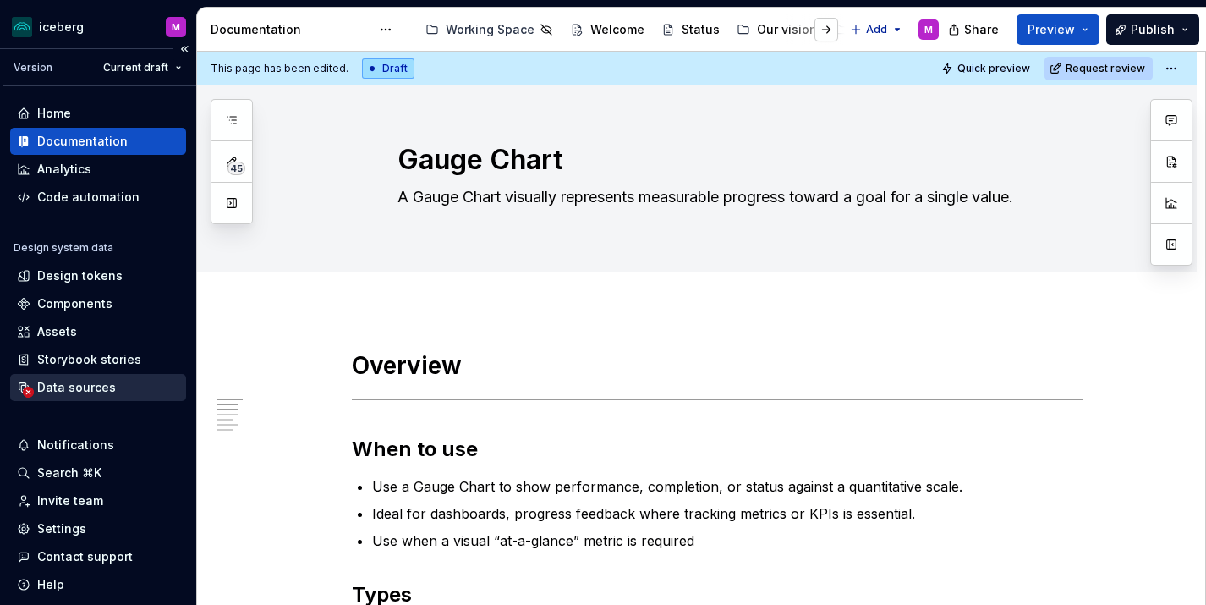
click at [78, 392] on div "Data sources" at bounding box center [76, 387] width 79 height 17
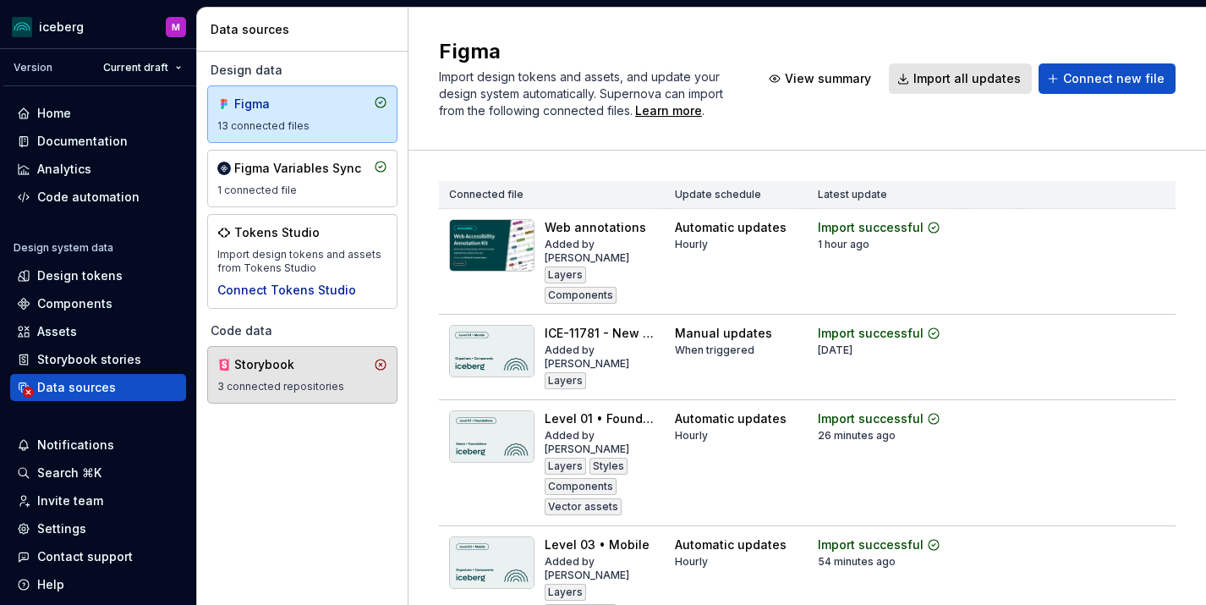
click at [269, 390] on div "3 connected repositories" at bounding box center [302, 387] width 170 height 14
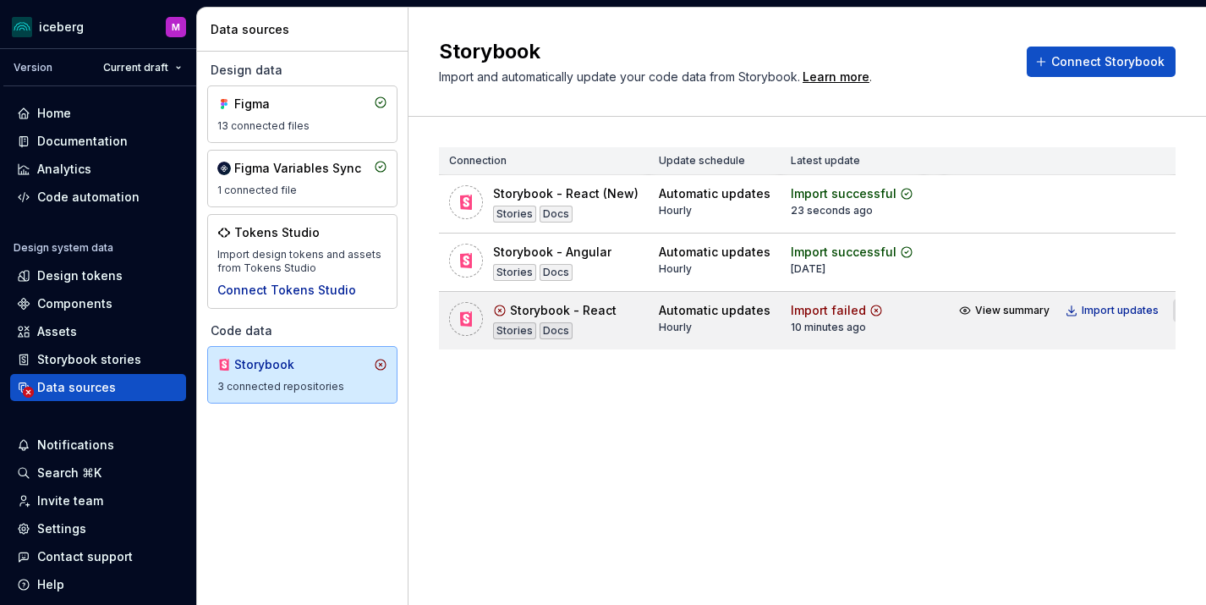
click at [1164, 306] on html "iceberg M Version Current draft Home Documentation Analytics Code automation De…" at bounding box center [603, 302] width 1206 height 605
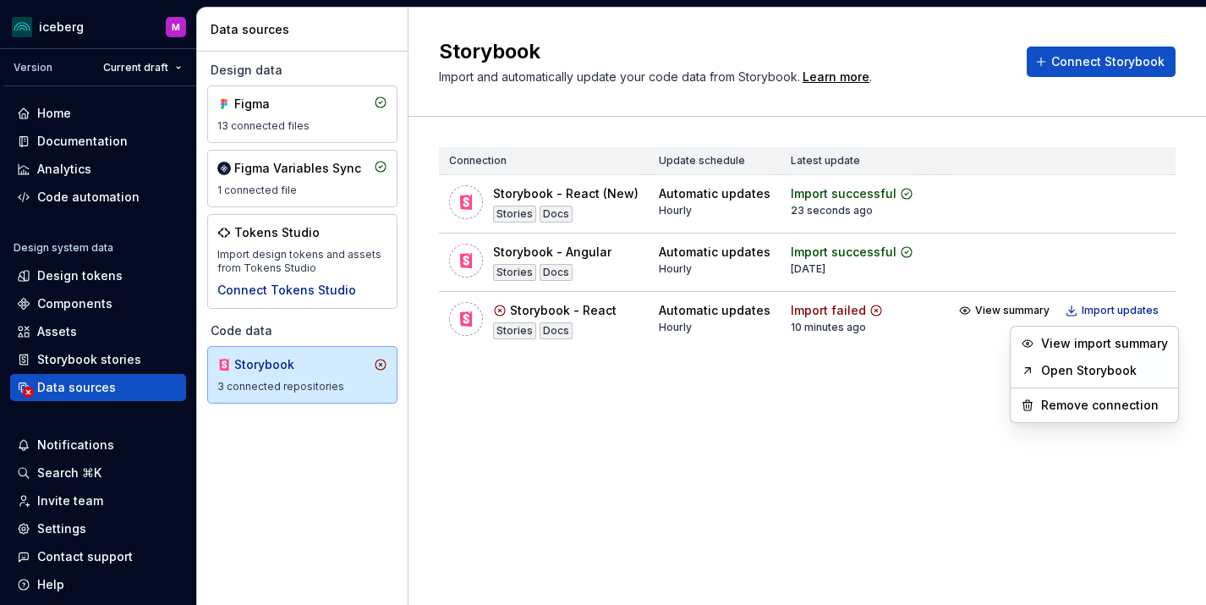
click at [622, 408] on html "iceberg M Version Current draft Home Documentation Analytics Code automation De…" at bounding box center [603, 302] width 1206 height 605
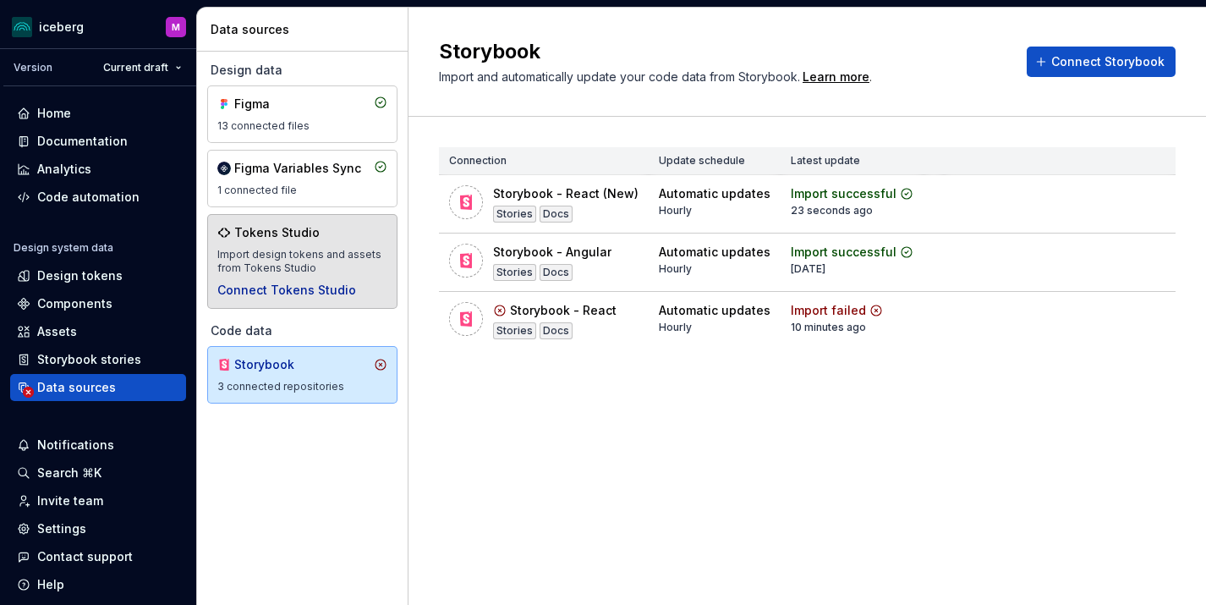
click at [324, 233] on div "Tokens Studio" at bounding box center [302, 232] width 170 height 17
